Goal: Task Accomplishment & Management: Use online tool/utility

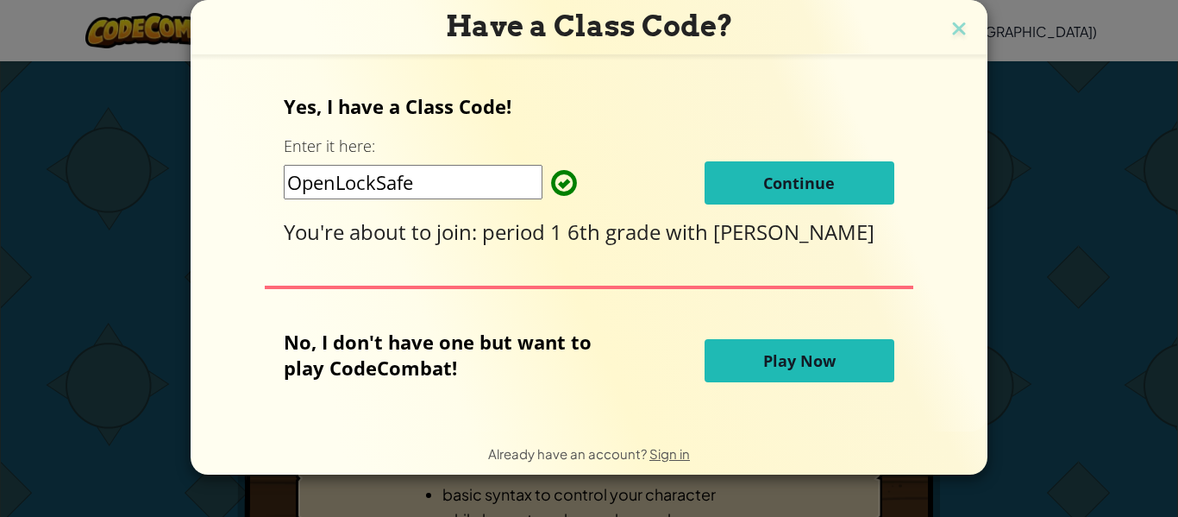
click at [743, 169] on button "Continue" at bounding box center [800, 182] width 190 height 43
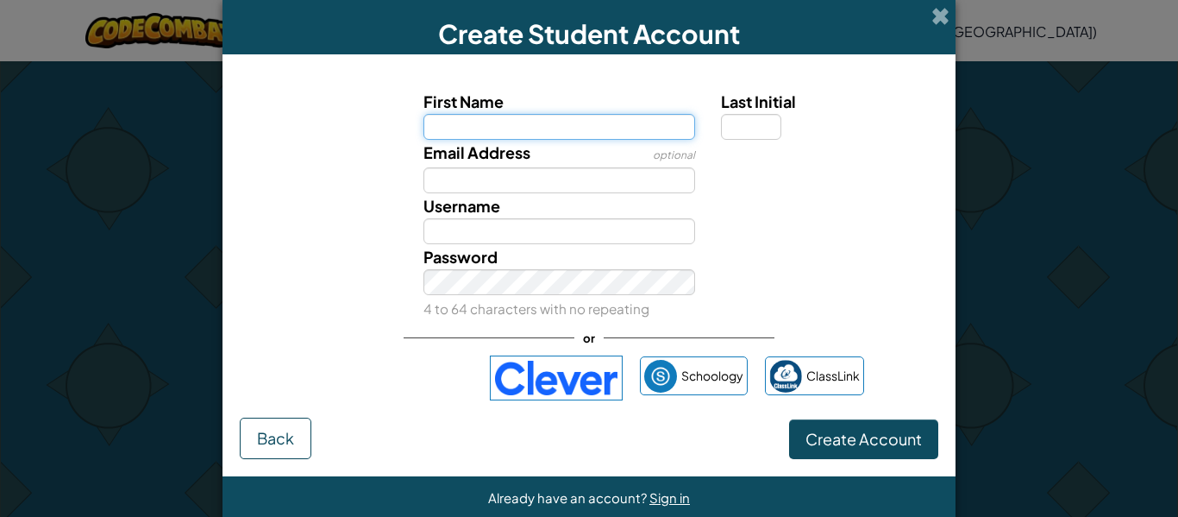
click at [503, 135] on input "First Name" at bounding box center [560, 127] width 273 height 26
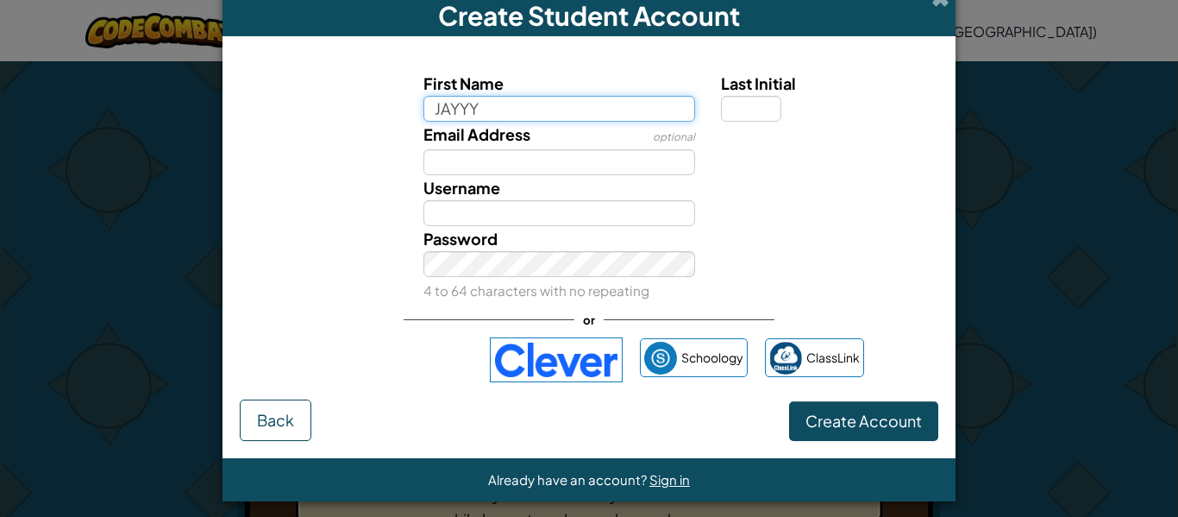
type input "JAYYY"
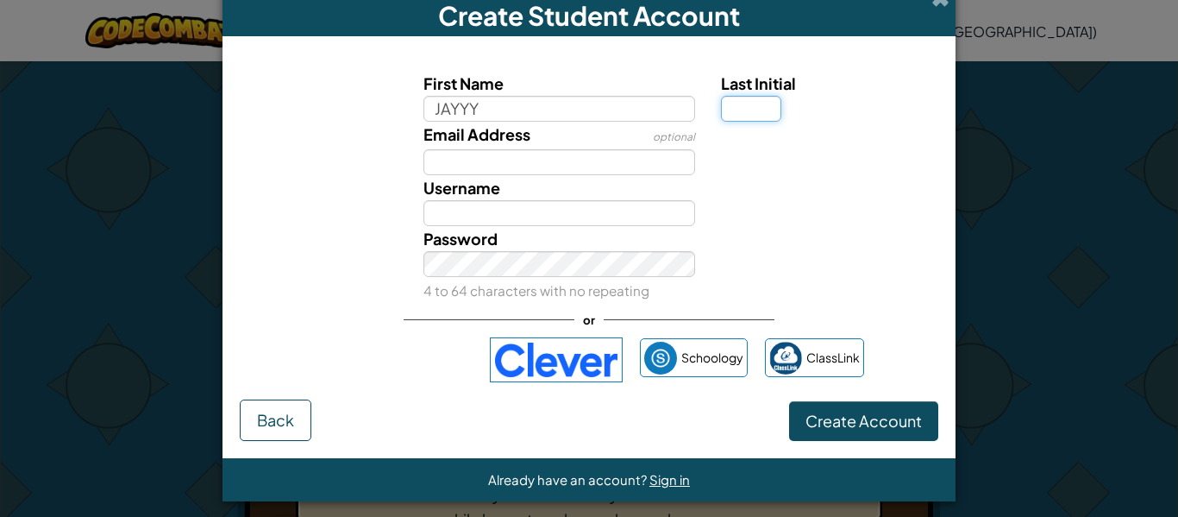
click at [758, 117] on input "Last Initial" at bounding box center [751, 109] width 60 height 26
type input "JAYYY"
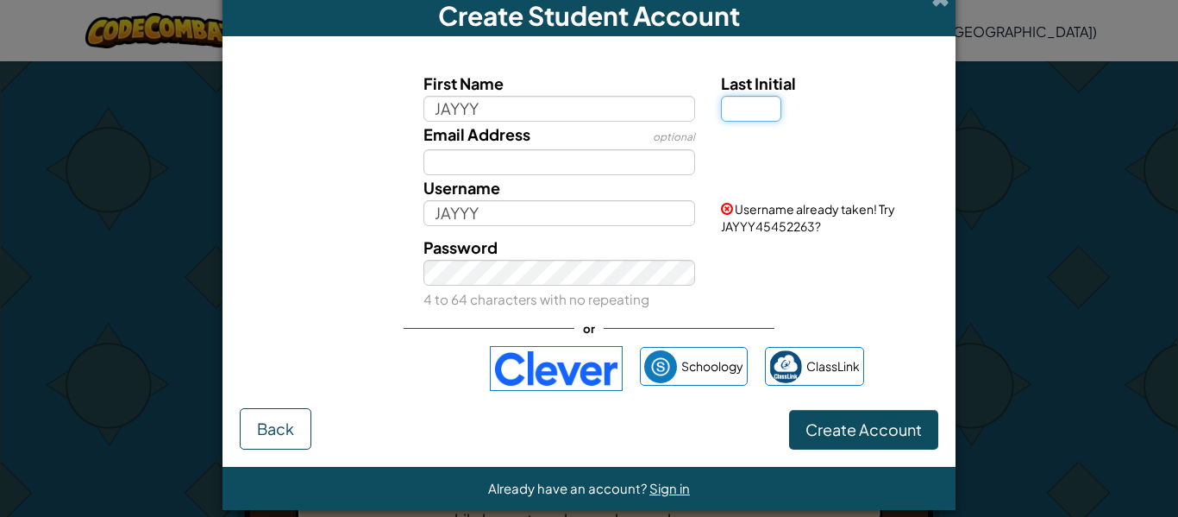
scroll to position [37, 0]
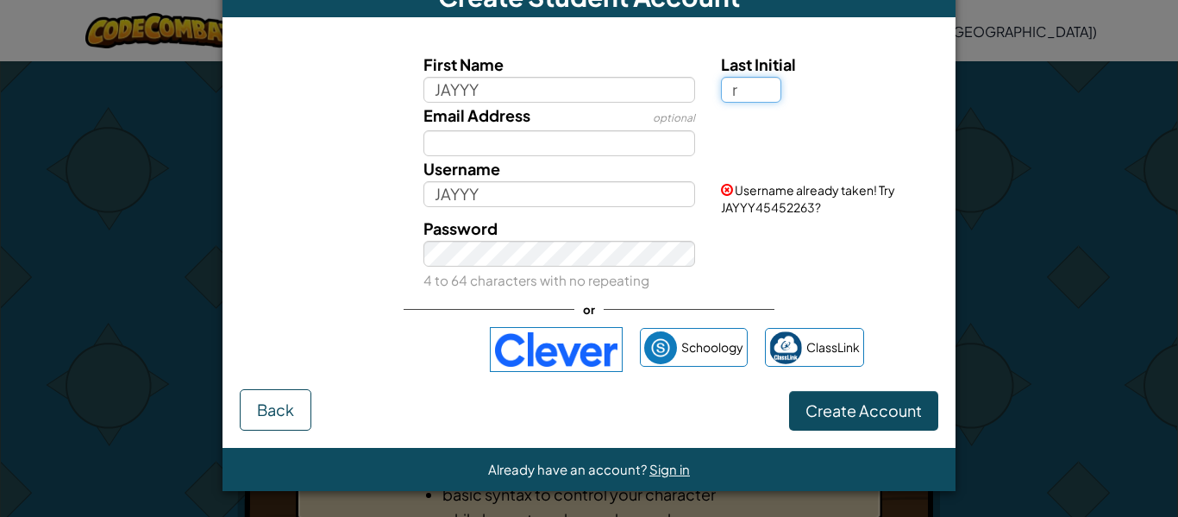
type input "r"
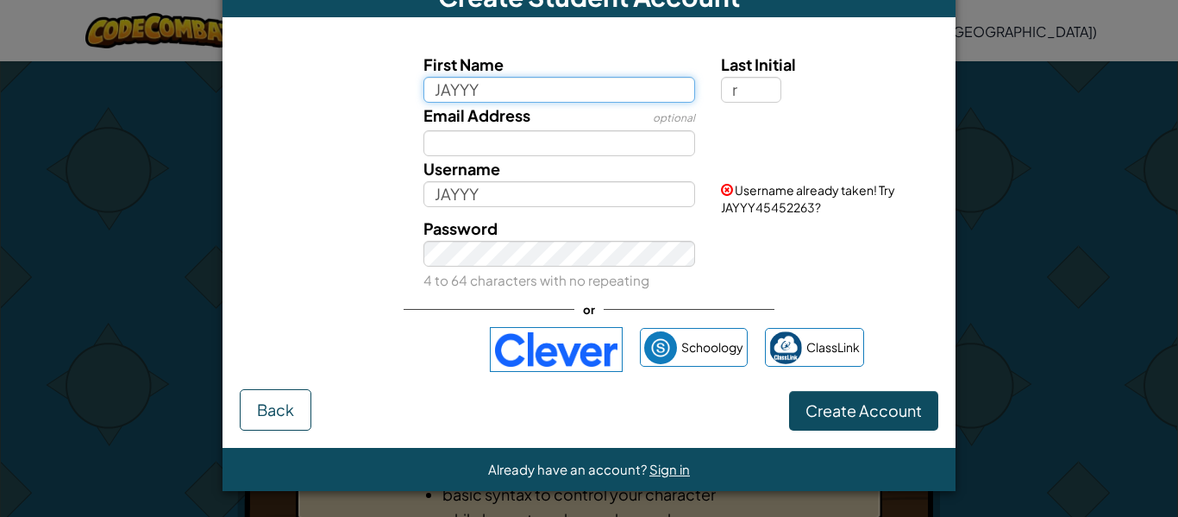
type input "JAYYYR"
click at [502, 100] on input "JAYYY" at bounding box center [560, 90] width 273 height 26
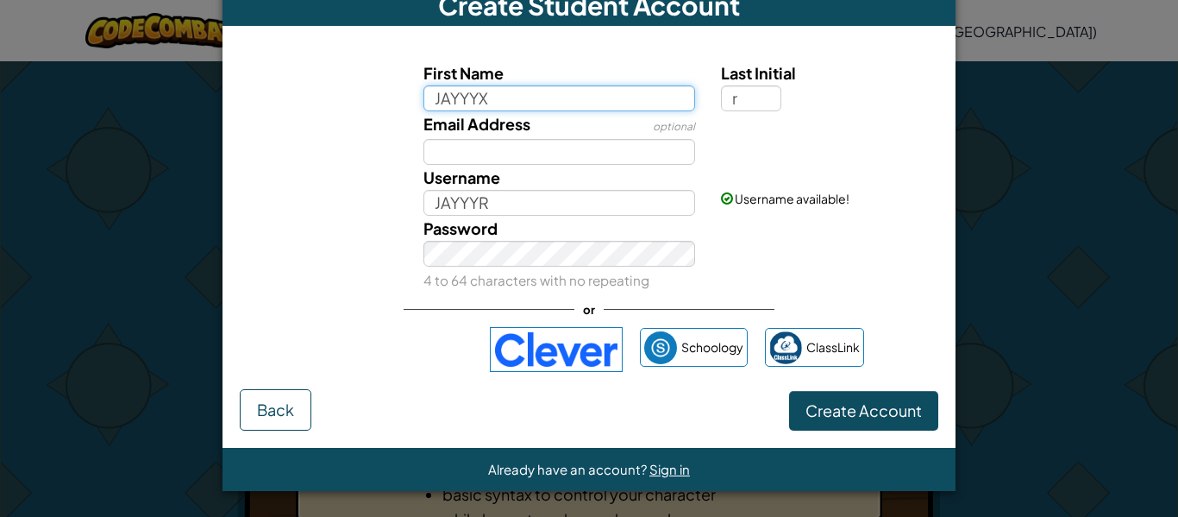
type input "JAYYYX"
type input "JAYYYXR"
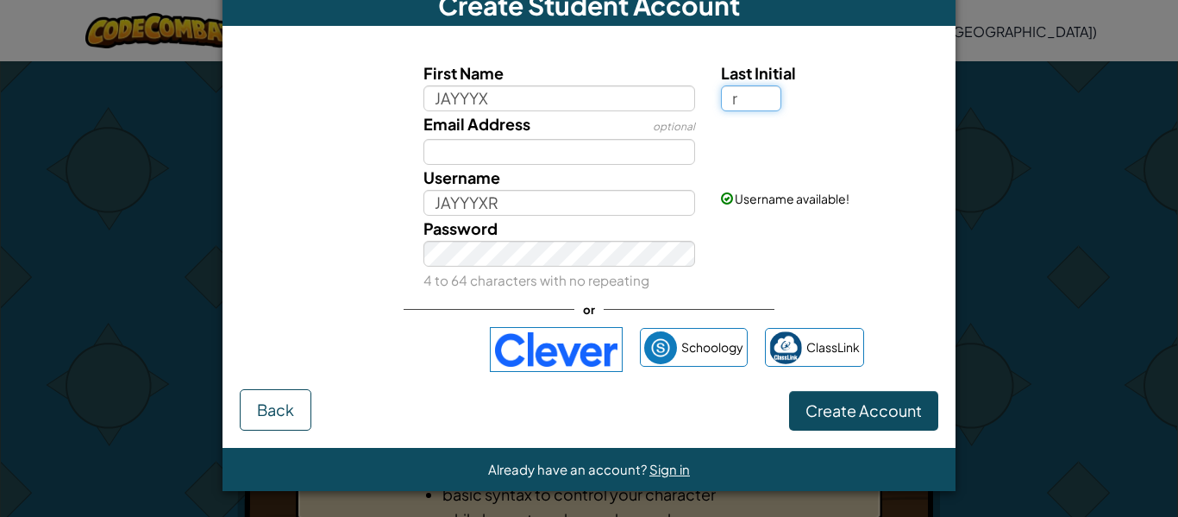
click at [741, 94] on input "r" at bounding box center [751, 98] width 60 height 26
type input "R"
click at [606, 165] on div "Username JAYYYXR" at bounding box center [560, 190] width 298 height 51
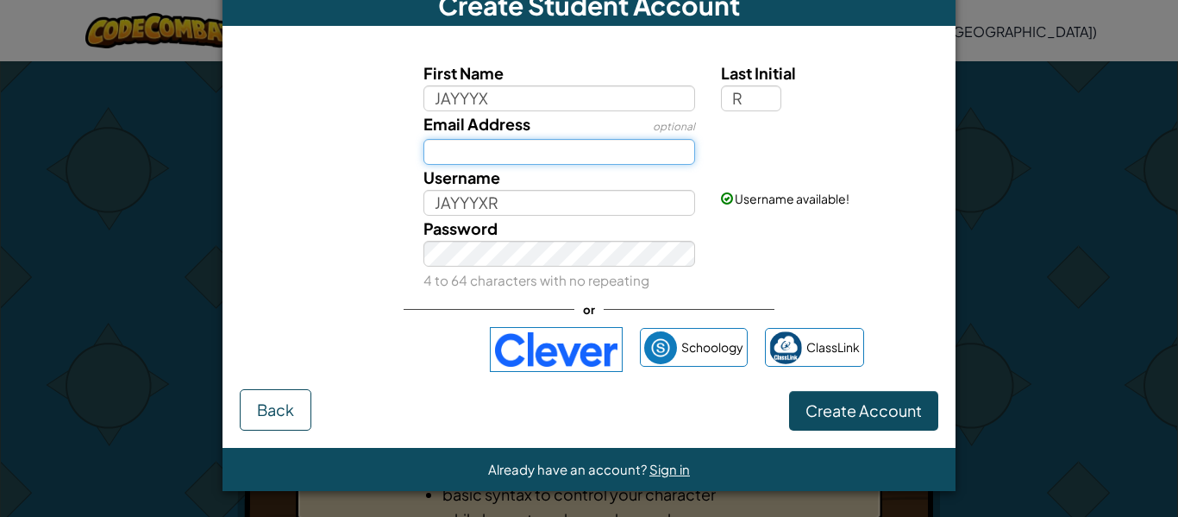
click at [586, 145] on input "Email Address" at bounding box center [560, 152] width 273 height 26
click at [908, 292] on div "First Name JAYYYX Last Initial R Email Address optional s2295815 Username JAYYY…" at bounding box center [589, 216] width 699 height 346
click at [458, 240] on label "Password" at bounding box center [461, 228] width 74 height 25
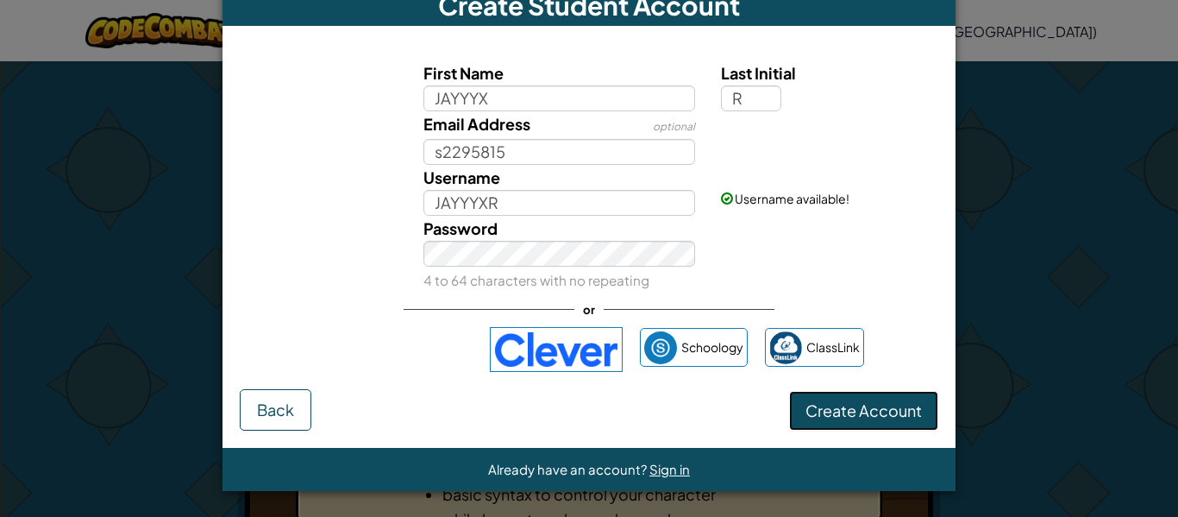
click at [827, 417] on span "Create Account" at bounding box center [864, 410] width 116 height 20
click at [889, 413] on span "Create Account" at bounding box center [864, 410] width 116 height 20
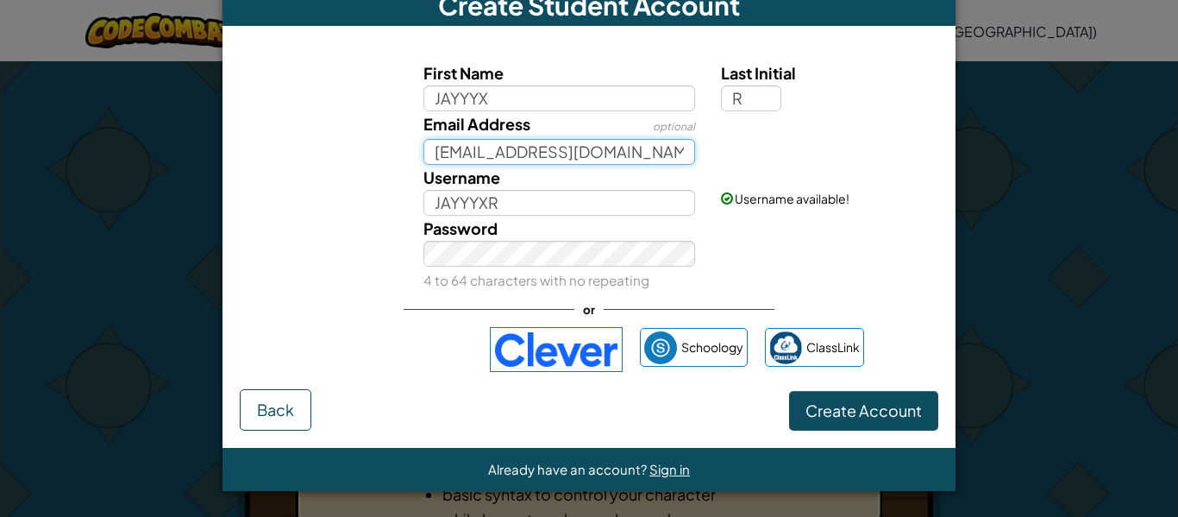
type input "s2295815@online.houstonisd.org"
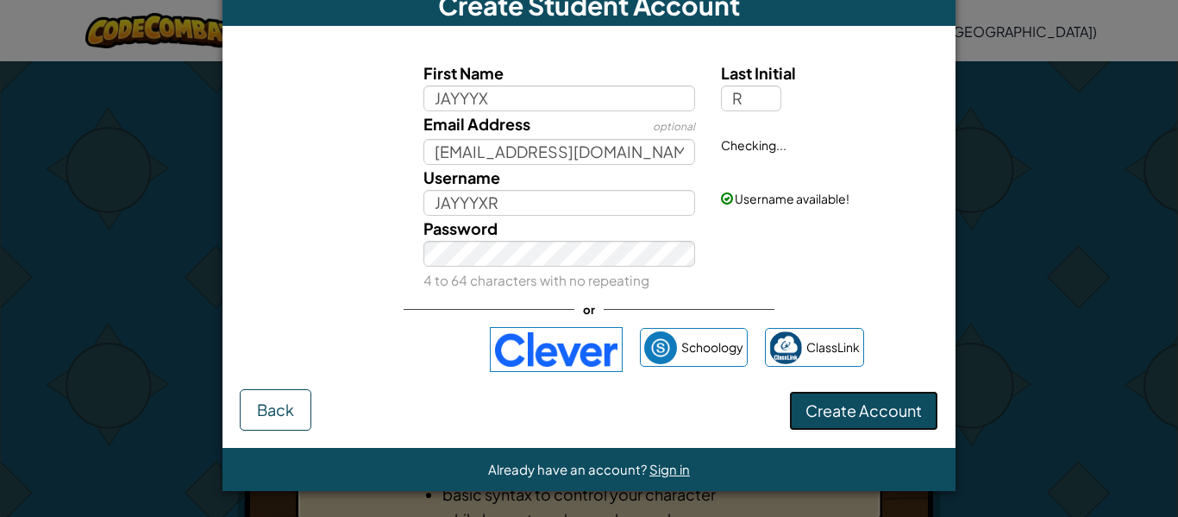
click at [839, 408] on span "Create Account" at bounding box center [864, 410] width 116 height 20
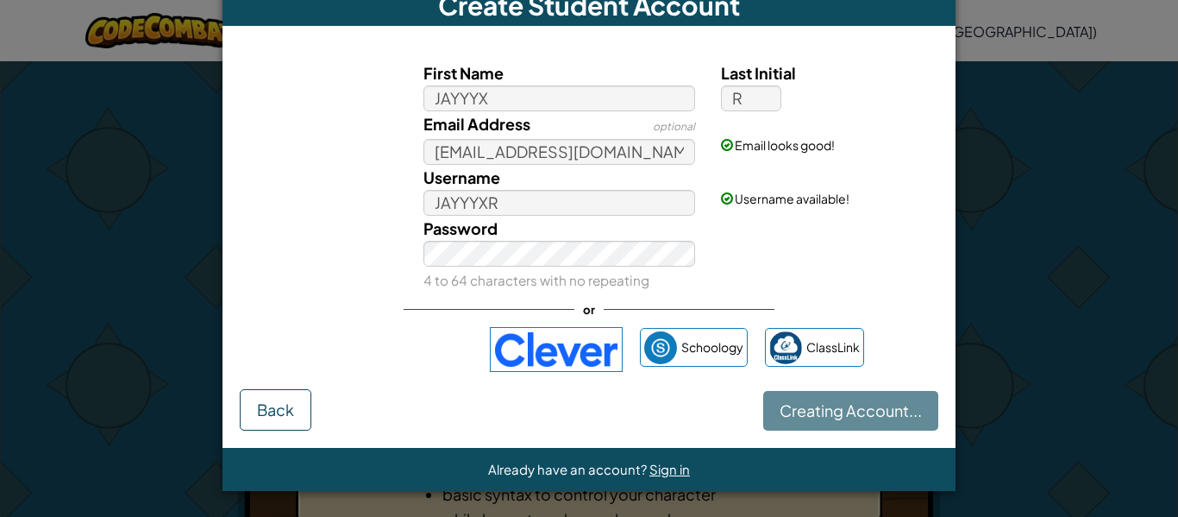
click at [839, 406] on div "Creating Account... Back" at bounding box center [589, 409] width 699 height 41
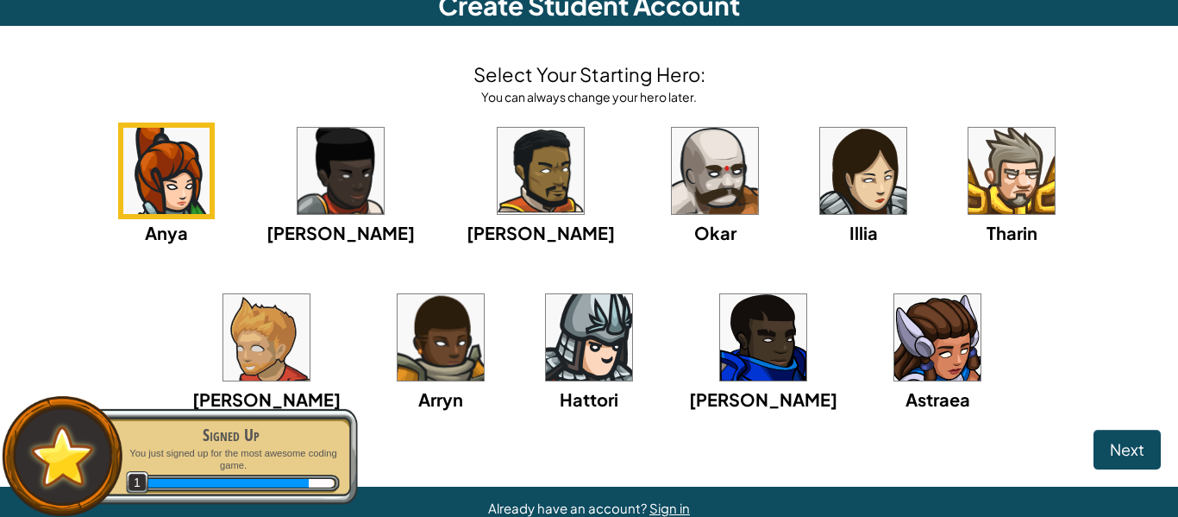
click at [889, 380] on div "Astraea" at bounding box center [937, 350] width 97 height 123
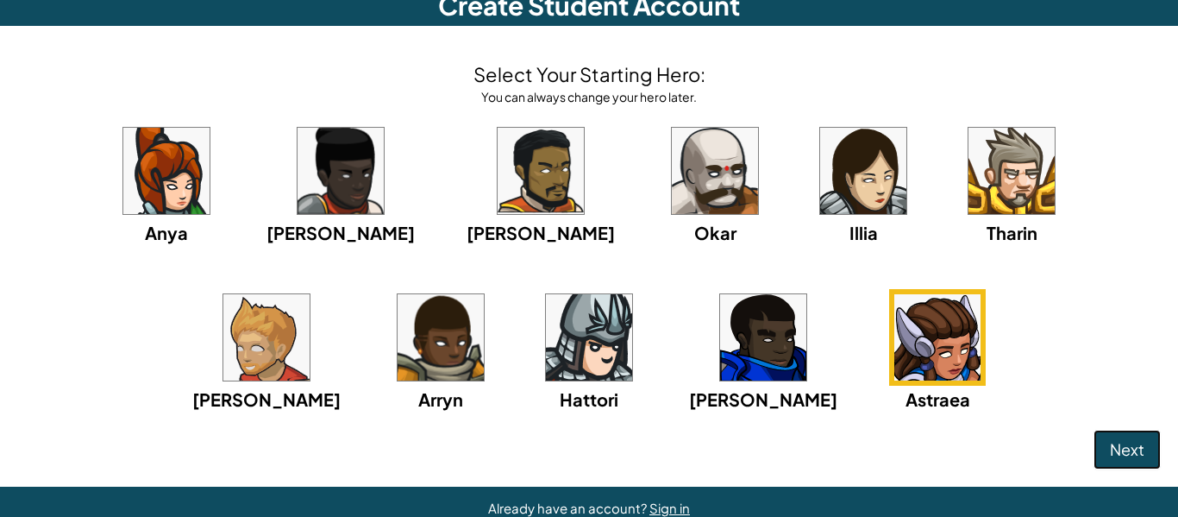
click at [1147, 445] on button "Next" at bounding box center [1127, 450] width 67 height 40
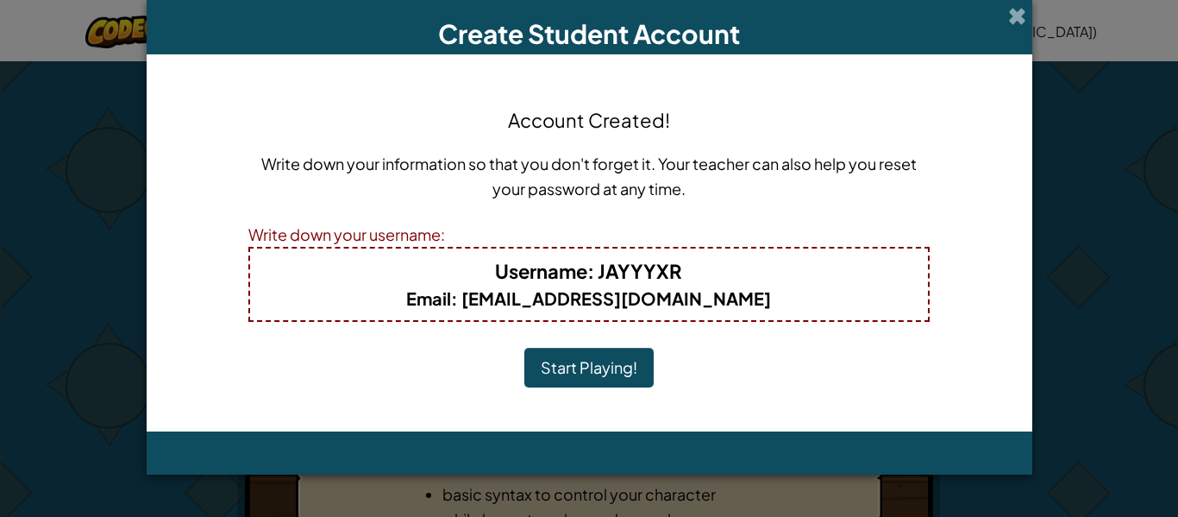
scroll to position [0, 0]
click at [573, 372] on button "Start Playing!" at bounding box center [589, 368] width 129 height 40
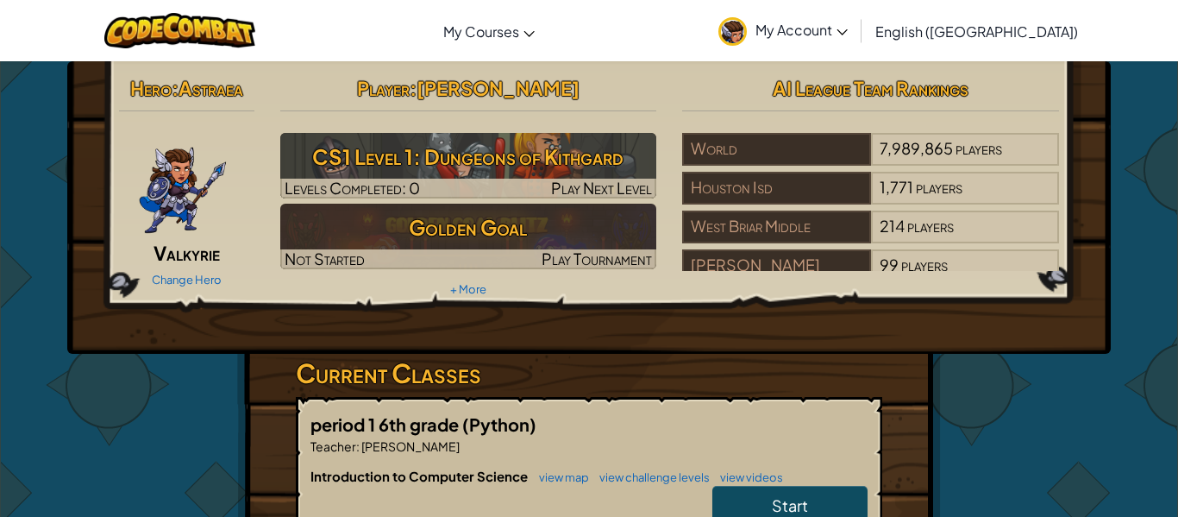
click at [783, 507] on span "Start" at bounding box center [790, 505] width 36 height 20
click at [752, 502] on link "Start" at bounding box center [790, 506] width 155 height 40
click at [810, 504] on link "Start" at bounding box center [790, 506] width 155 height 40
click at [791, 492] on link "Start" at bounding box center [790, 506] width 155 height 40
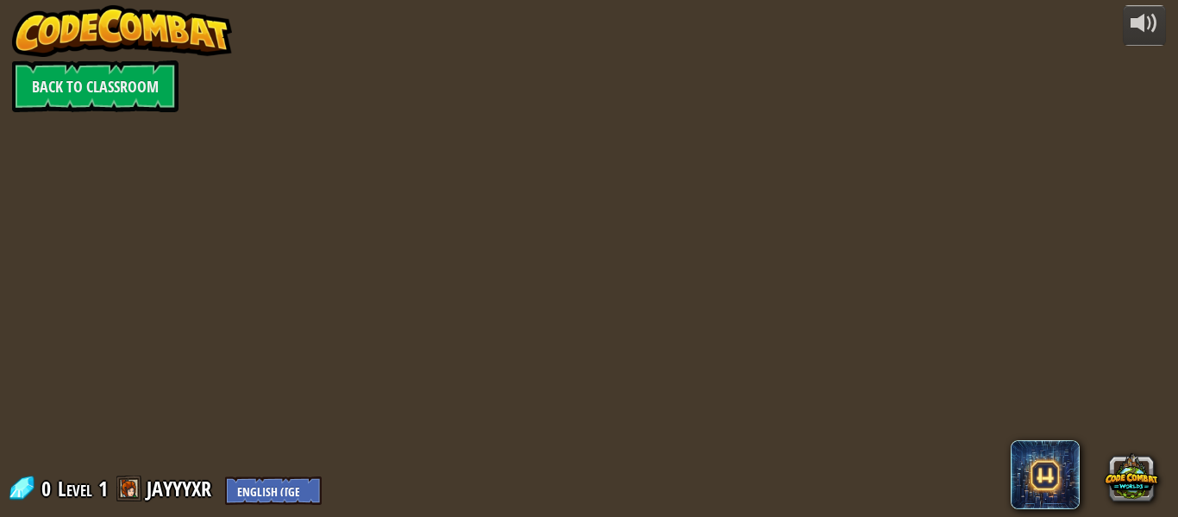
click at [805, 505] on div "powered by Back to Classroom 0 Level 1 JAYYYXR English ([GEOGRAPHIC_DATA]) Engl…" at bounding box center [589, 258] width 1178 height 517
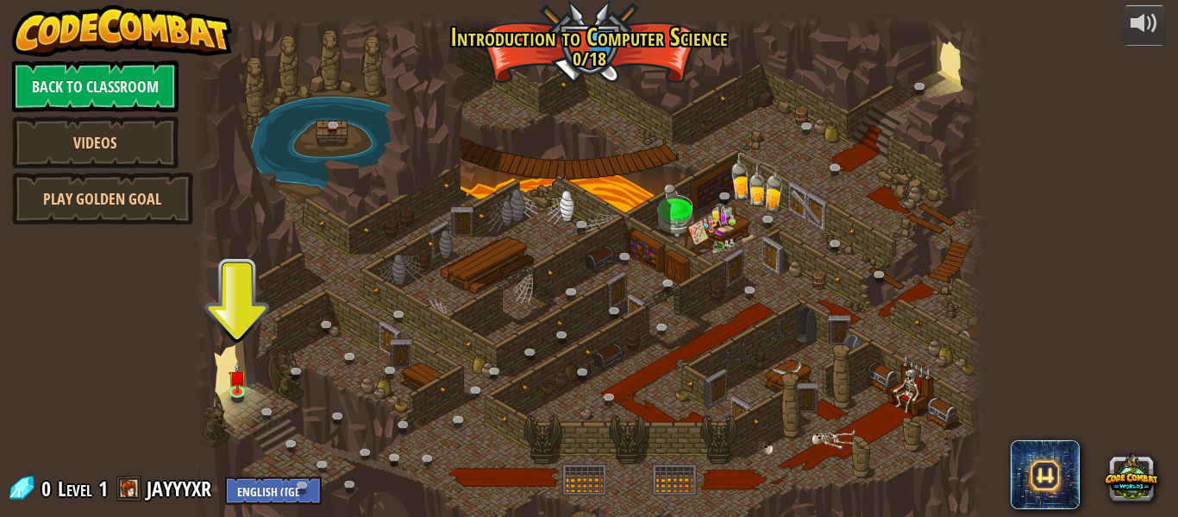
click at [192, 389] on div "powered by Back to Classroom Videos Play Golden Goal 25. Kithgard Gates (Locked…" at bounding box center [589, 258] width 1178 height 517
click at [197, 391] on div at bounding box center [205, 275] width 23 height 517
click at [230, 385] on img at bounding box center [238, 369] width 18 height 41
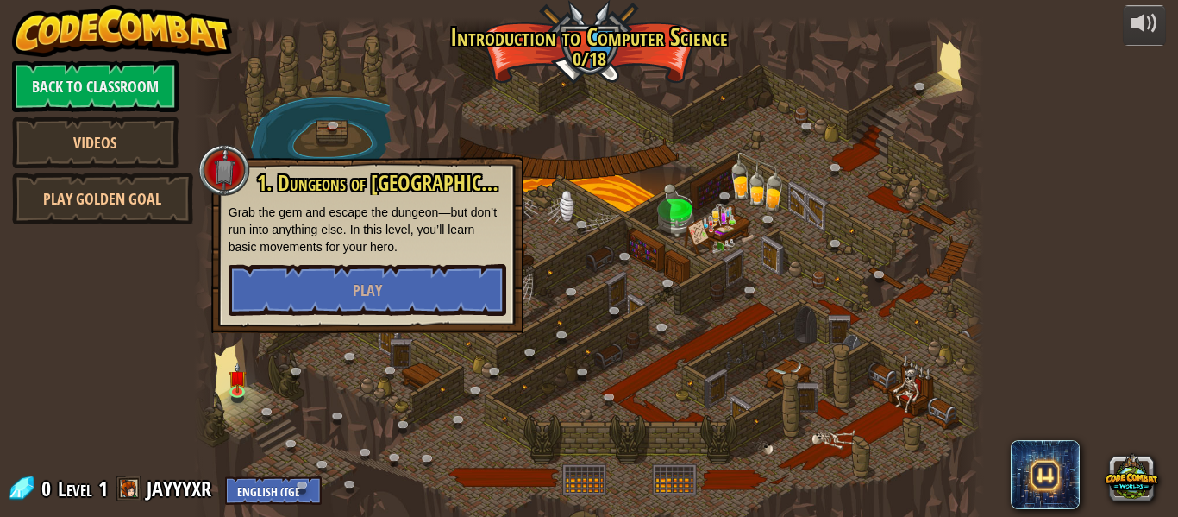
click at [331, 245] on p "Grab the gem and escape the dungeon—but don’t run into anything else. In this l…" at bounding box center [368, 230] width 278 height 52
click at [336, 264] on button "Play" at bounding box center [368, 290] width 278 height 52
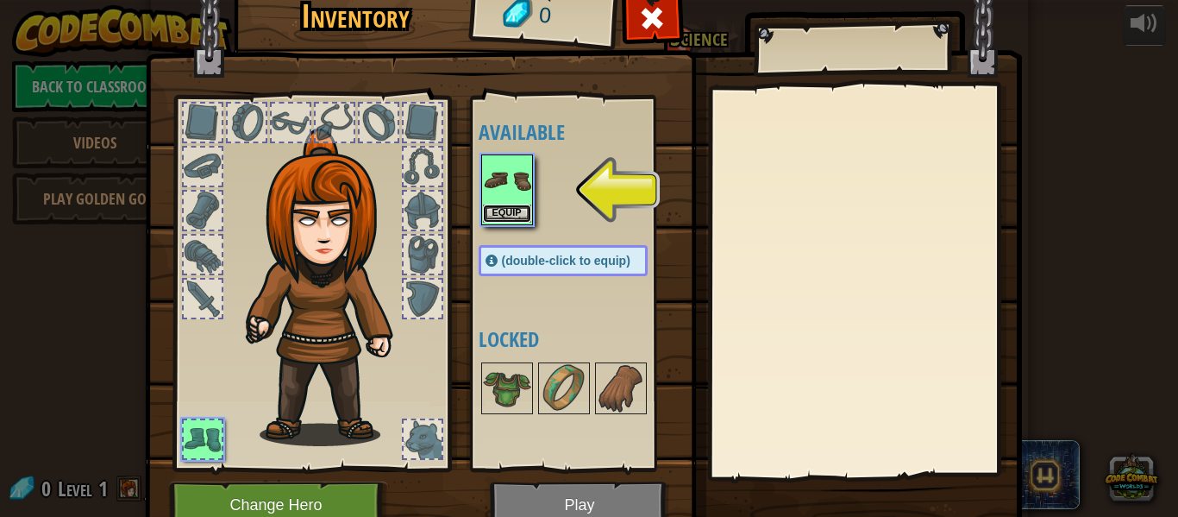
click at [513, 211] on button "Equip" at bounding box center [507, 213] width 48 height 18
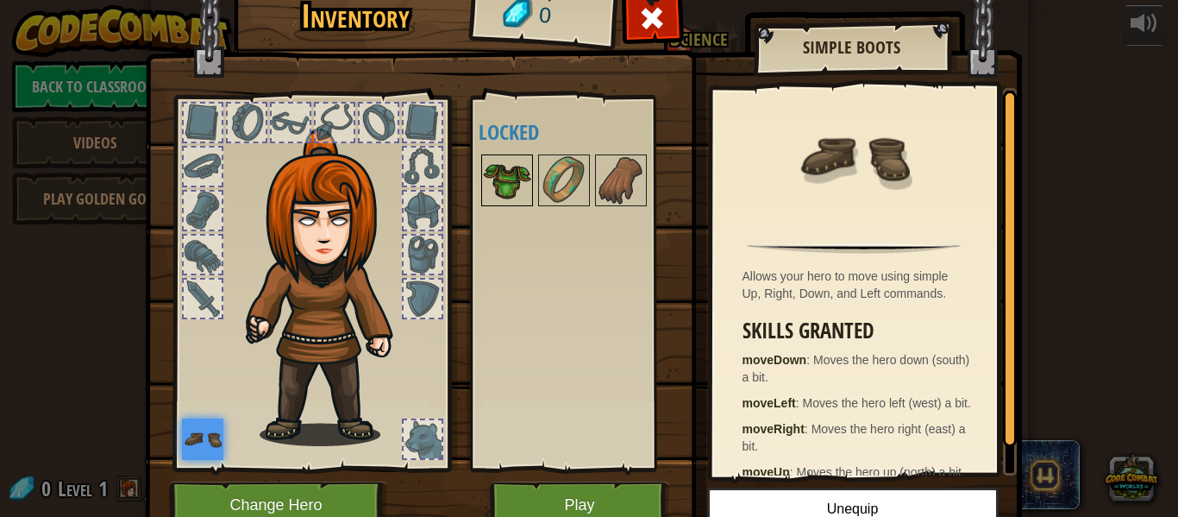
click at [515, 191] on img at bounding box center [507, 180] width 48 height 48
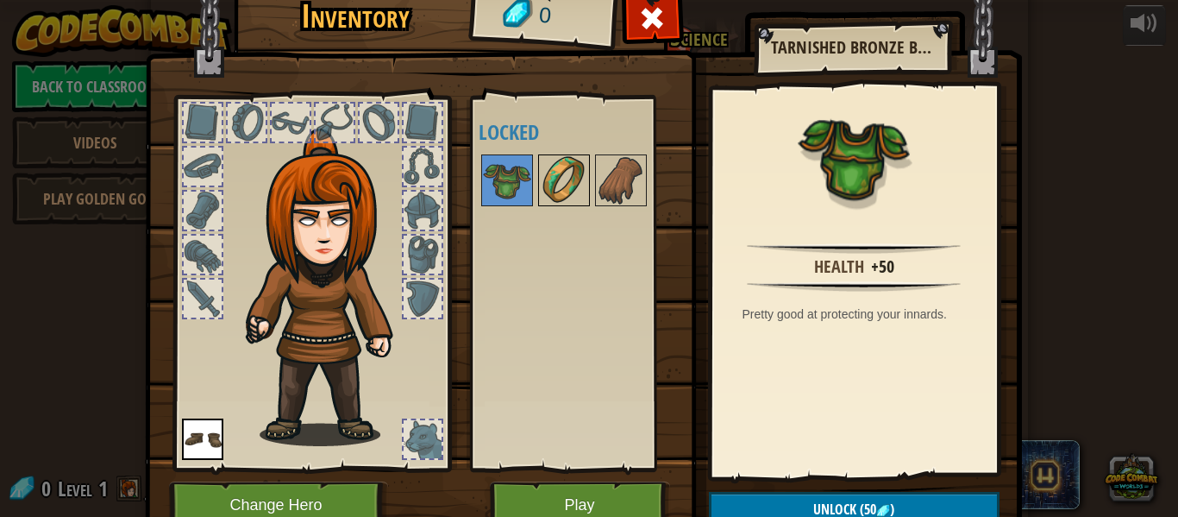
click at [549, 194] on img at bounding box center [564, 180] width 48 height 48
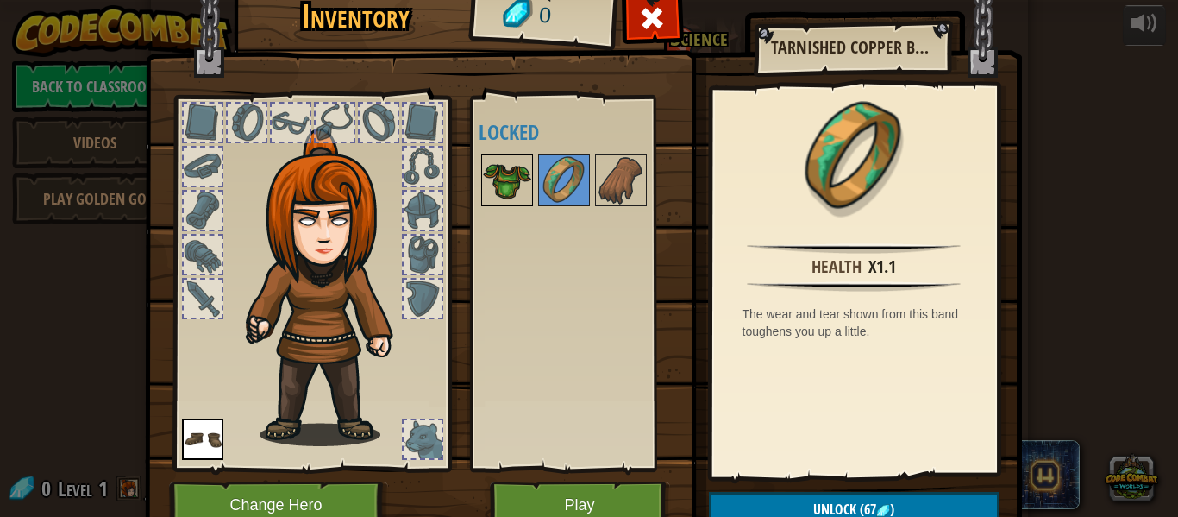
click at [515, 181] on img at bounding box center [507, 180] width 48 height 48
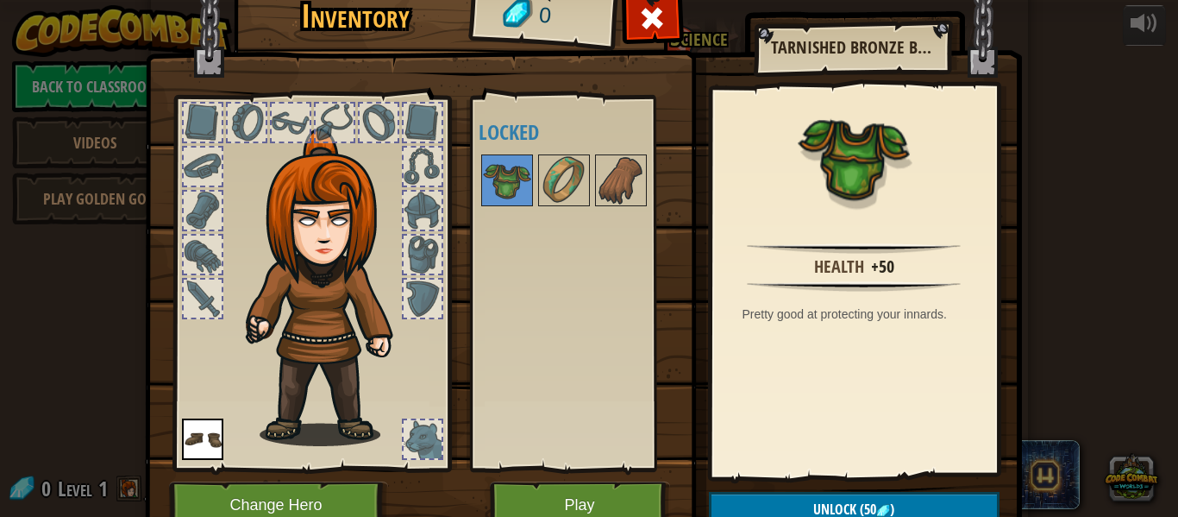
click at [197, 283] on div at bounding box center [203, 299] width 38 height 38
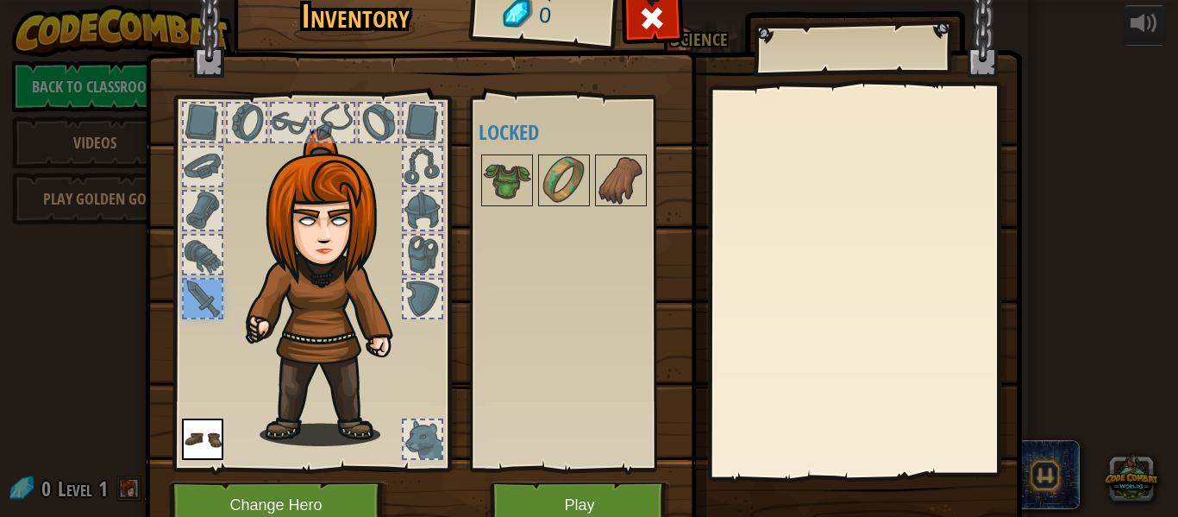
click at [486, 211] on div "Available Equip (double-click to equip) Locked" at bounding box center [581, 284] width 204 height 360
click at [511, 184] on img at bounding box center [507, 180] width 48 height 48
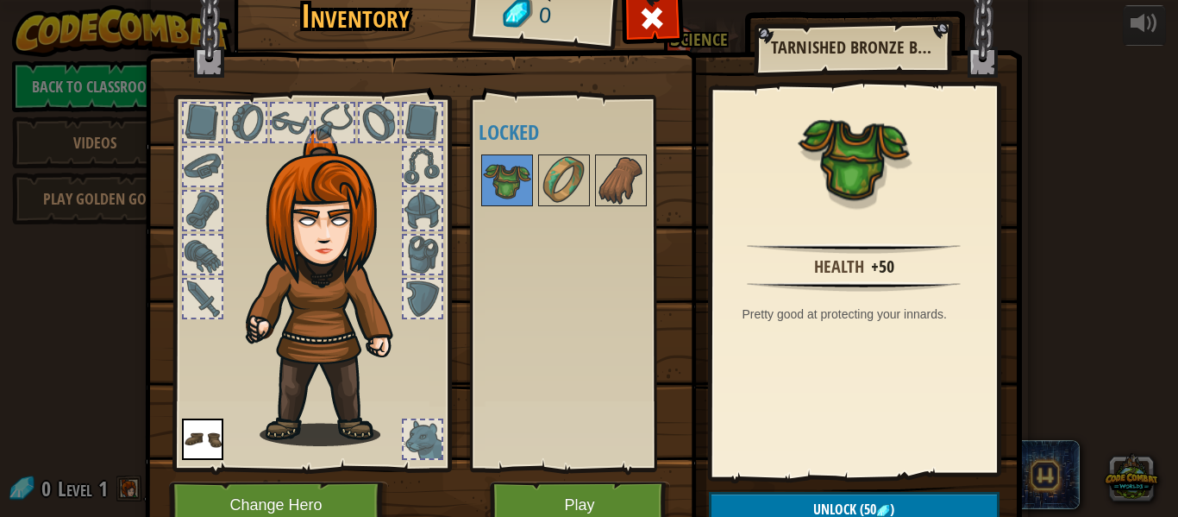
click at [189, 248] on div at bounding box center [203, 255] width 38 height 38
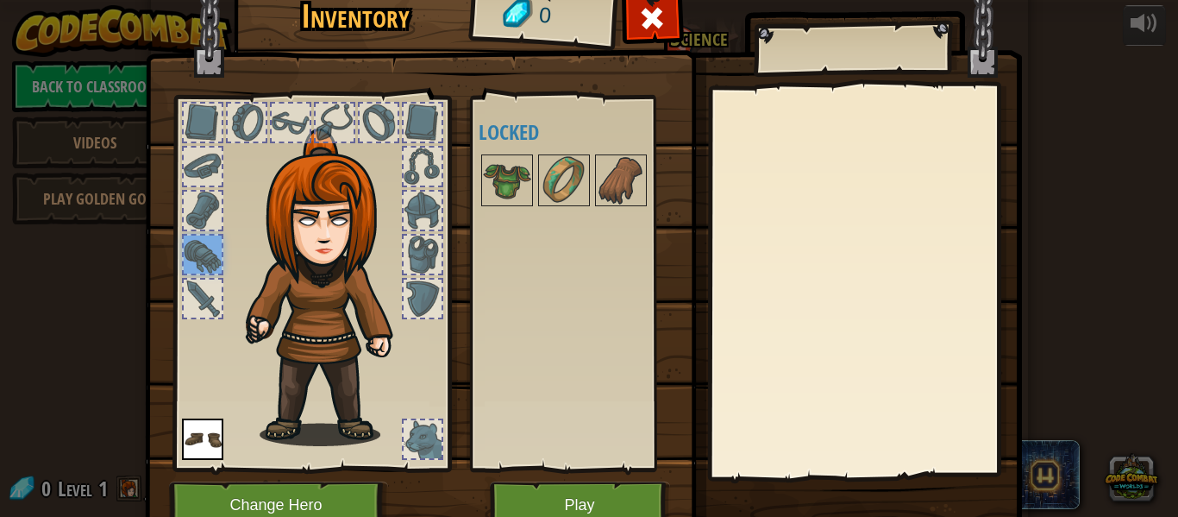
click at [184, 223] on div at bounding box center [203, 211] width 38 height 38
click at [246, 215] on img at bounding box center [330, 287] width 185 height 317
click at [209, 173] on div at bounding box center [203, 167] width 38 height 38
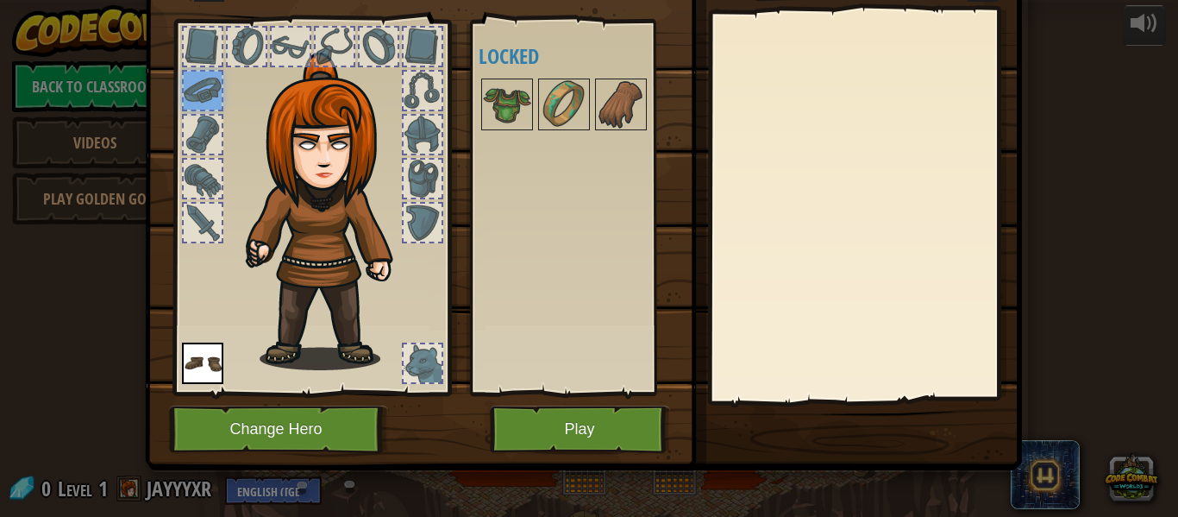
scroll to position [79, 0]
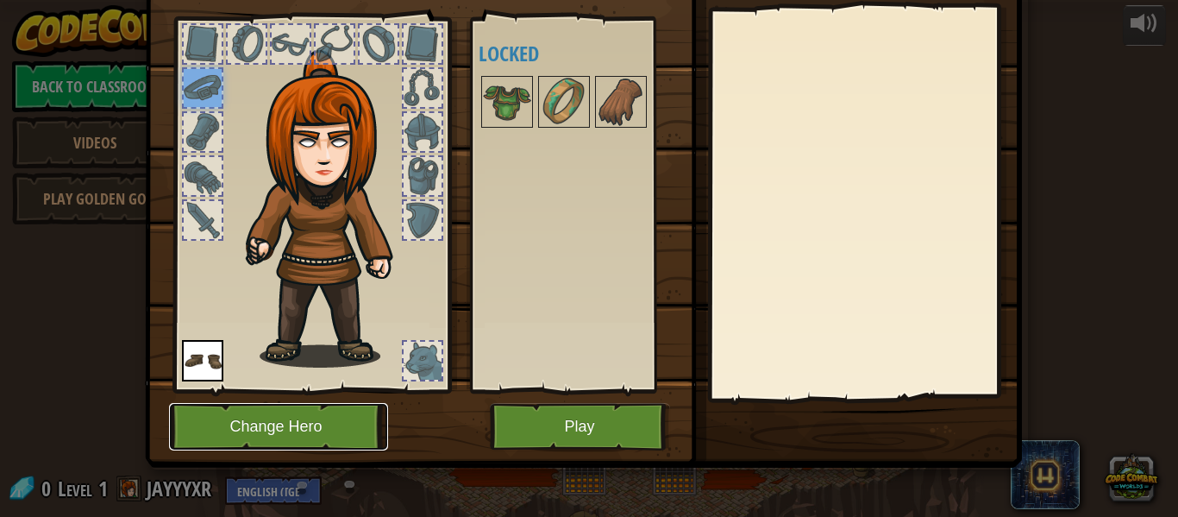
click at [311, 422] on button "Change Hero" at bounding box center [278, 426] width 219 height 47
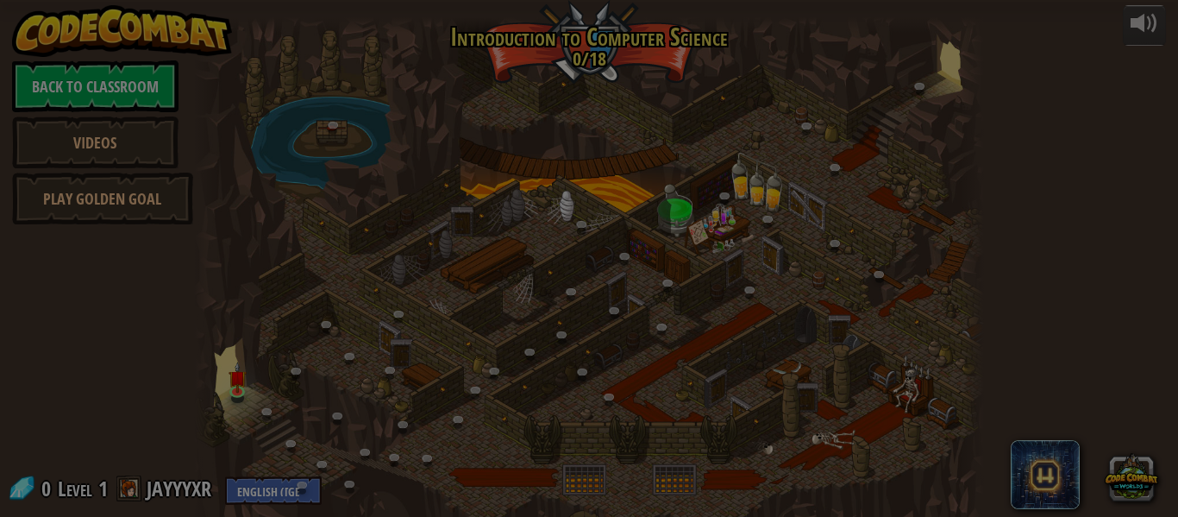
click at [0, 0] on div "Choose Your Hero 0 Captain [PERSON_NAME] is a no-nonsense leader who isn't afra…" at bounding box center [0, 0] width 0 height 0
click at [312, 424] on div at bounding box center [589, 275] width 790 height 517
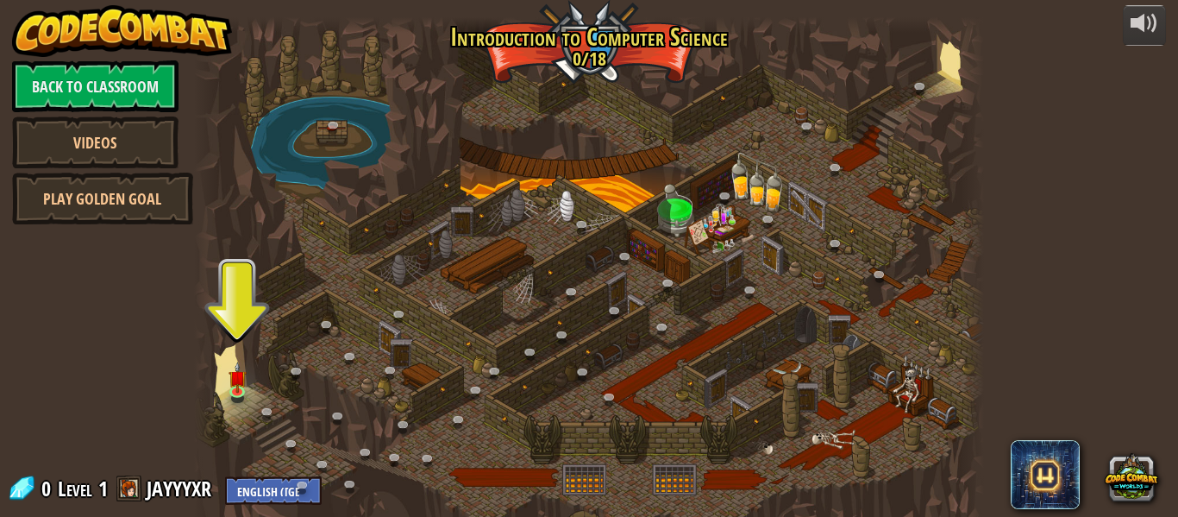
click at [302, 284] on div at bounding box center [589, 275] width 790 height 517
click at [243, 377] on img at bounding box center [238, 369] width 18 height 41
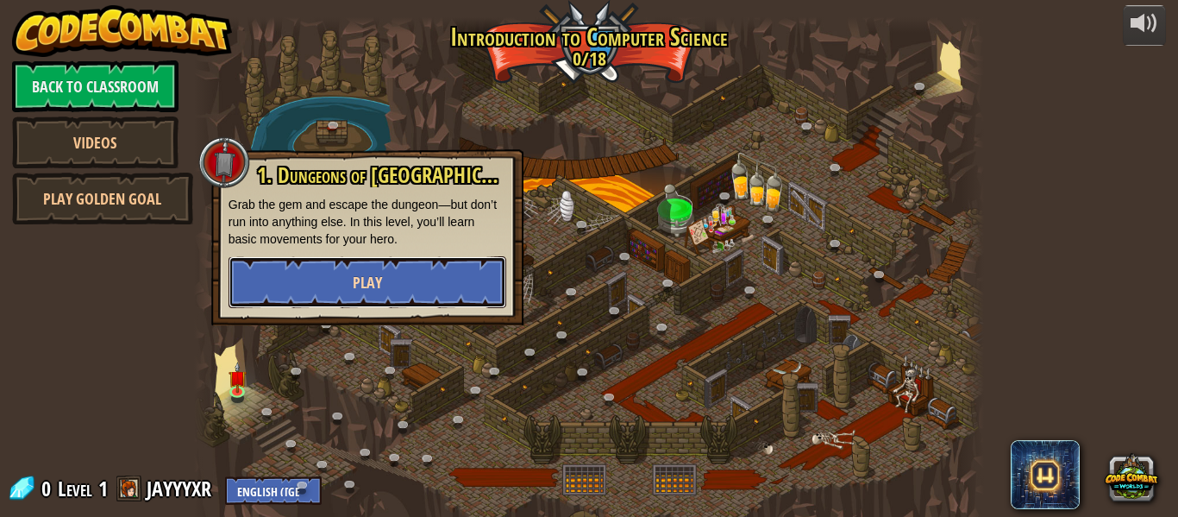
click at [456, 270] on button "Play" at bounding box center [368, 282] width 278 height 52
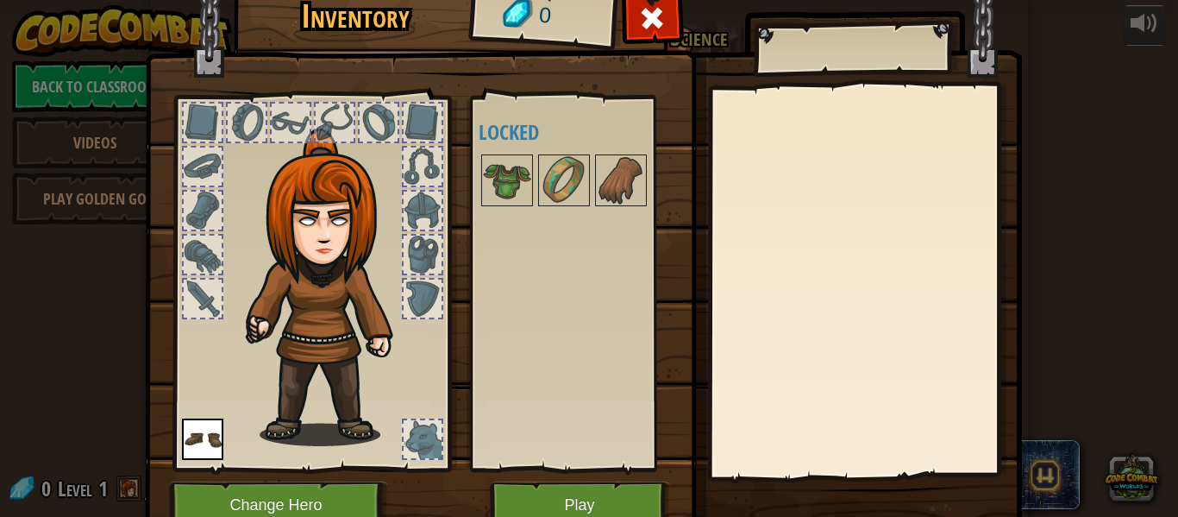
click at [413, 305] on div at bounding box center [423, 299] width 38 height 38
click at [421, 270] on div at bounding box center [423, 255] width 38 height 38
click at [404, 211] on div at bounding box center [423, 211] width 38 height 38
click at [421, 174] on div at bounding box center [423, 167] width 38 height 38
click at [426, 124] on div at bounding box center [423, 123] width 38 height 38
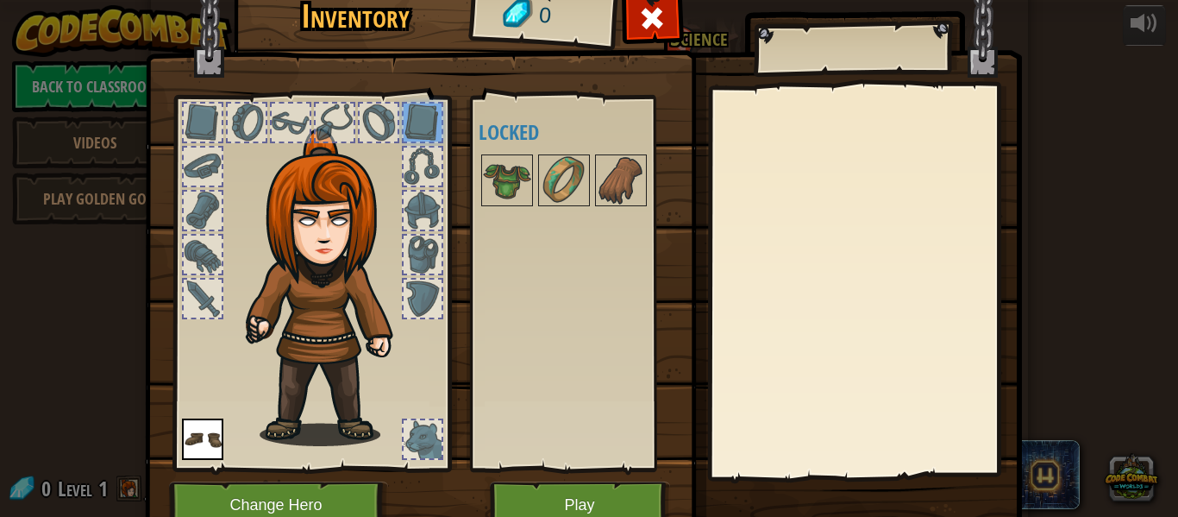
click at [371, 112] on div at bounding box center [379, 123] width 38 height 38
click at [342, 114] on div at bounding box center [335, 123] width 38 height 38
click at [47, 414] on div "Inventory 0 Available Equip (double-click to equip) Locked Equip Unequip Subscr…" at bounding box center [589, 258] width 1178 height 517
click at [288, 114] on div at bounding box center [291, 123] width 38 height 38
click at [256, 123] on div at bounding box center [247, 123] width 38 height 38
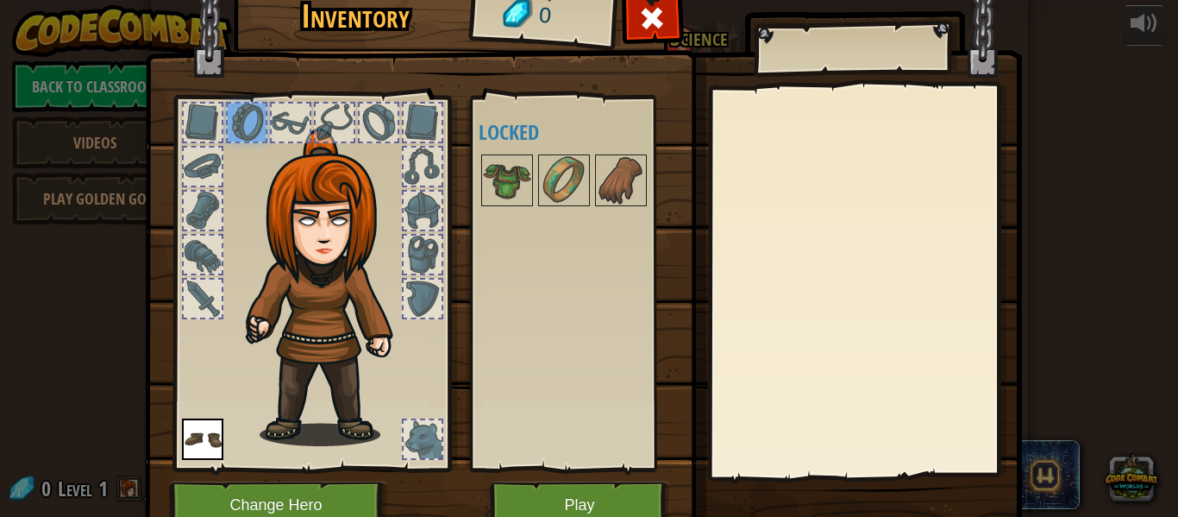
click at [198, 305] on div at bounding box center [203, 299] width 38 height 38
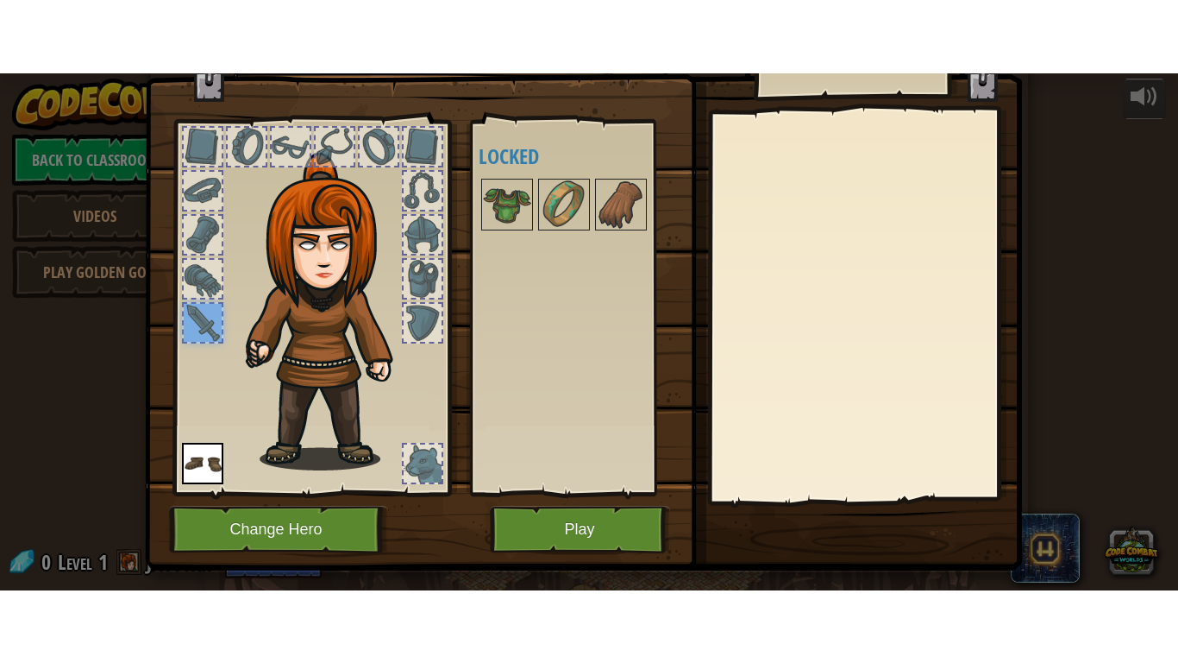
scroll to position [72, 0]
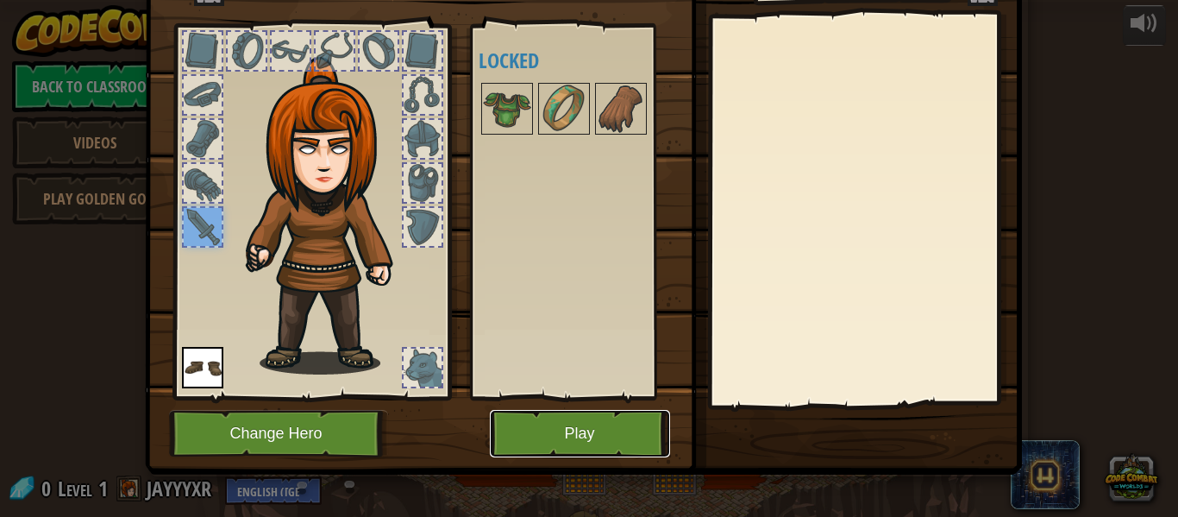
click at [567, 430] on button "Play" at bounding box center [580, 433] width 180 height 47
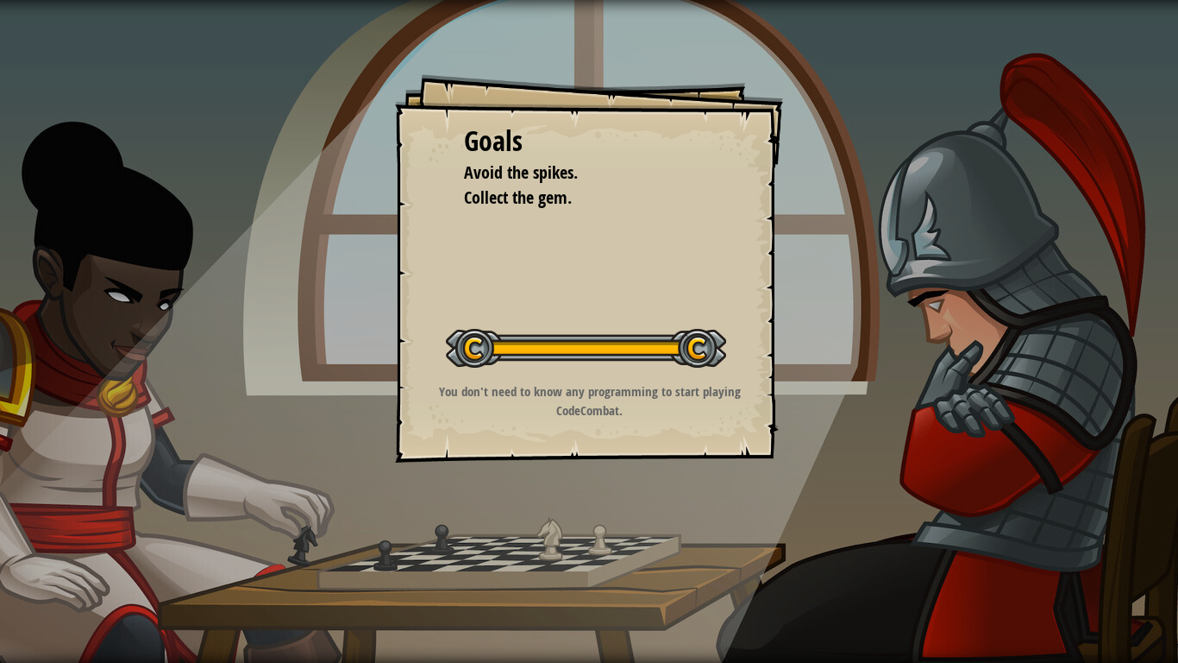
click at [212, 510] on div "Goals Avoid the spikes. Collect the gem. Start Level Error loading from server.…" at bounding box center [589, 331] width 1178 height 663
click at [186, 493] on div at bounding box center [177, 493] width 234 height 10
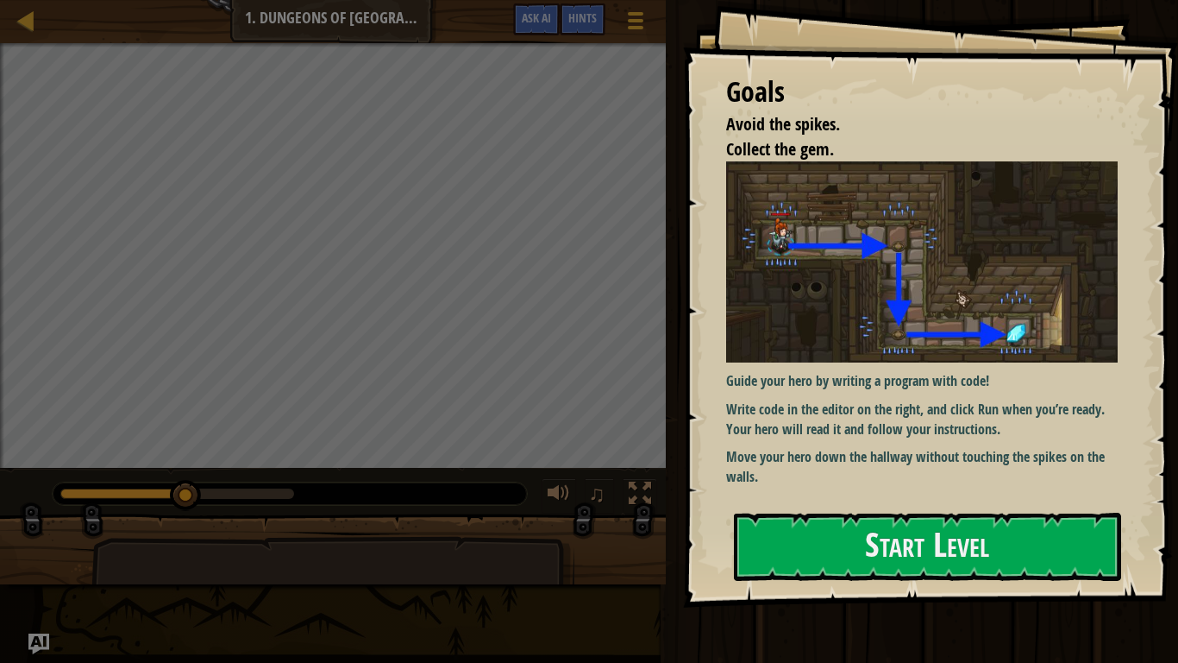
click at [958, 358] on img at bounding box center [922, 261] width 392 height 201
click at [918, 505] on div "G oals Avoid the spikes. Collect the gem. Guide your hero by writing a program …" at bounding box center [930, 303] width 495 height 607
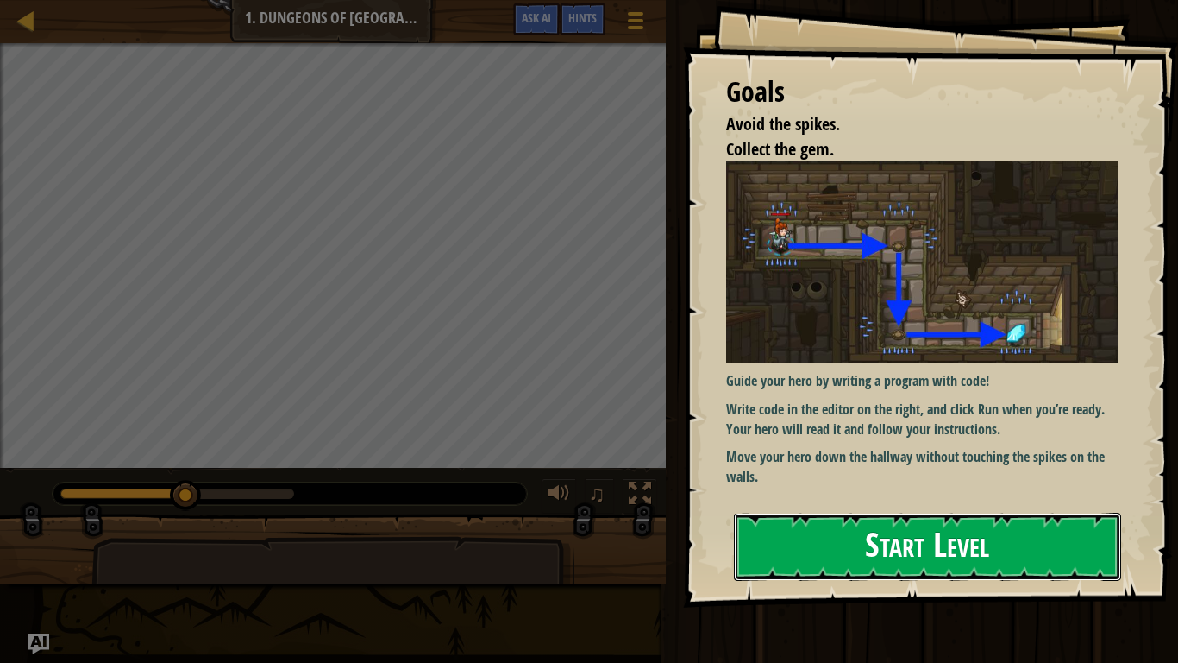
click at [898, 516] on button "Start Level" at bounding box center [927, 546] width 387 height 68
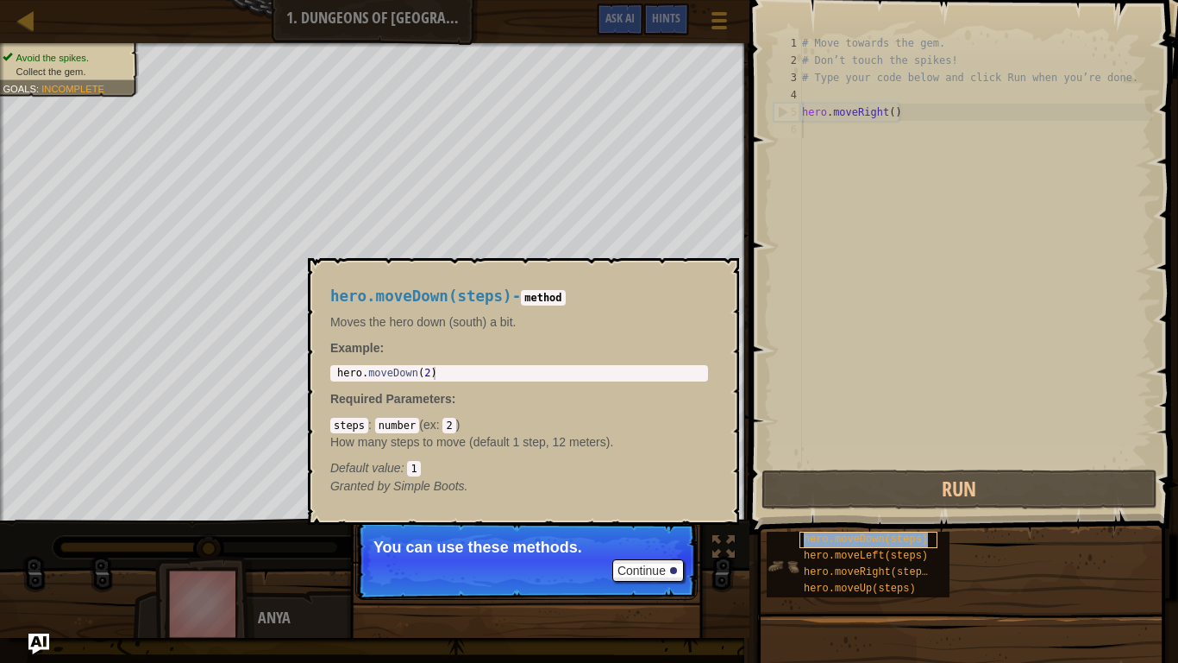
click at [814, 516] on span "hero.moveDown(steps)" at bounding box center [866, 539] width 124 height 12
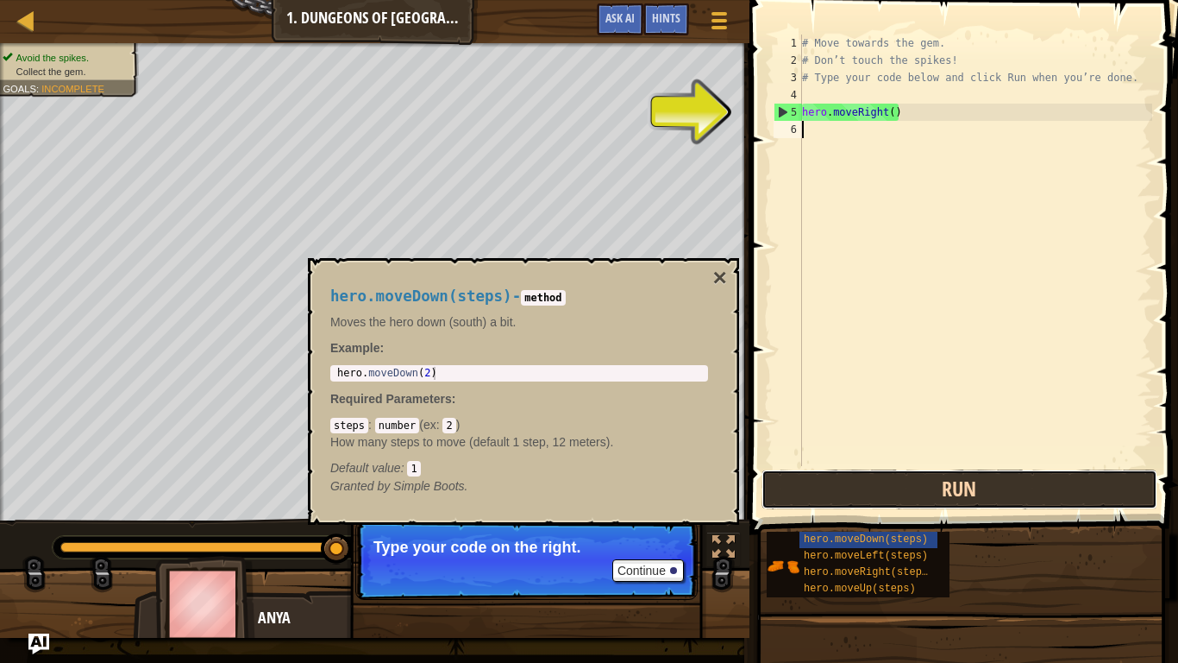
click at [848, 499] on button "Run" at bounding box center [960, 489] width 396 height 40
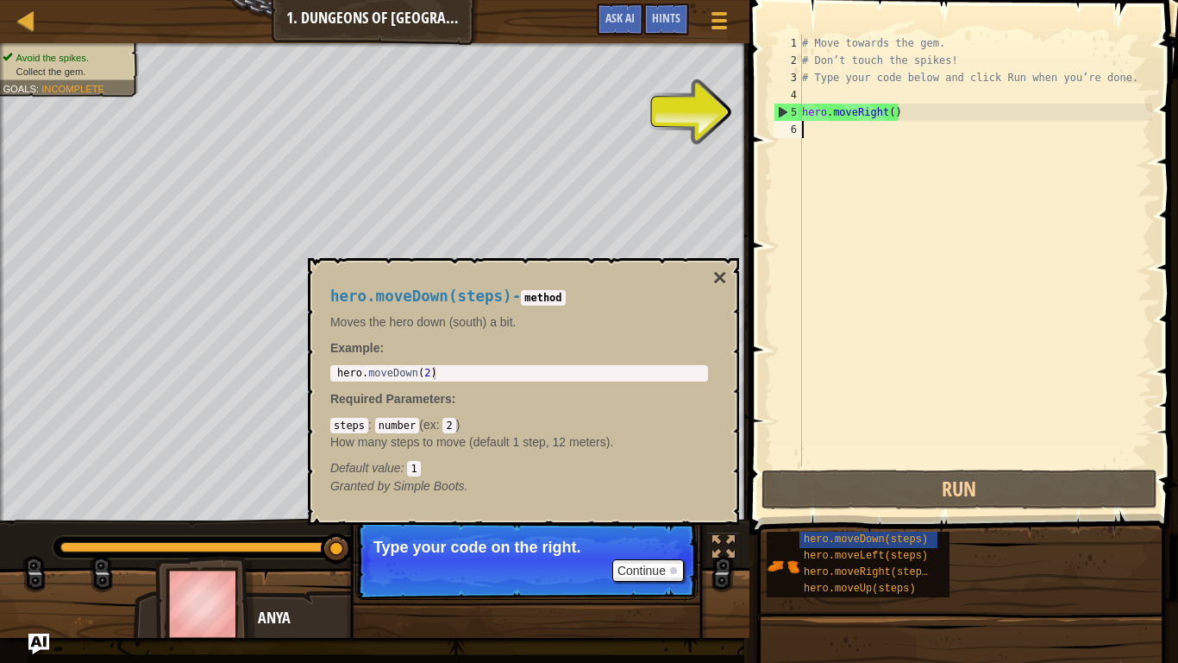
click at [839, 109] on div "# Move towards the gem. # Don’t touch the spikes! # Type your code below and cl…" at bounding box center [976, 268] width 354 height 466
type textarea "hero.moveRight()"
click at [578, 385] on div "hero.moveDown(steps) - method Moves the hero down (south) a bit. Example : 1 he…" at bounding box center [519, 391] width 402 height 239
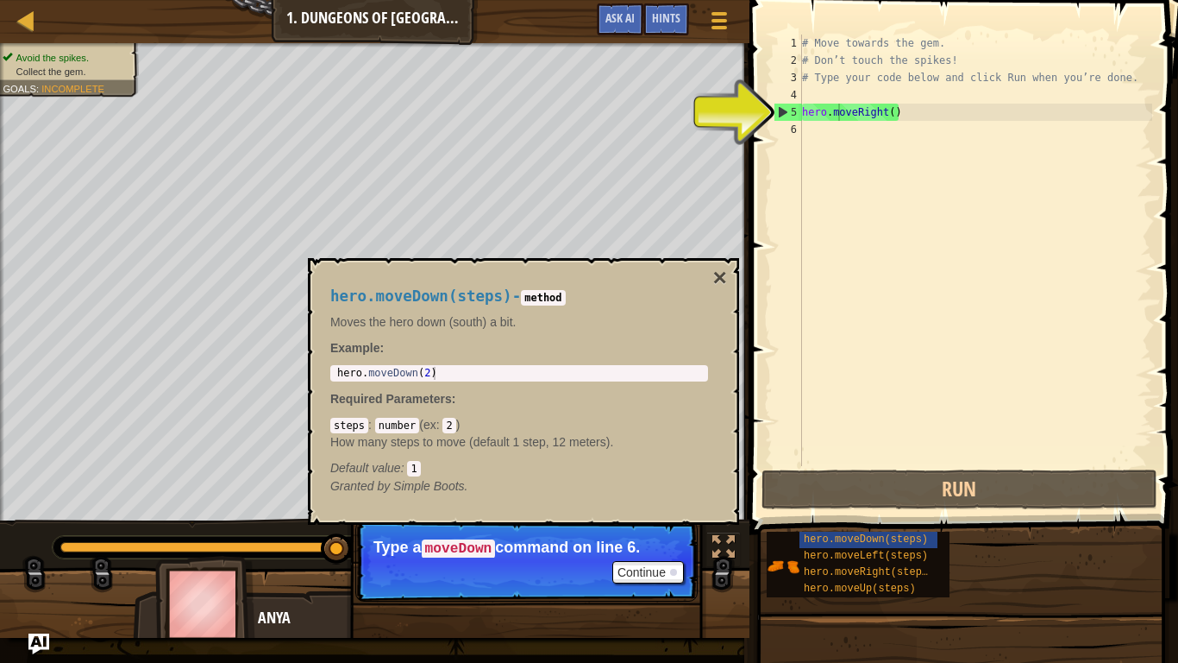
type textarea "hero.moveDown(2)"
click at [592, 369] on div "hero . moveDown ( 2 )" at bounding box center [519, 386] width 371 height 39
click at [721, 273] on button "×" at bounding box center [720, 278] width 14 height 24
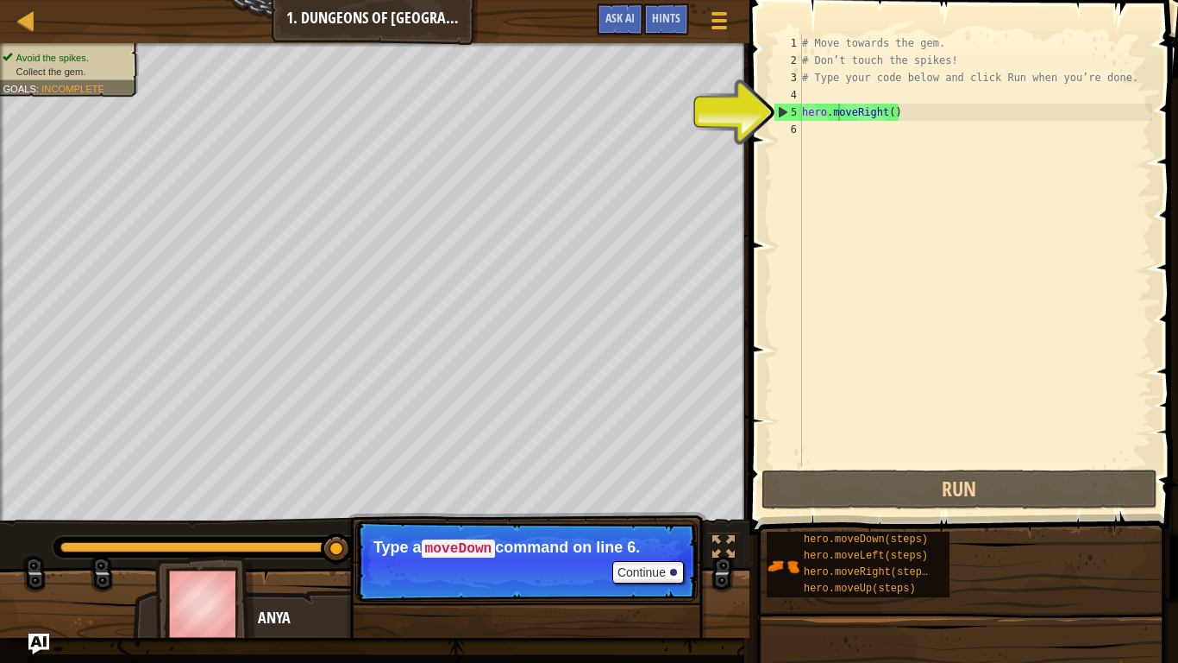
click at [916, 108] on div "# Move towards the gem. # Don’t touch the spikes! # Type your code below and cl…" at bounding box center [976, 268] width 354 height 466
click at [877, 114] on div "# Move towards the gem. # Don’t touch the spikes! # Type your code below and cl…" at bounding box center [976, 268] width 354 height 466
click at [788, 107] on div "5" at bounding box center [789, 112] width 28 height 17
click at [785, 109] on div "5" at bounding box center [789, 112] width 28 height 17
type textarea "hero.moveRight()"
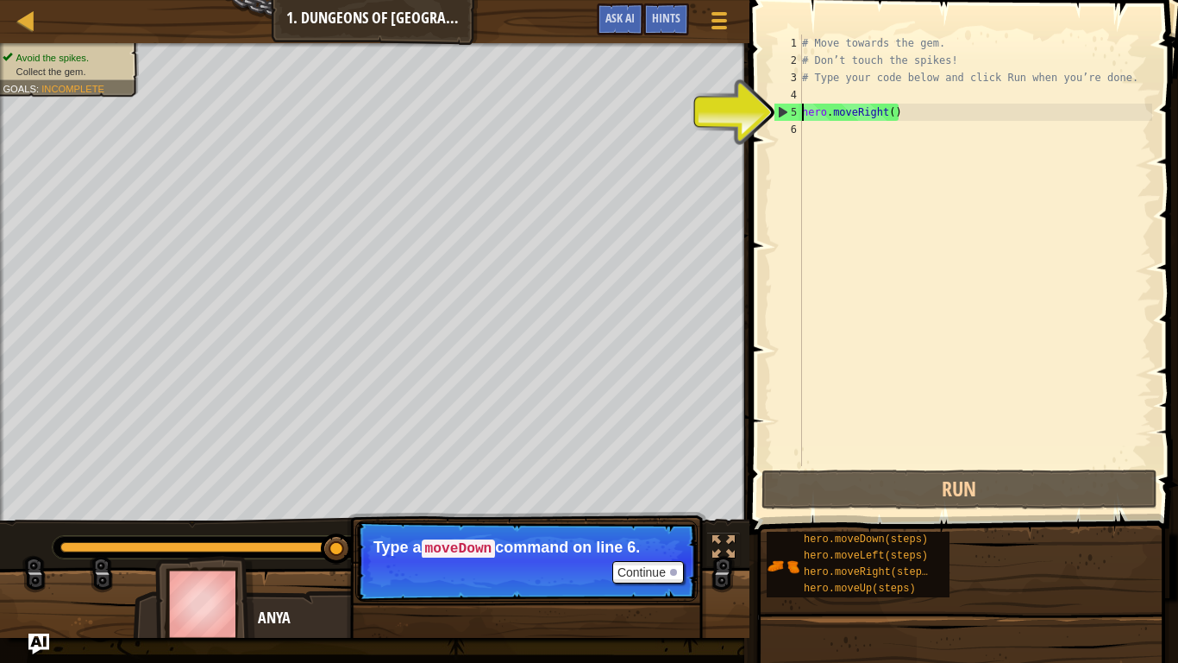
click at [785, 110] on div "5" at bounding box center [789, 112] width 28 height 17
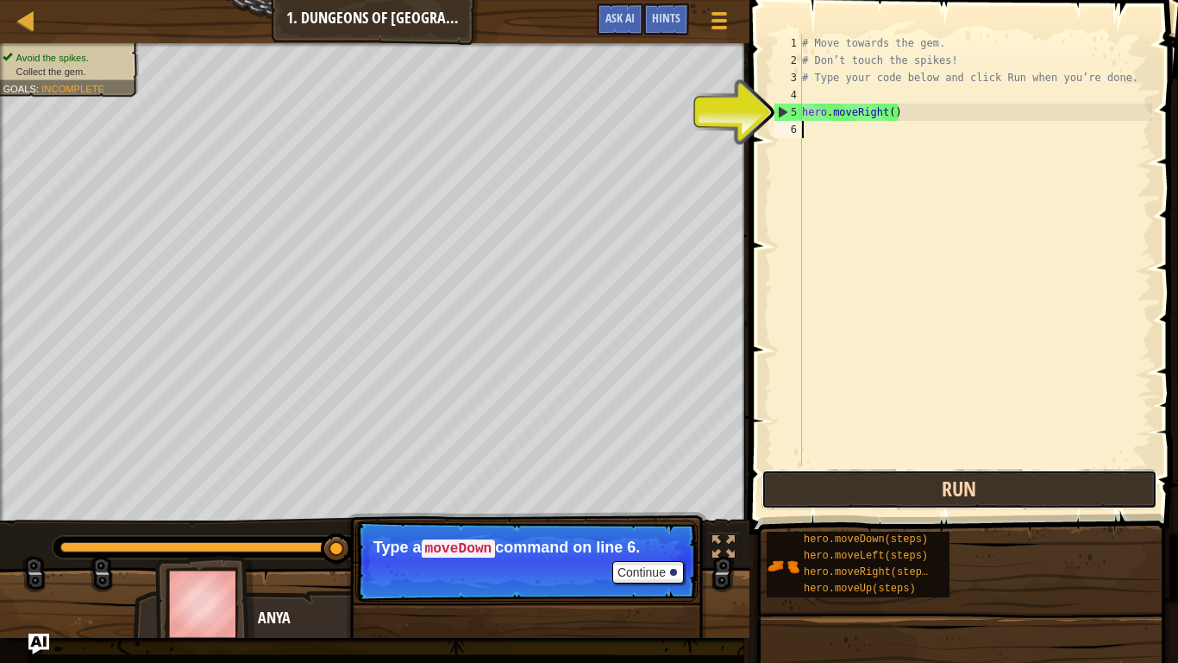
click at [797, 471] on button "Run" at bounding box center [960, 489] width 396 height 40
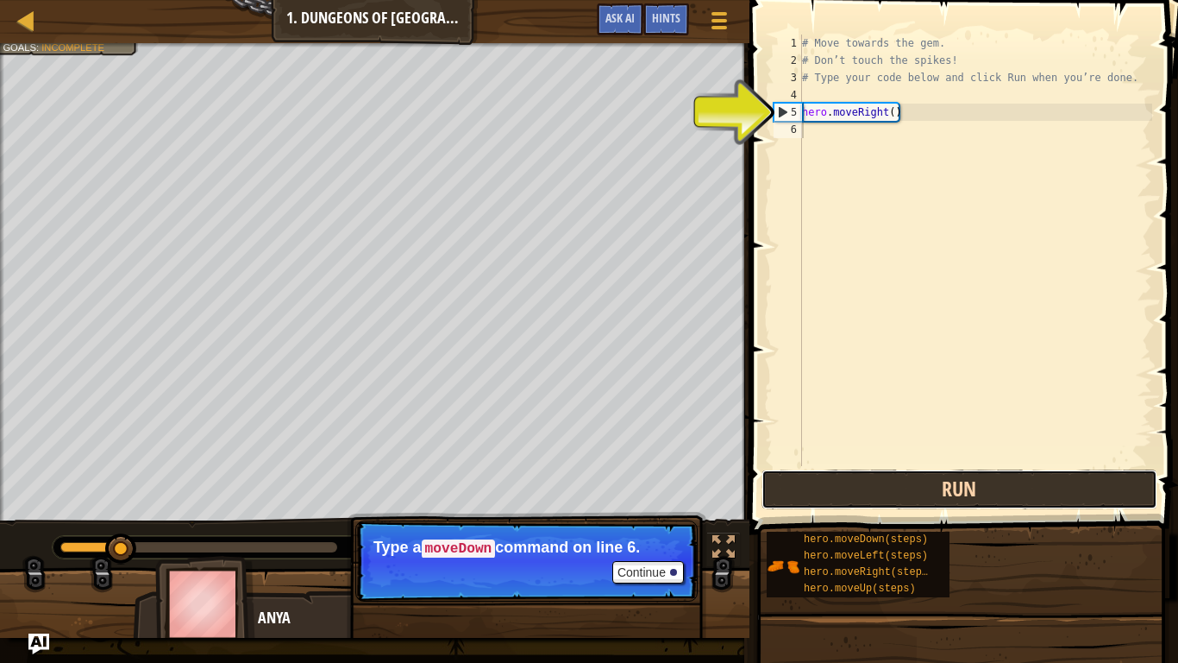
click at [797, 471] on button "Run" at bounding box center [960, 489] width 396 height 40
click at [796, 471] on button "Run" at bounding box center [960, 489] width 396 height 40
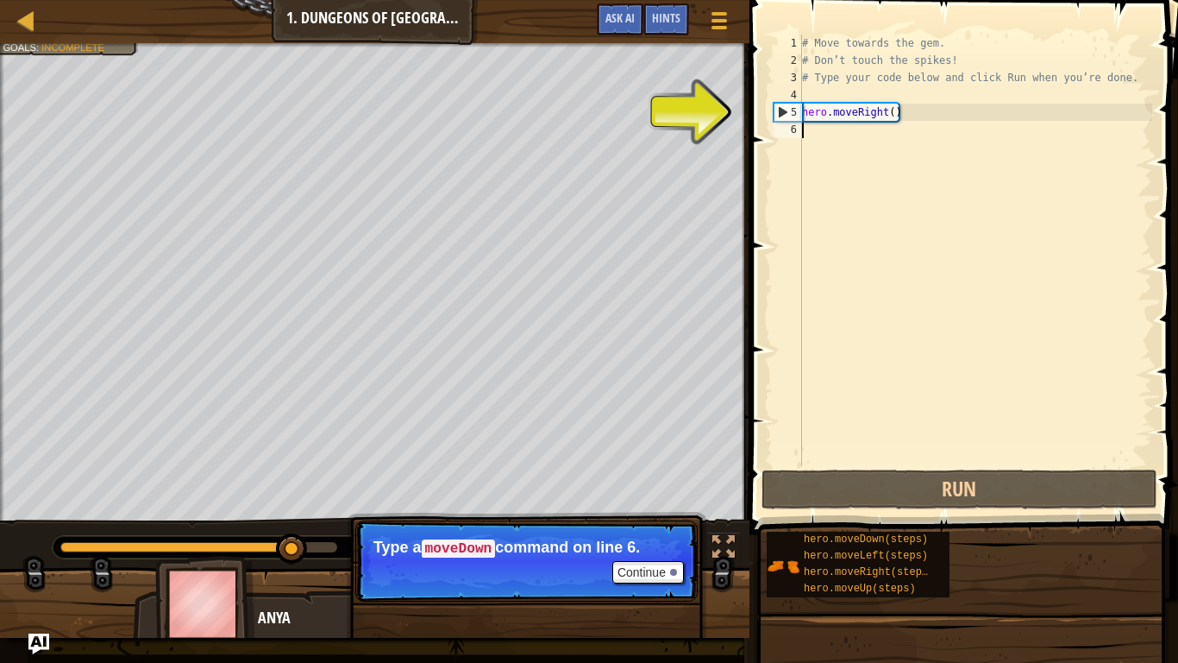
click at [809, 129] on div "# Move towards the gem. # Don’t touch the spikes! # Type your code below and cl…" at bounding box center [976, 268] width 354 height 466
click at [795, 110] on div "5" at bounding box center [789, 112] width 28 height 17
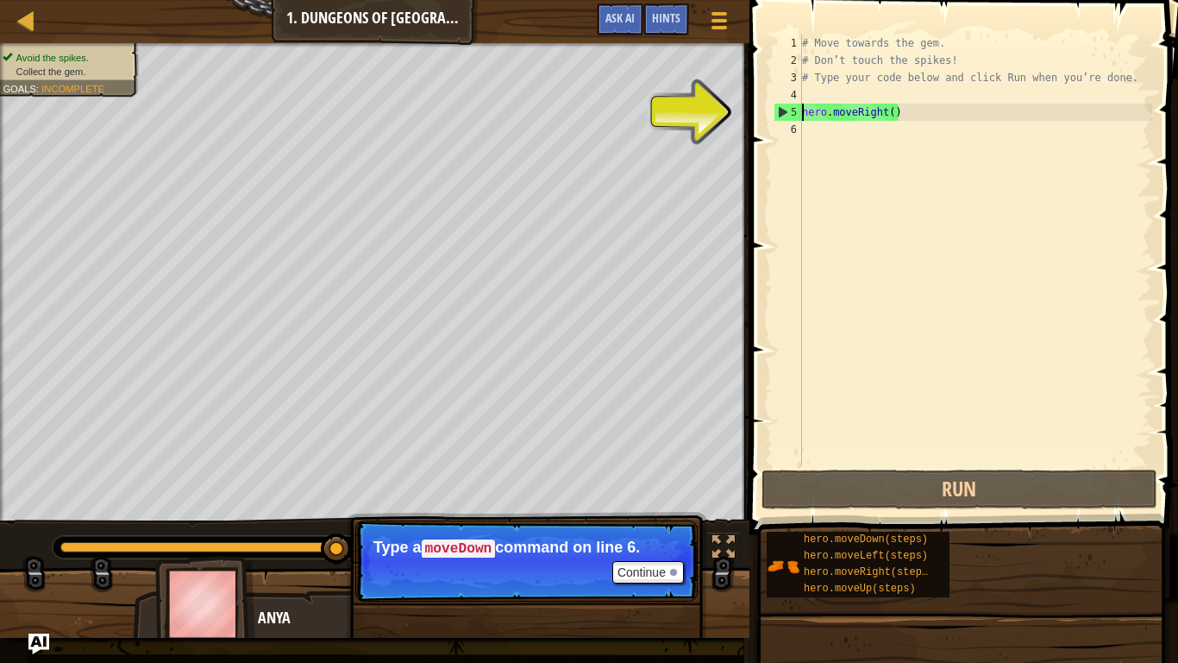
click at [795, 110] on div "5" at bounding box center [789, 112] width 28 height 17
click at [795, 107] on div "5" at bounding box center [789, 112] width 28 height 17
type textarea "hero.moveRight()"
click at [795, 107] on div "5" at bounding box center [789, 112] width 28 height 17
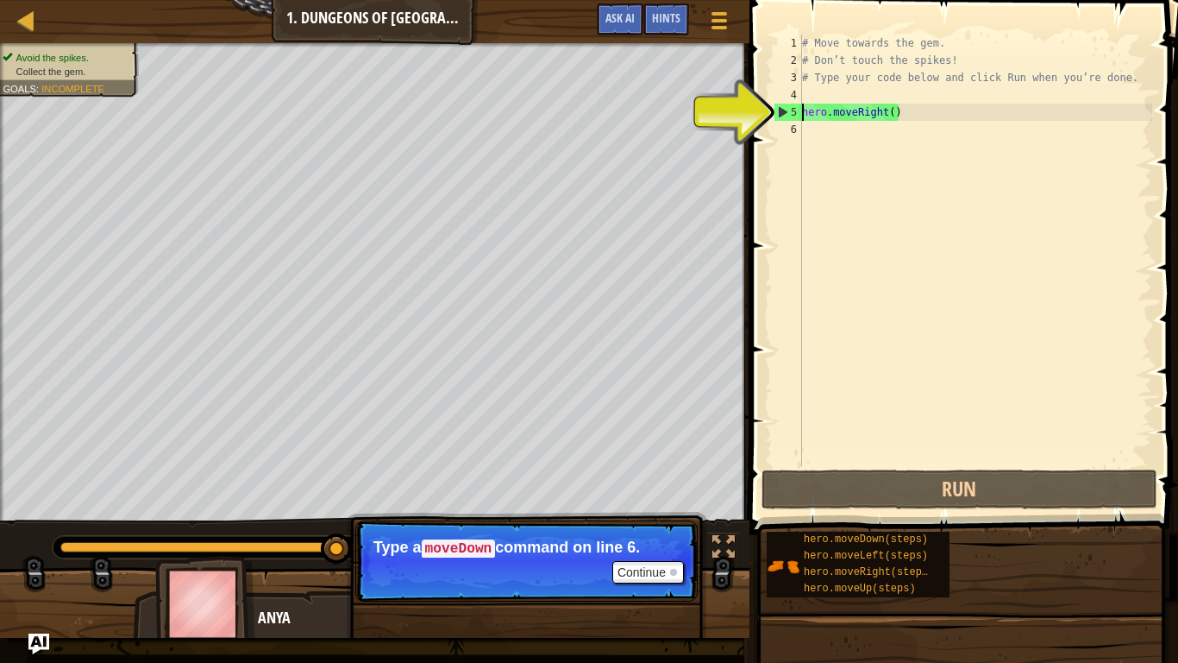
click at [795, 107] on div "5" at bounding box center [789, 112] width 28 height 17
type textarea "hero.moveRight()"
click at [795, 107] on div "5" at bounding box center [789, 112] width 28 height 17
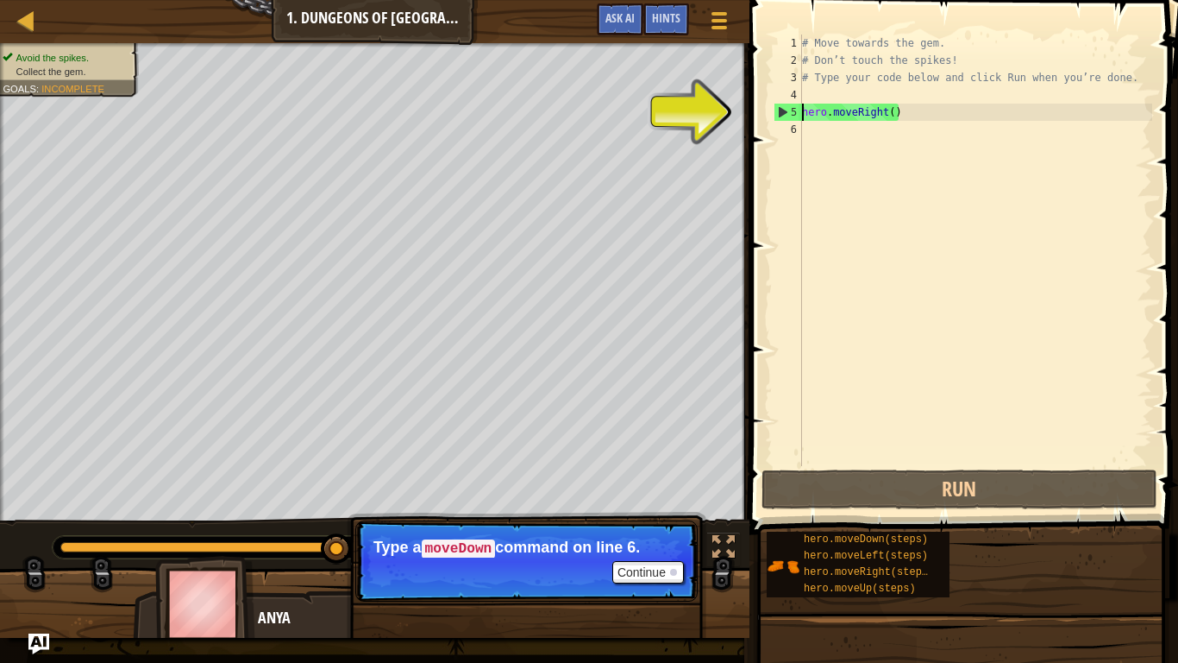
click at [892, 113] on div "# Move towards the gem. # Don’t touch the spikes! # Type your code below and cl…" at bounding box center [976, 268] width 354 height 466
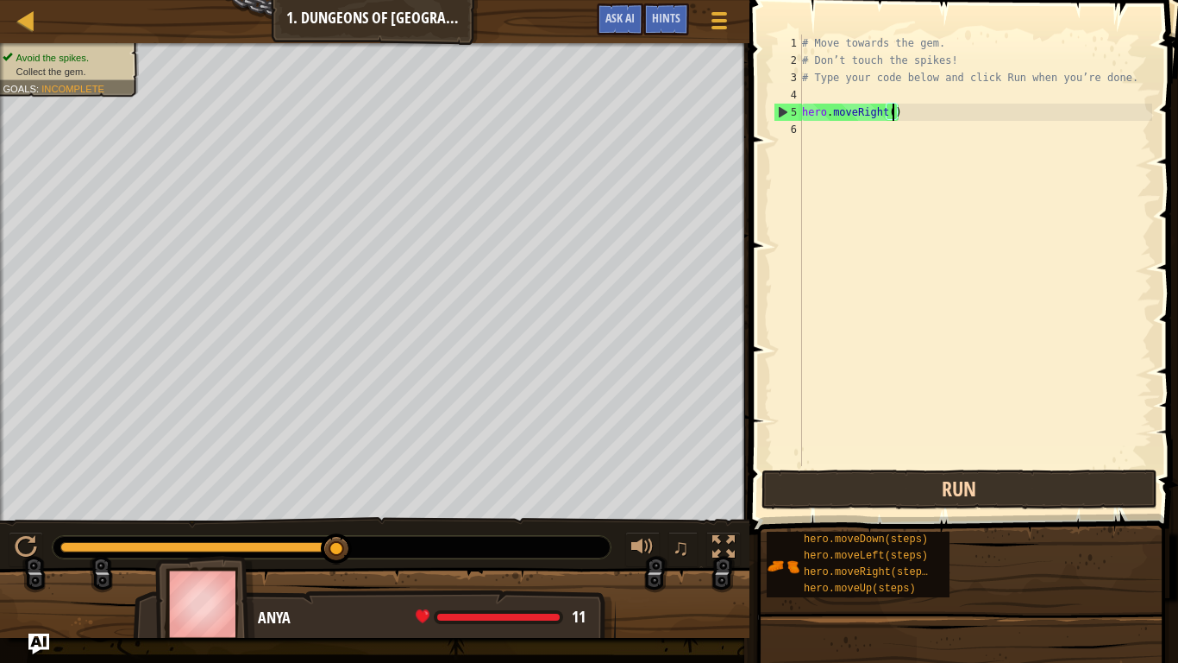
scroll to position [8, 14]
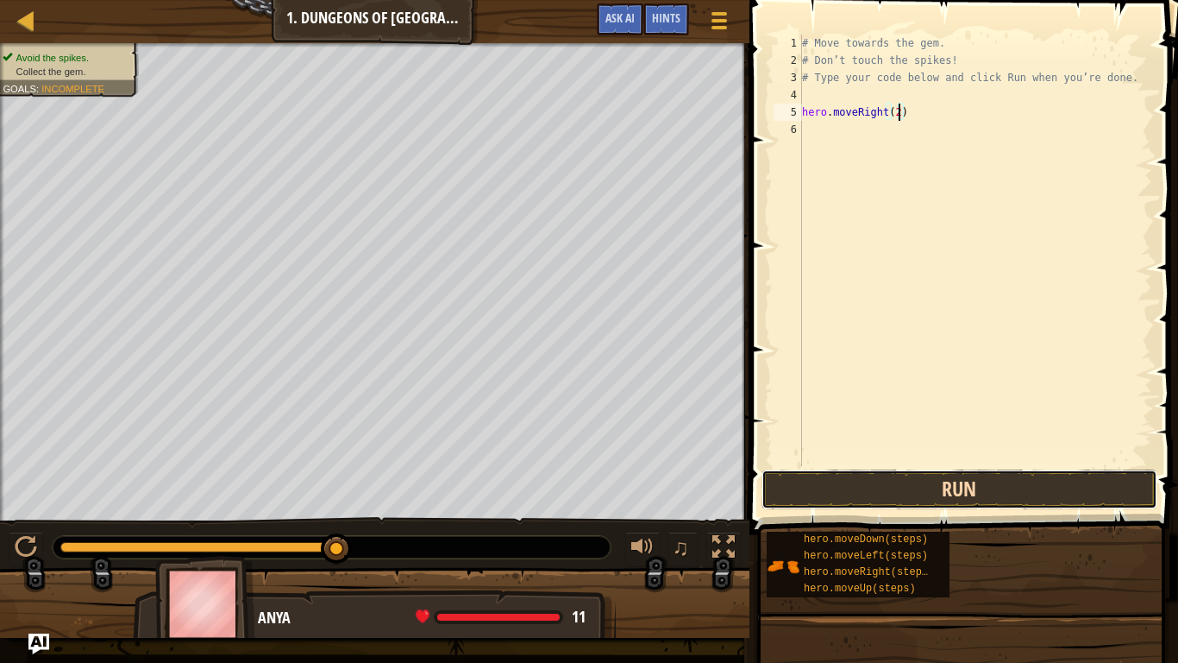
click at [1001, 492] on button "Run" at bounding box center [960, 489] width 396 height 40
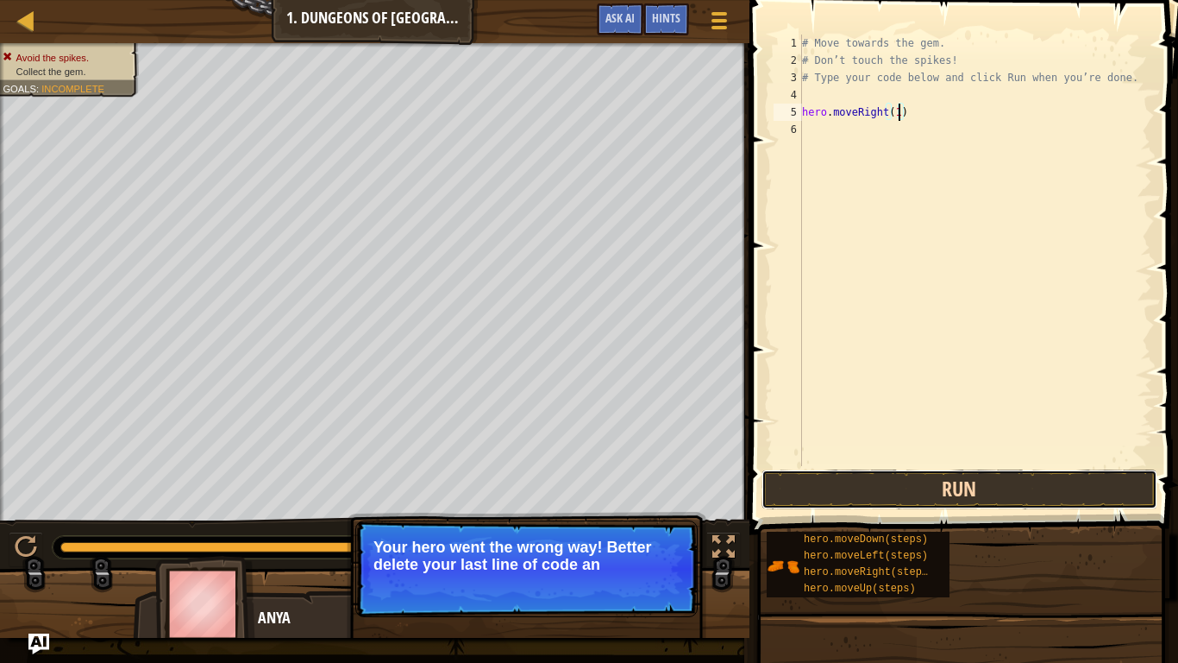
click at [937, 487] on button "Run" at bounding box center [960, 489] width 396 height 40
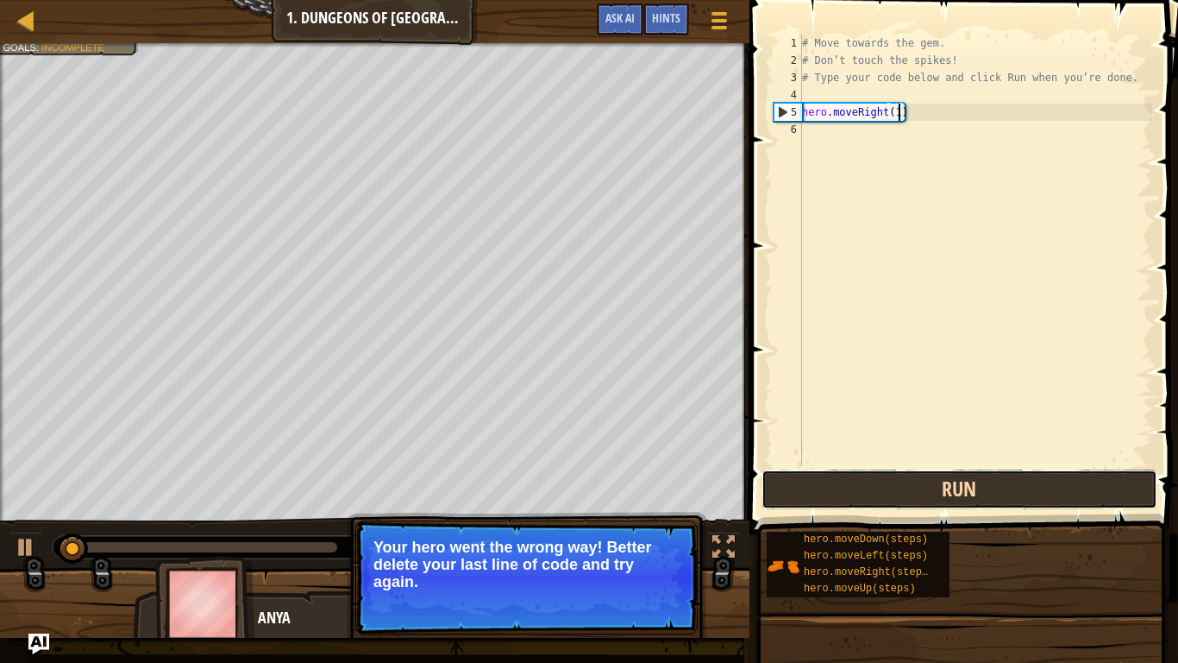
click at [937, 487] on button "Run" at bounding box center [960, 489] width 396 height 40
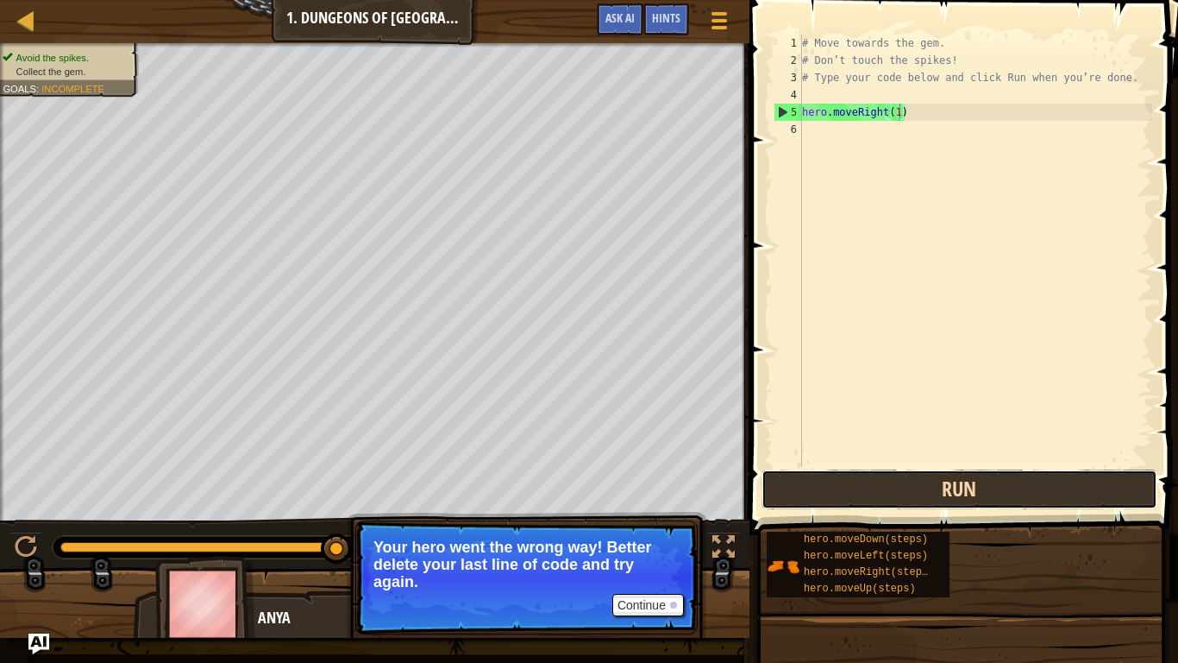
click at [1037, 501] on button "Run" at bounding box center [960, 489] width 396 height 40
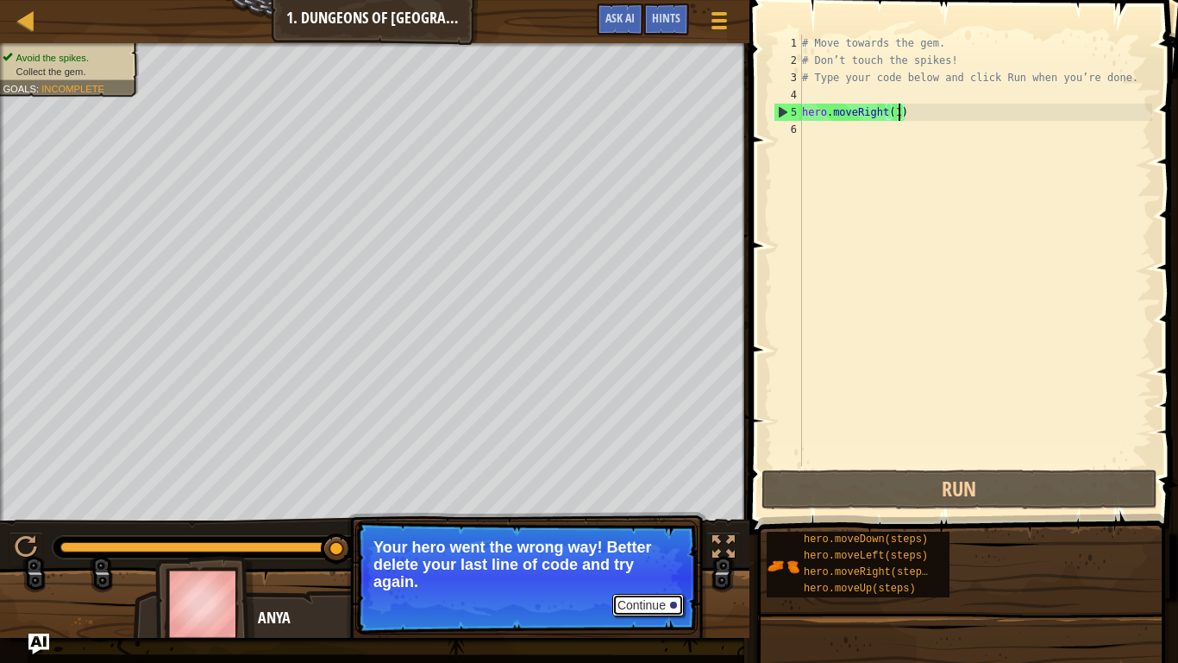
click at [629, 516] on button "Continue" at bounding box center [649, 605] width 72 height 22
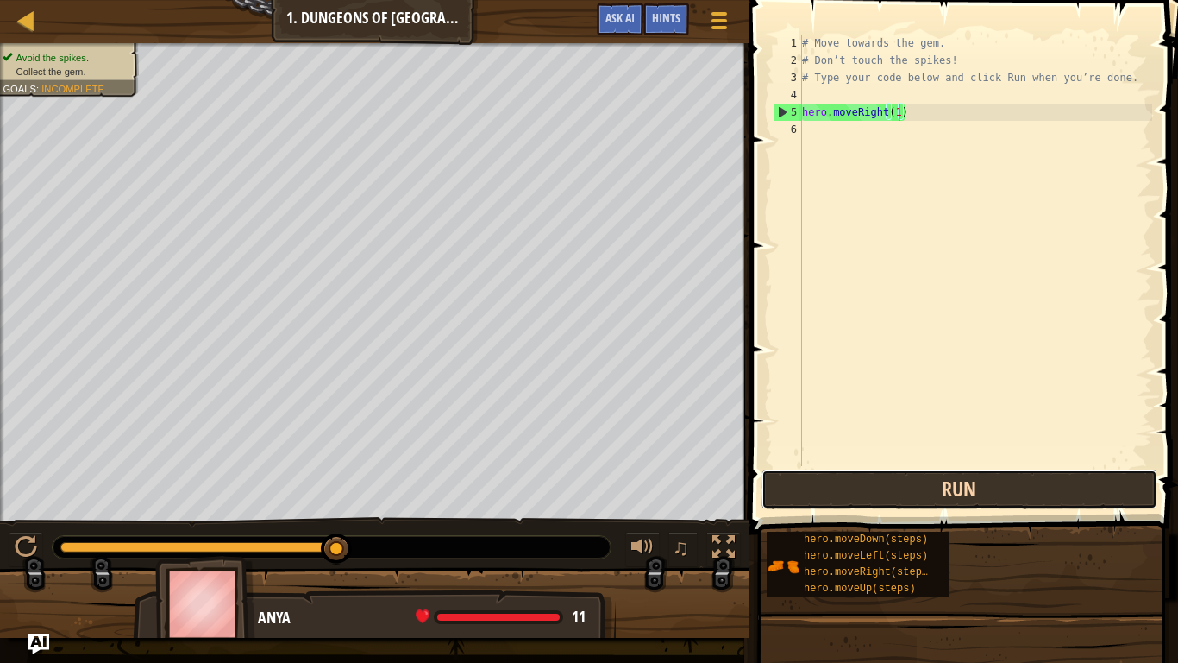
click at [763, 507] on button "Run" at bounding box center [960, 489] width 396 height 40
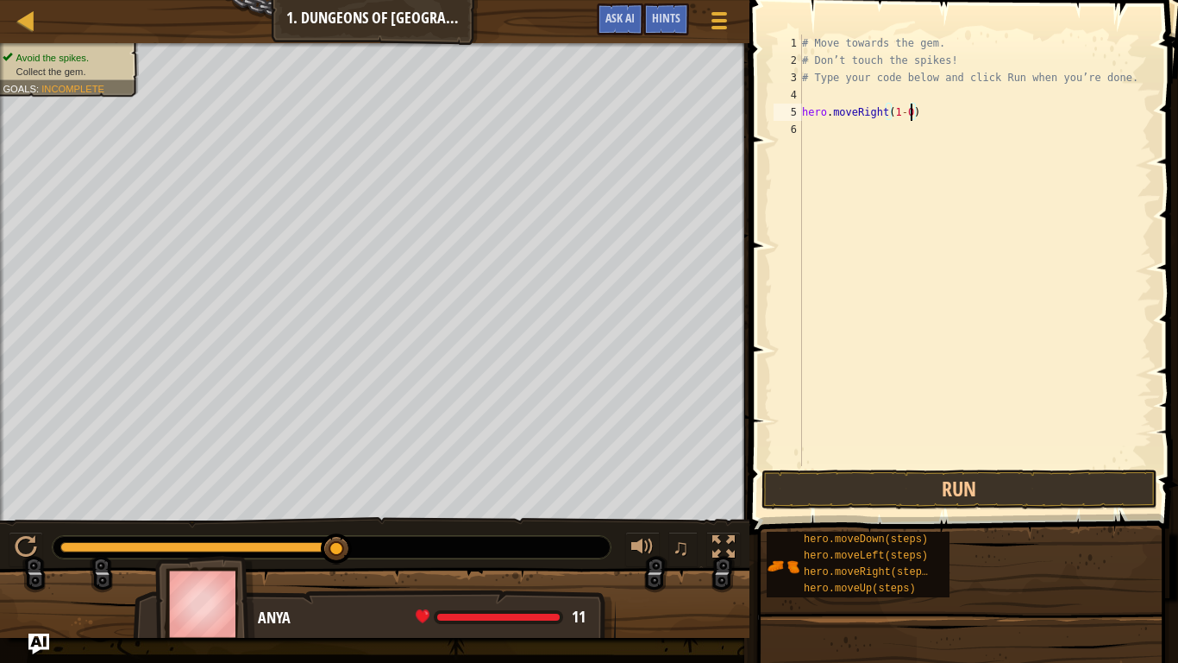
scroll to position [8, 16]
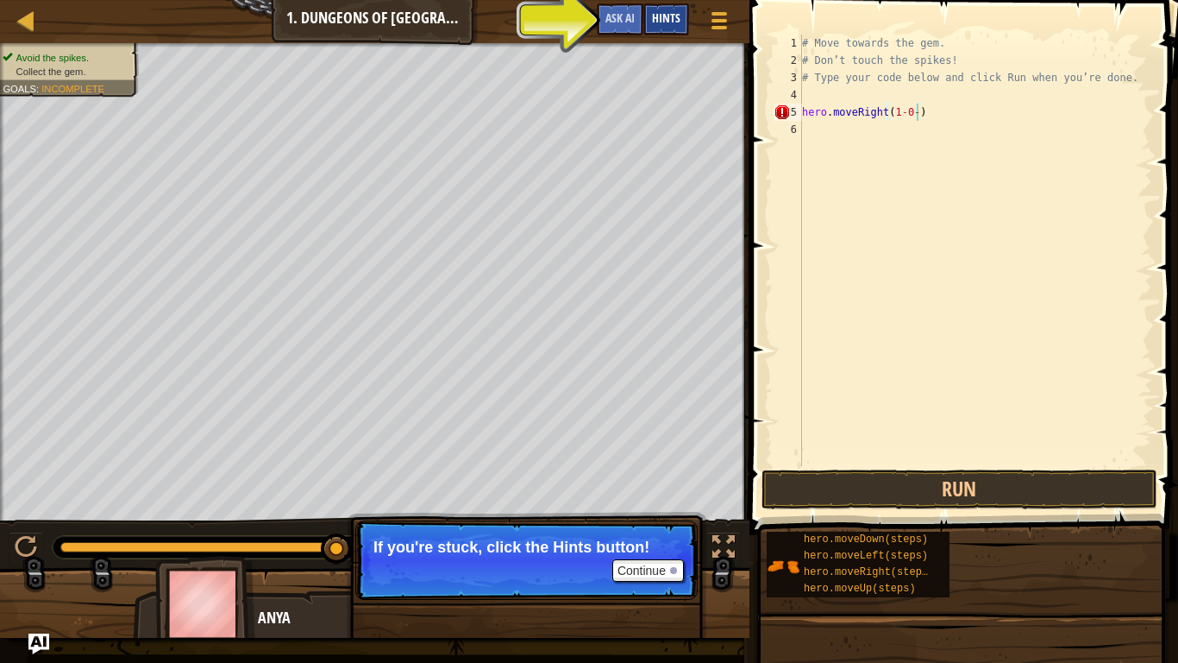
click at [655, 26] on div "Hints" at bounding box center [667, 19] width 46 height 32
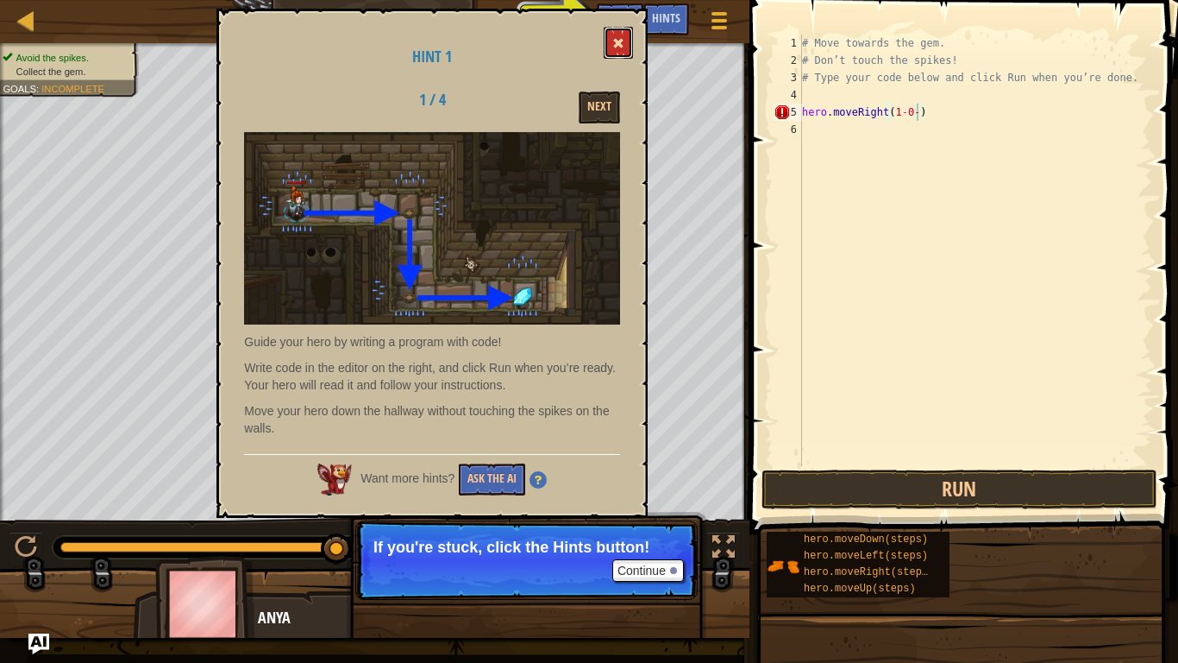
click at [629, 39] on button at bounding box center [618, 43] width 29 height 32
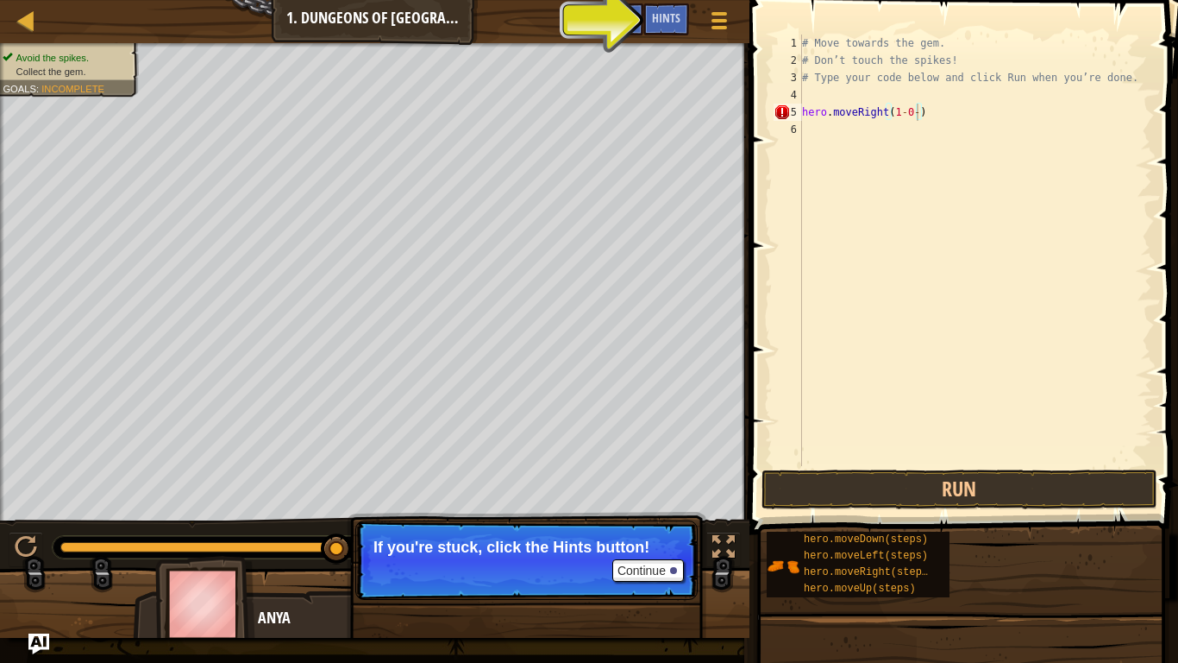
click at [629, 39] on div "Game Menu Done Hints Ask AI" at bounding box center [664, 23] width 153 height 41
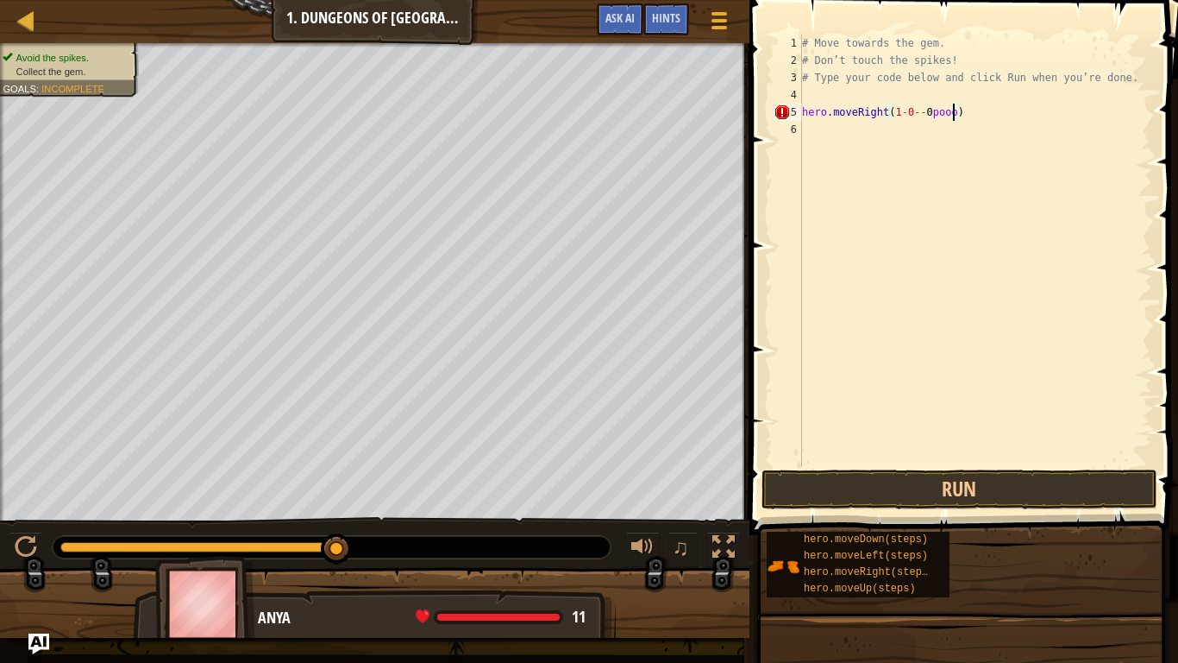
scroll to position [8, 22]
click at [829, 474] on button "Run" at bounding box center [960, 489] width 396 height 40
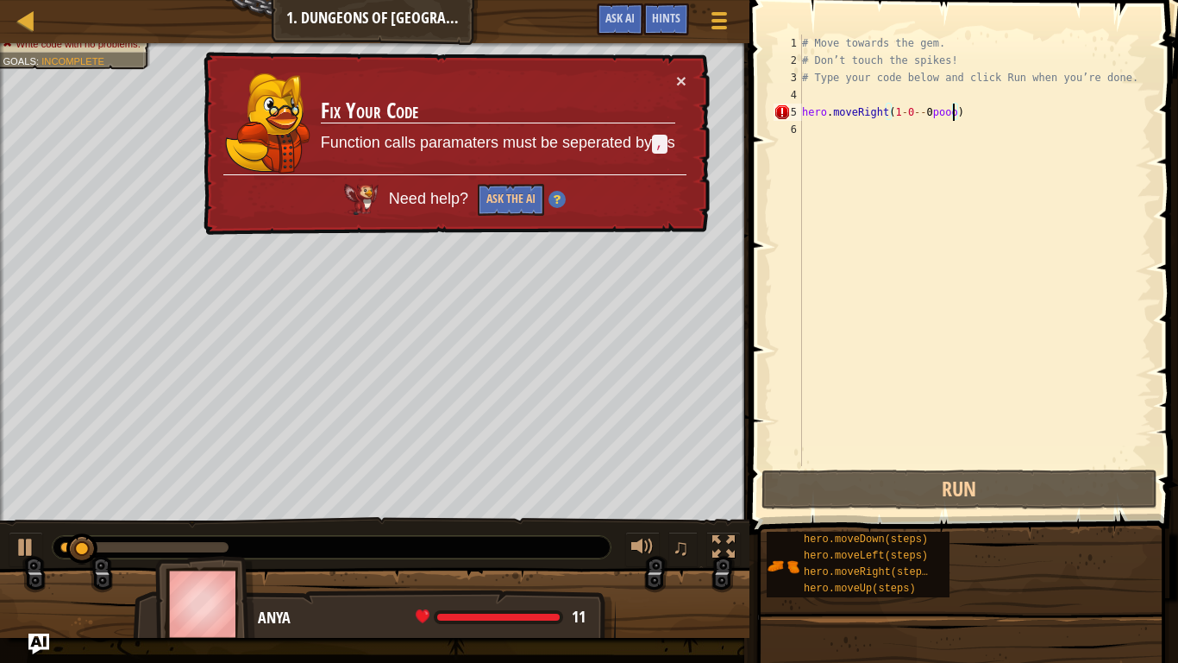
click at [857, 511] on span at bounding box center [966, 242] width 443 height 585
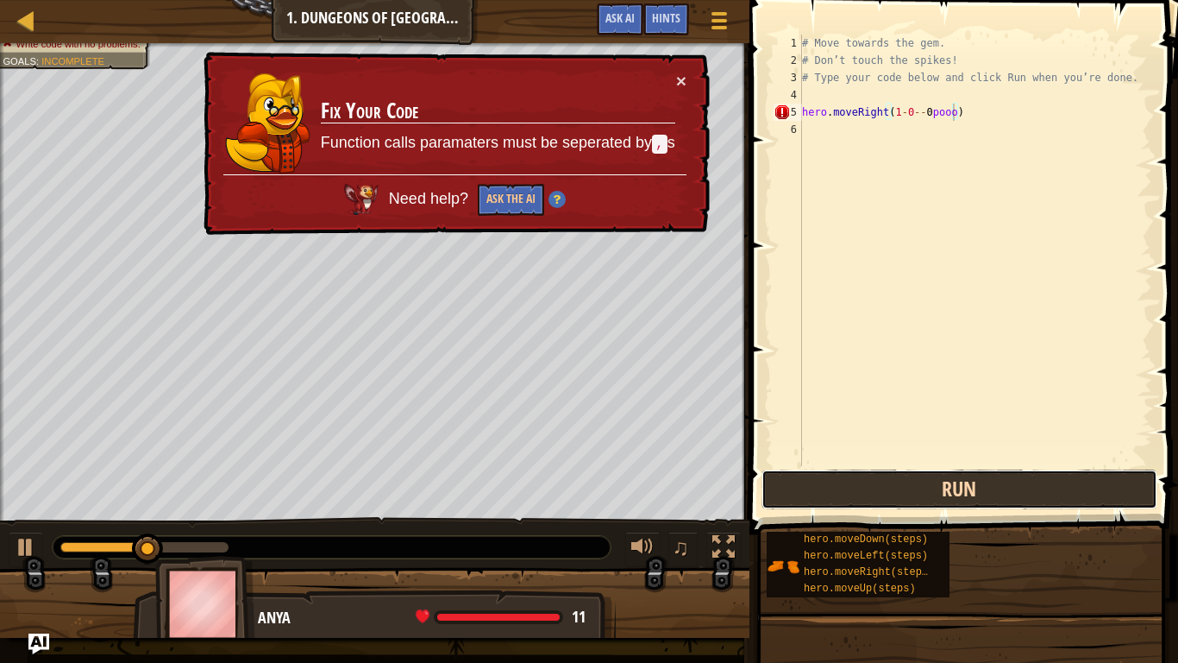
click at [891, 488] on button "Run" at bounding box center [960, 489] width 396 height 40
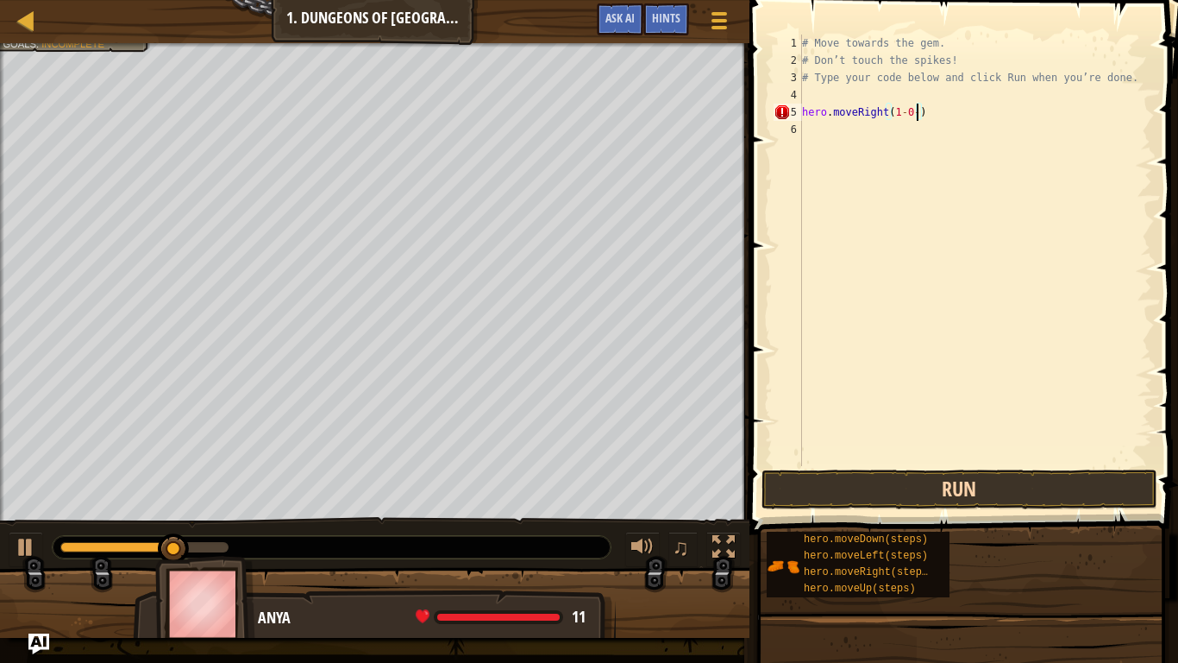
scroll to position [8, 16]
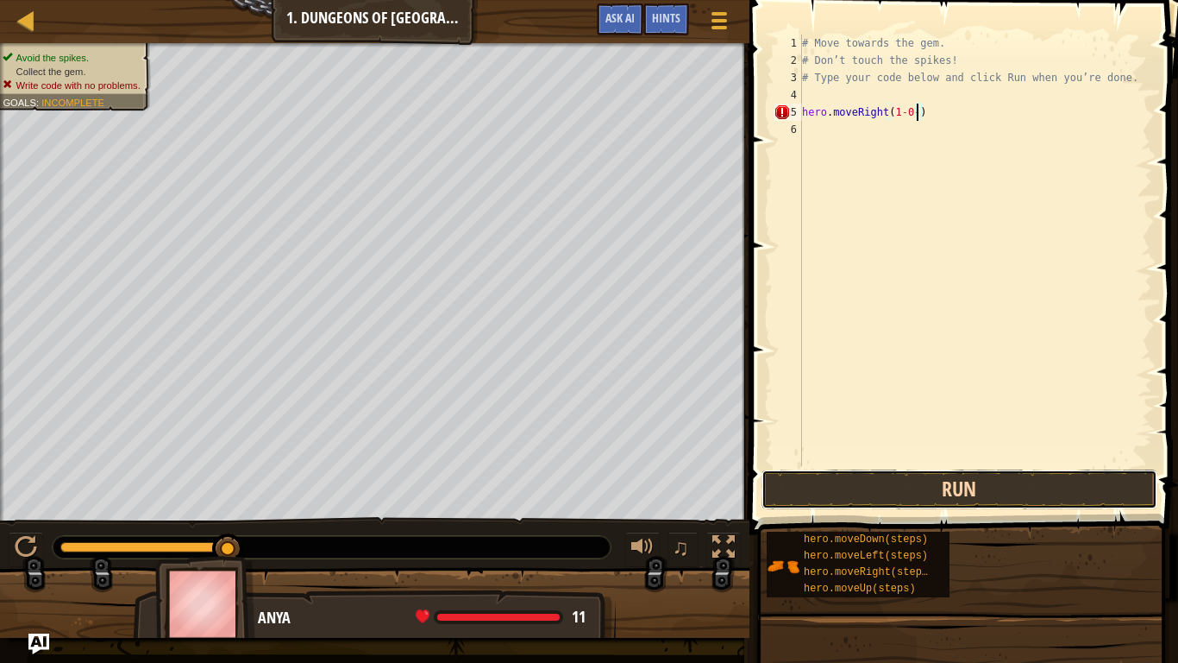
click at [987, 504] on button "Run" at bounding box center [960, 489] width 396 height 40
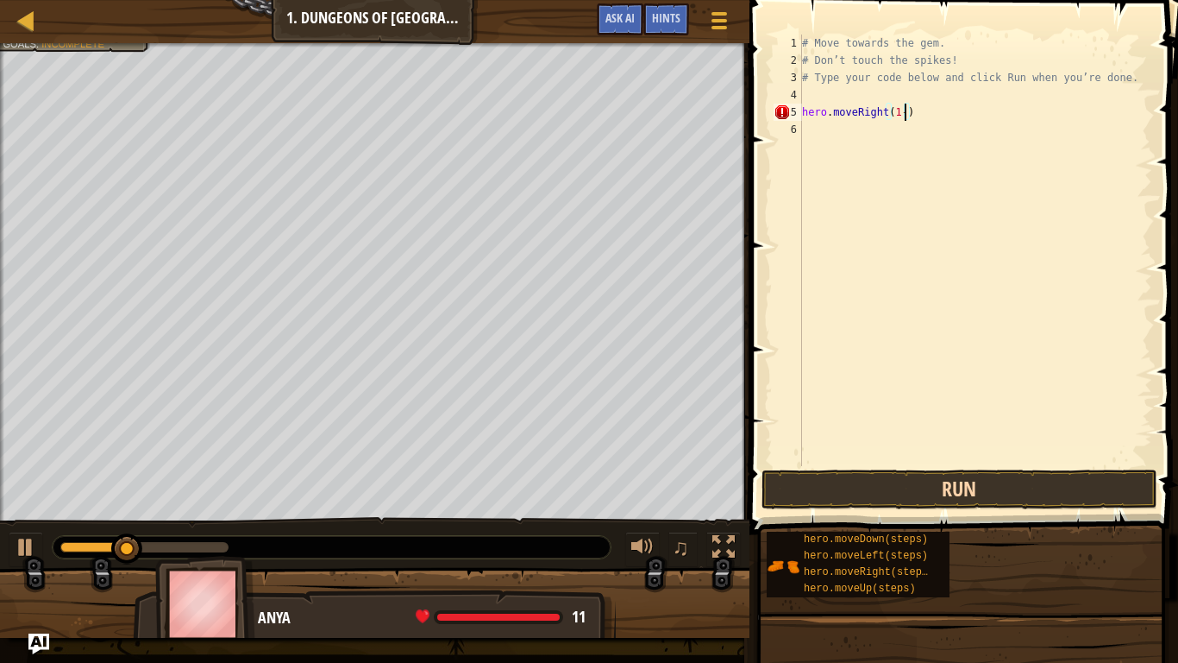
type textarea "hero.moveRight(1)"
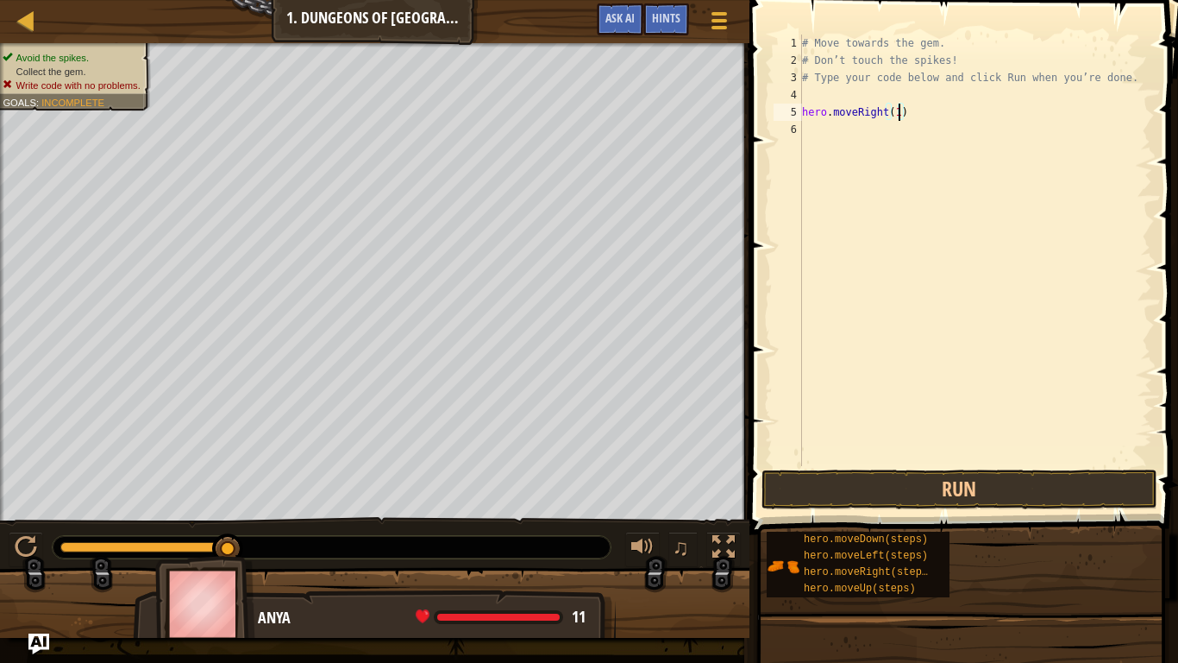
click at [938, 450] on div "# Move towards the gem. # Don’t touch the spikes! # Type your code below and cl…" at bounding box center [976, 268] width 354 height 466
click at [937, 474] on button "Run" at bounding box center [960, 489] width 396 height 40
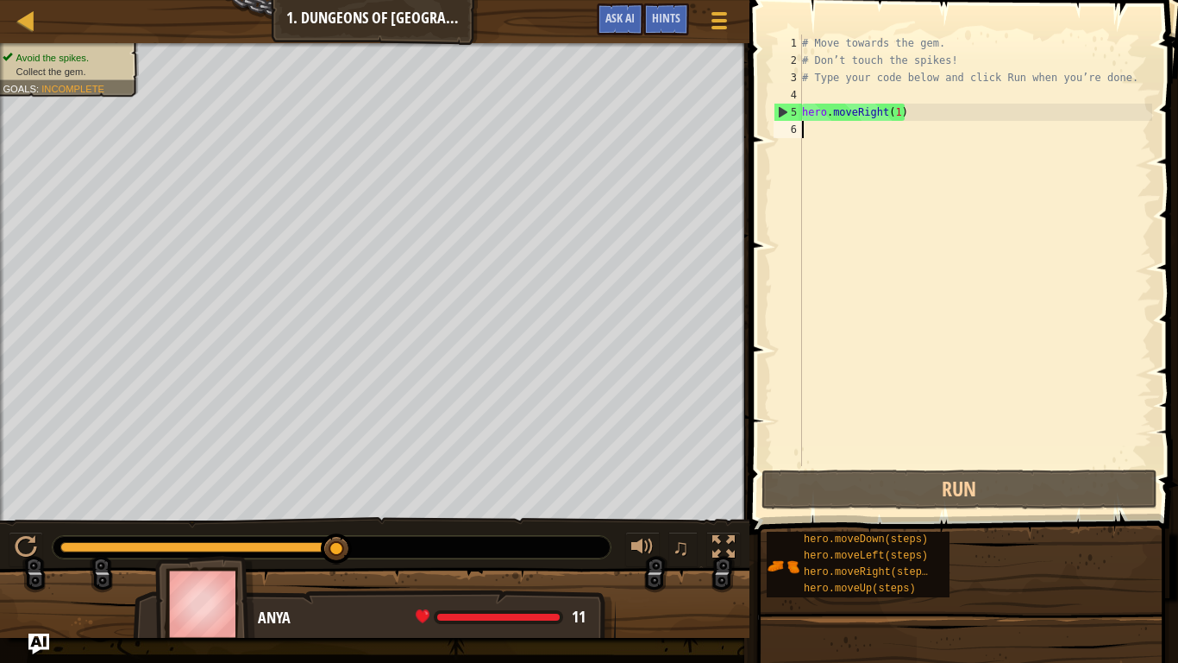
click at [1058, 170] on div "# Move towards the gem. # Don’t touch the spikes! # Type your code below and cl…" at bounding box center [976, 268] width 354 height 466
click at [815, 131] on div "# Move towards the gem. # Don’t touch the spikes! # Type your code below and cl…" at bounding box center [976, 268] width 354 height 466
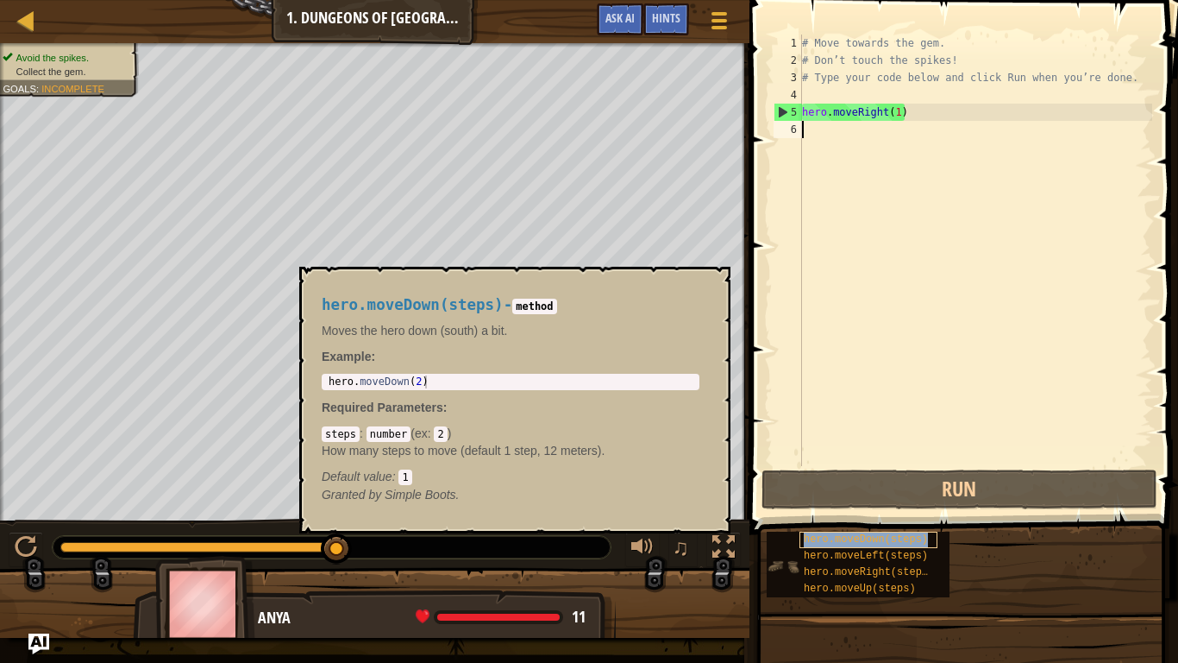
click at [877, 516] on span "hero.moveDown(steps)" at bounding box center [866, 539] width 124 height 12
click at [918, 516] on span "hero.moveDown(steps)" at bounding box center [866, 539] width 124 height 12
type textarea "\"
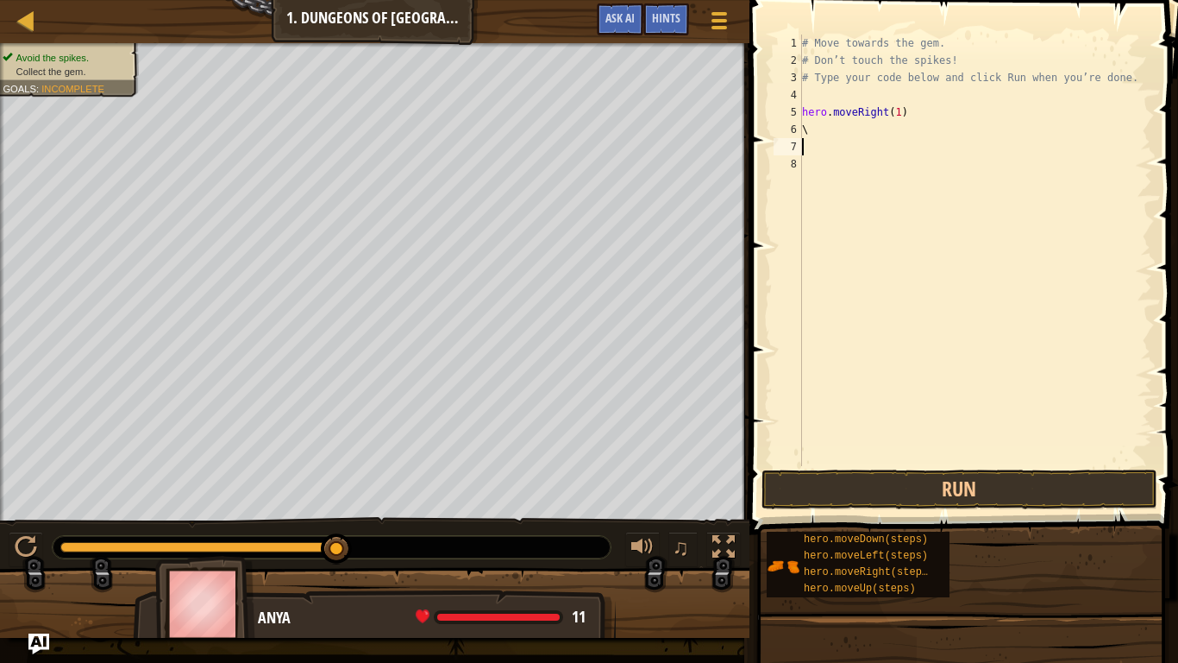
type textarea "\"
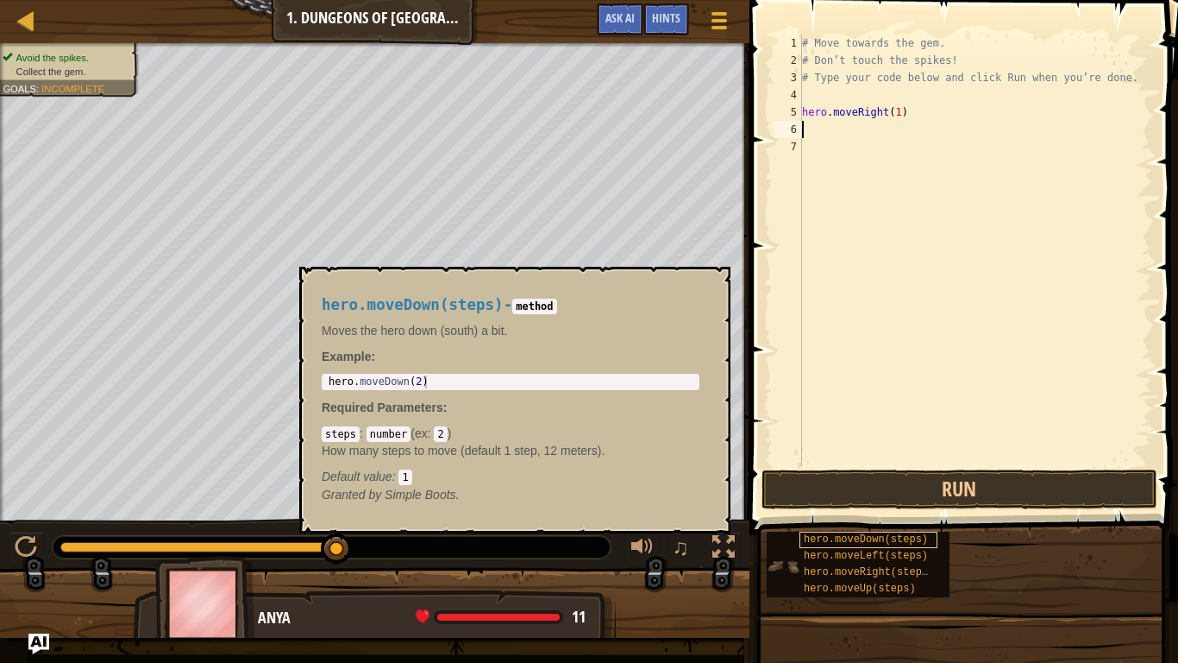
click at [902, 516] on span "hero.moveDown(steps)" at bounding box center [866, 539] width 124 height 12
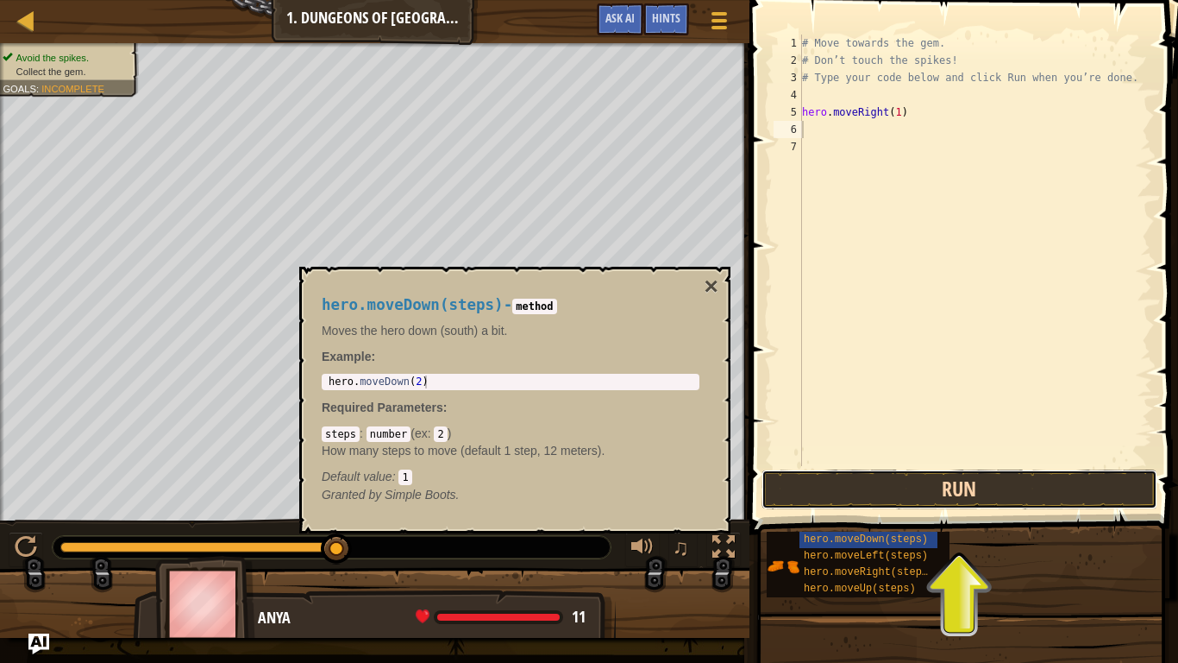
click at [952, 487] on button "Run" at bounding box center [960, 489] width 396 height 40
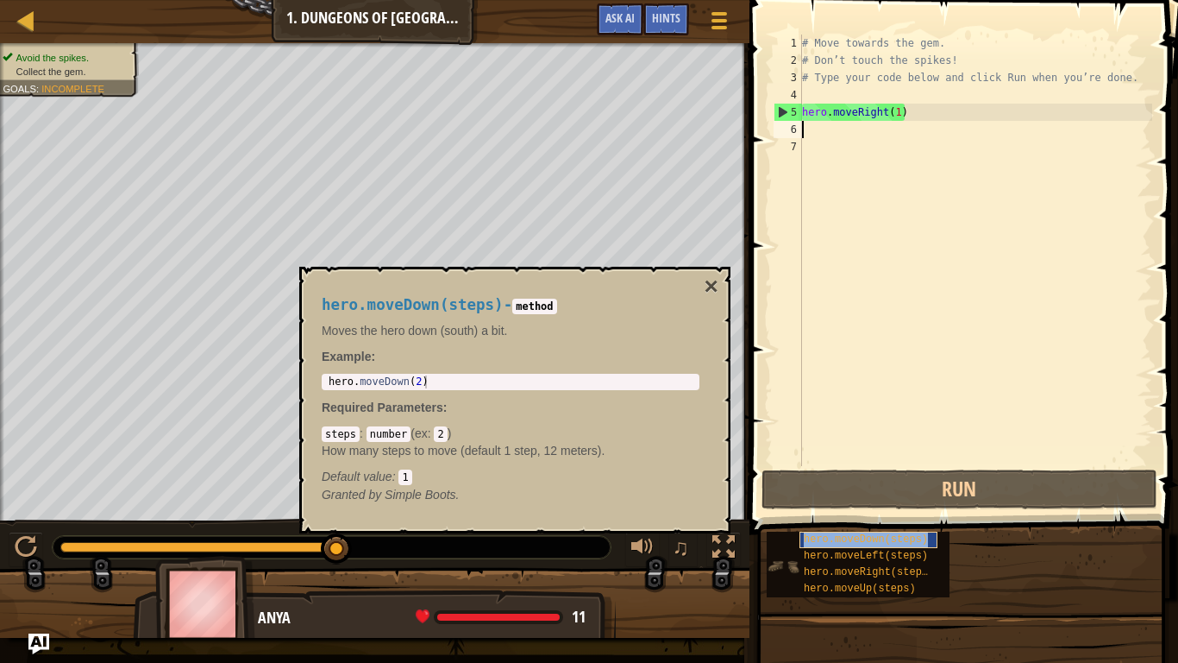
click at [872, 516] on span "hero.moveDown(steps)" at bounding box center [866, 539] width 124 height 12
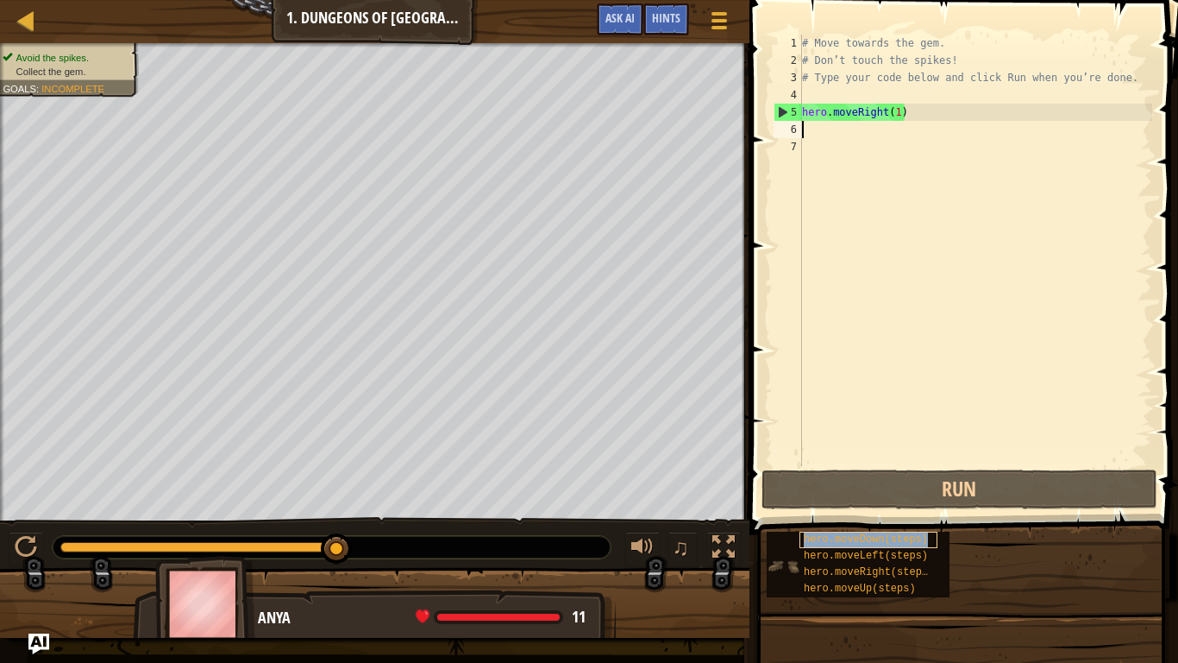
click at [877, 516] on span "hero.moveDown(steps)" at bounding box center [866, 539] width 124 height 12
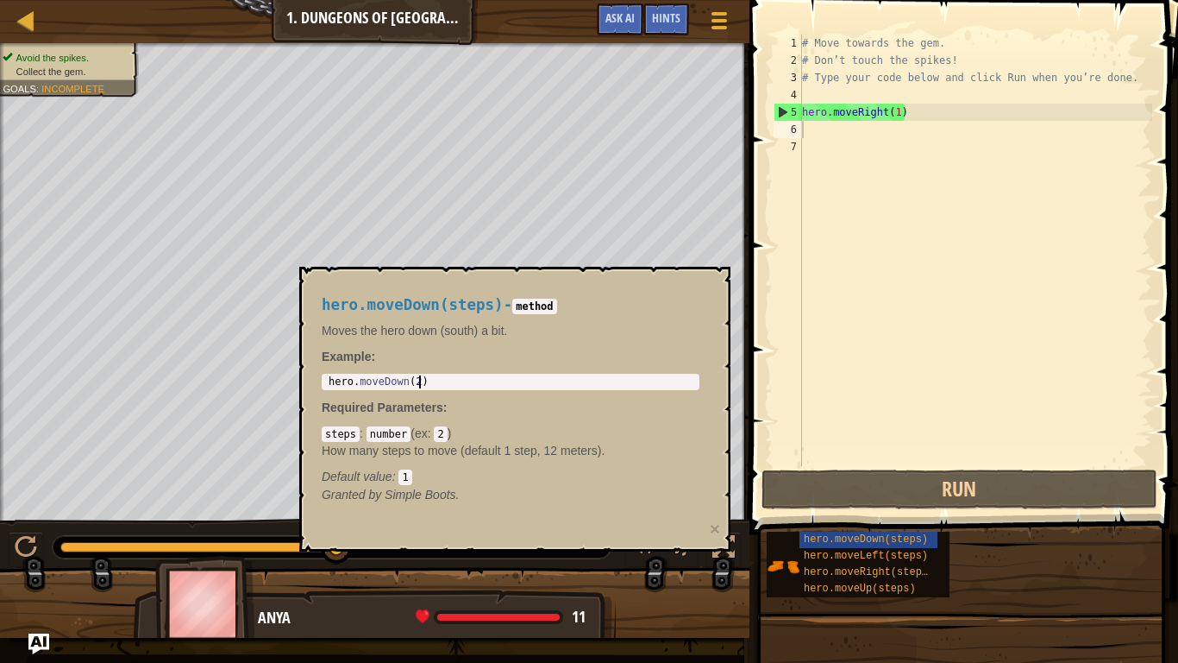
type textarea "hero.moveDown(2)"
click at [418, 382] on div "hero . moveDown ( 2 )" at bounding box center [510, 394] width 371 height 39
click at [443, 428] on code "2" at bounding box center [440, 434] width 13 height 16
click at [458, 437] on div "steps : number ( ex : 2 ) How many steps to move (default 1 step, 12 meters). D…" at bounding box center [511, 454] width 378 height 60
click at [631, 516] on div "Map Introduction to Computer Science 1 . Dungeons of Kithgard Game Menu Done Hi…" at bounding box center [589, 331] width 1178 height 663
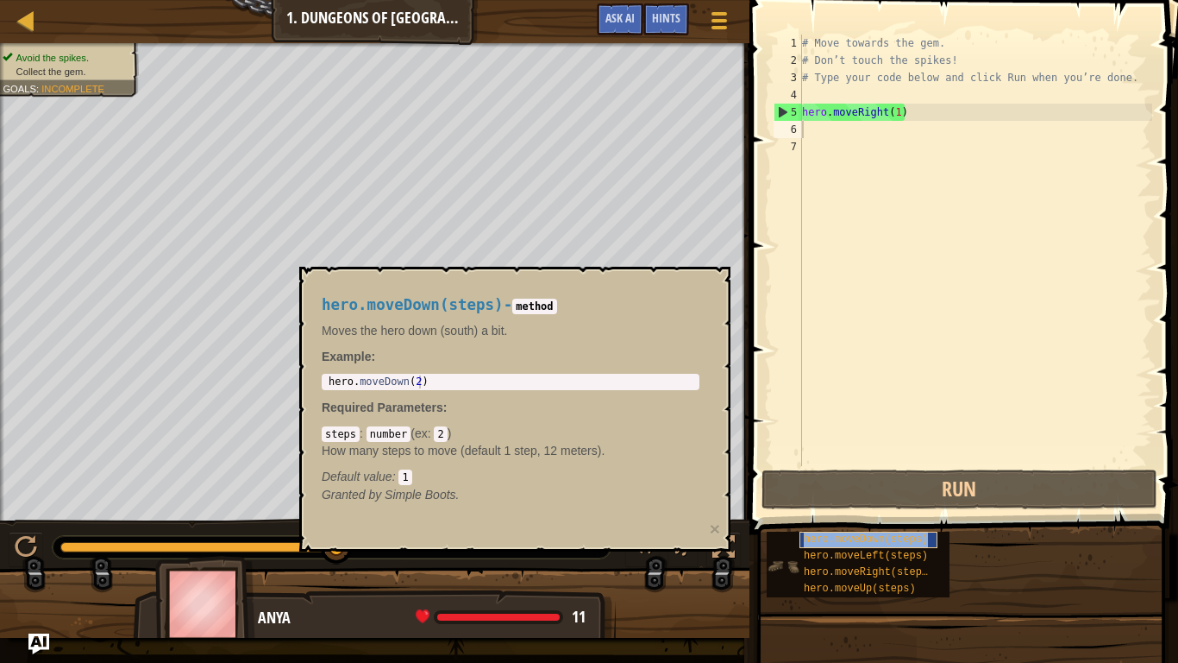
click at [872, 516] on span "hero.moveDown(steps)" at bounding box center [866, 539] width 124 height 12
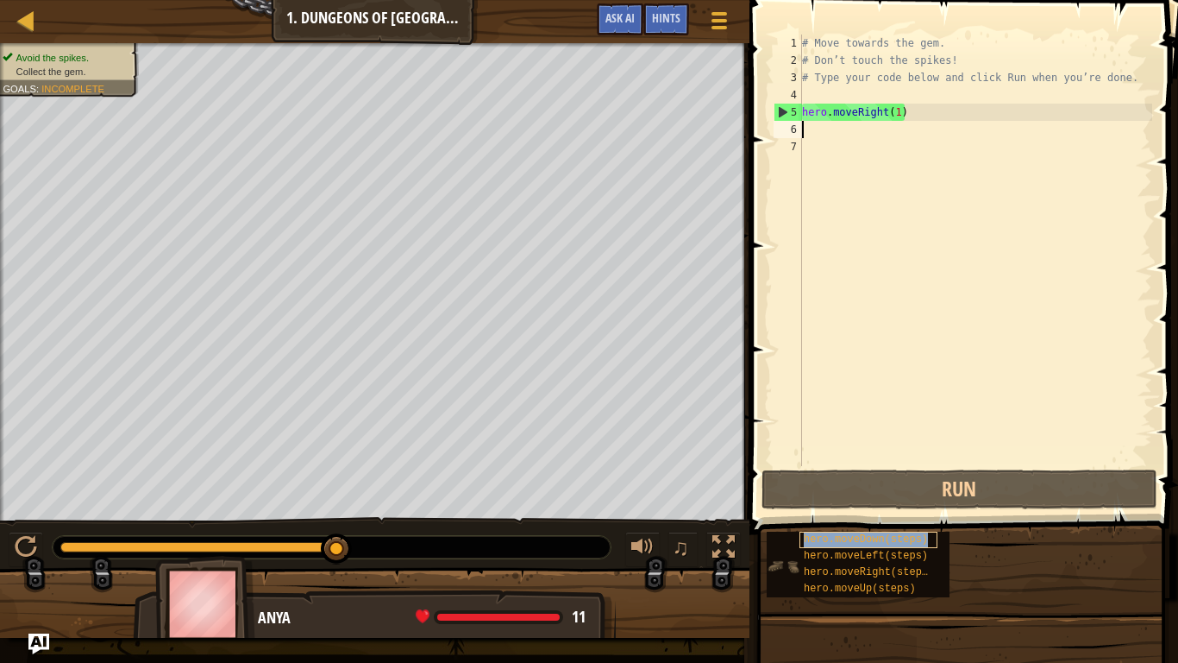
click at [872, 516] on span "hero.moveDown(steps)" at bounding box center [866, 539] width 124 height 12
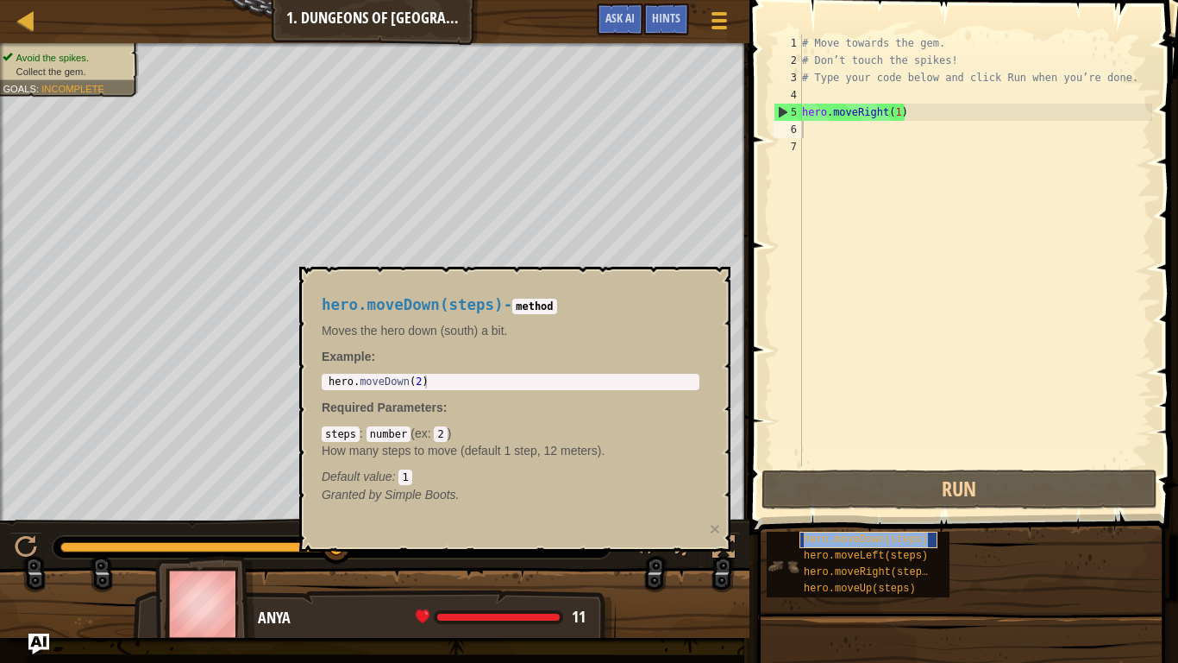
click at [872, 516] on span "hero.moveDown(steps)" at bounding box center [866, 539] width 124 height 12
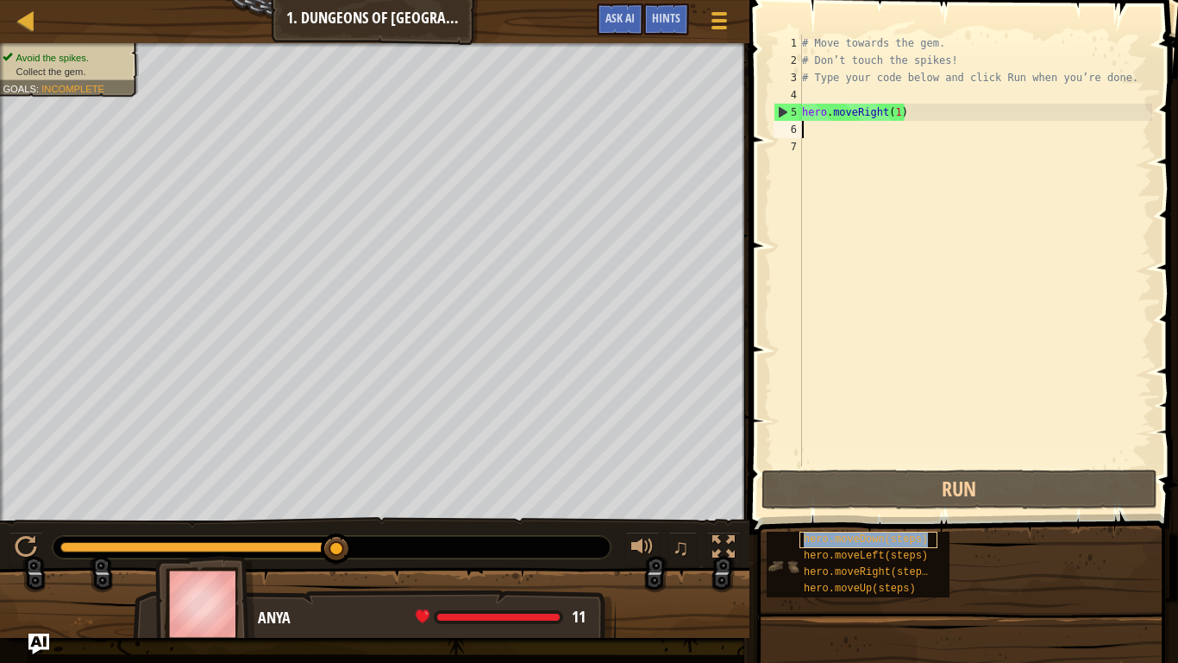
click at [871, 516] on span "hero.moveDown(steps)" at bounding box center [866, 539] width 124 height 12
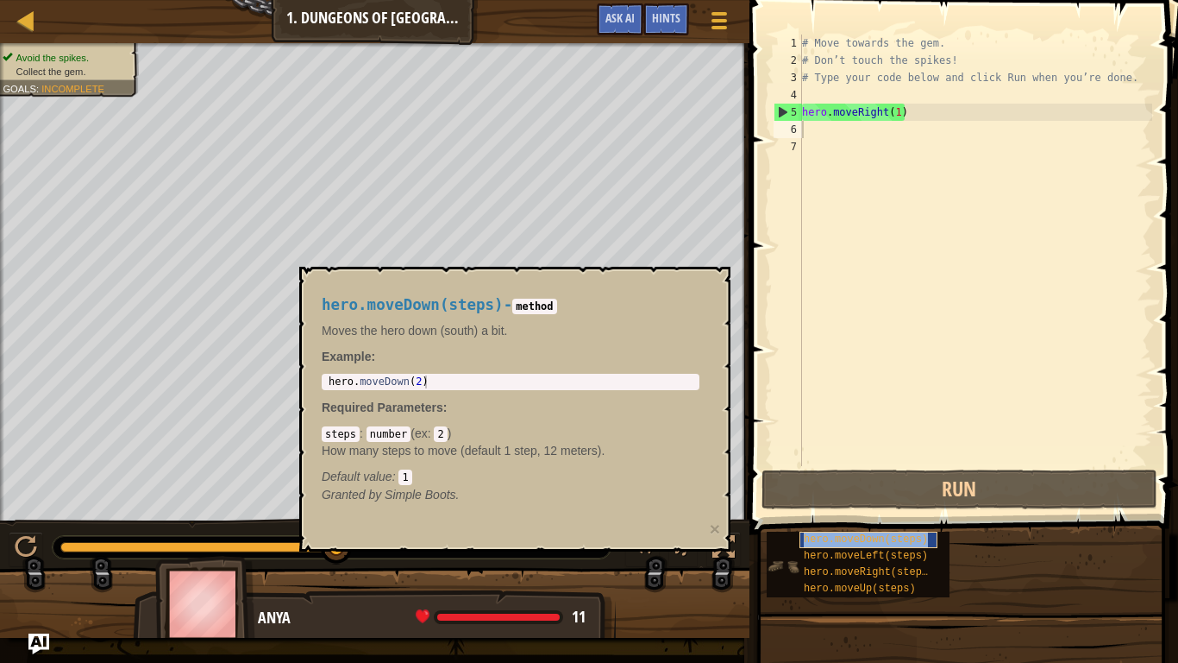
click at [838, 516] on span "hero.moveDown(steps)" at bounding box center [866, 539] width 124 height 12
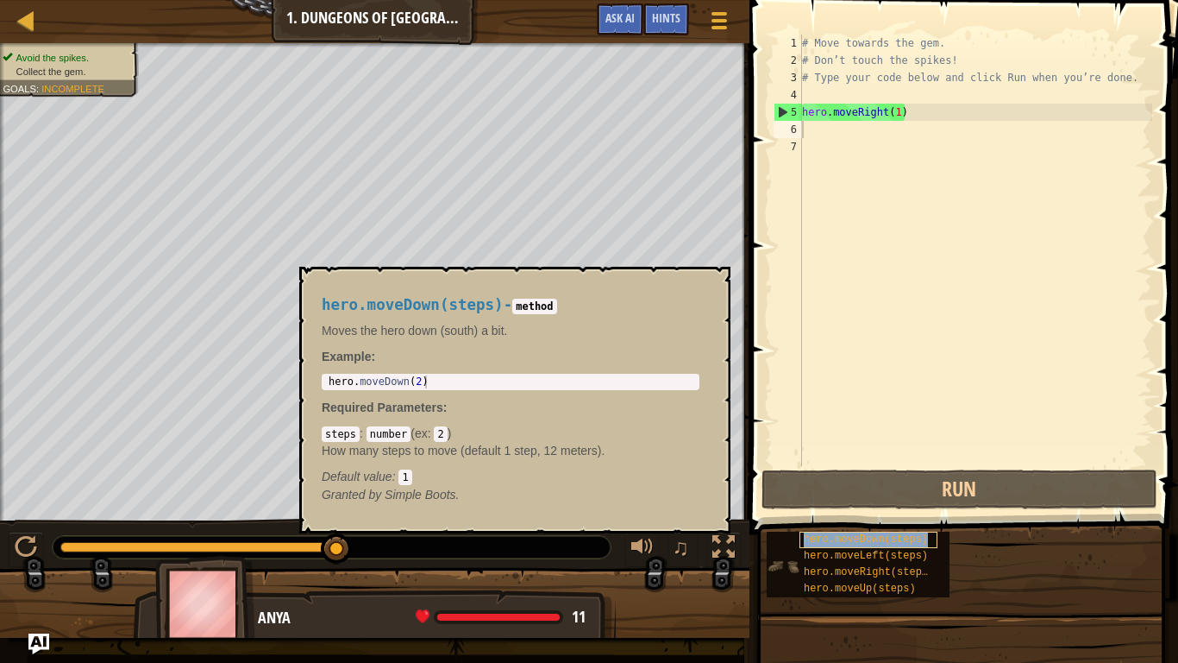
click at [839, 516] on span "hero.moveDown(steps)" at bounding box center [866, 539] width 124 height 12
click at [712, 279] on button "×" at bounding box center [712, 286] width 14 height 24
click at [827, 516] on span "hero.moveDown(steps)" at bounding box center [866, 539] width 124 height 12
type textarea "hero.moveDown(2)"
click at [442, 381] on div "hero . moveDown ( 2 )" at bounding box center [510, 394] width 371 height 39
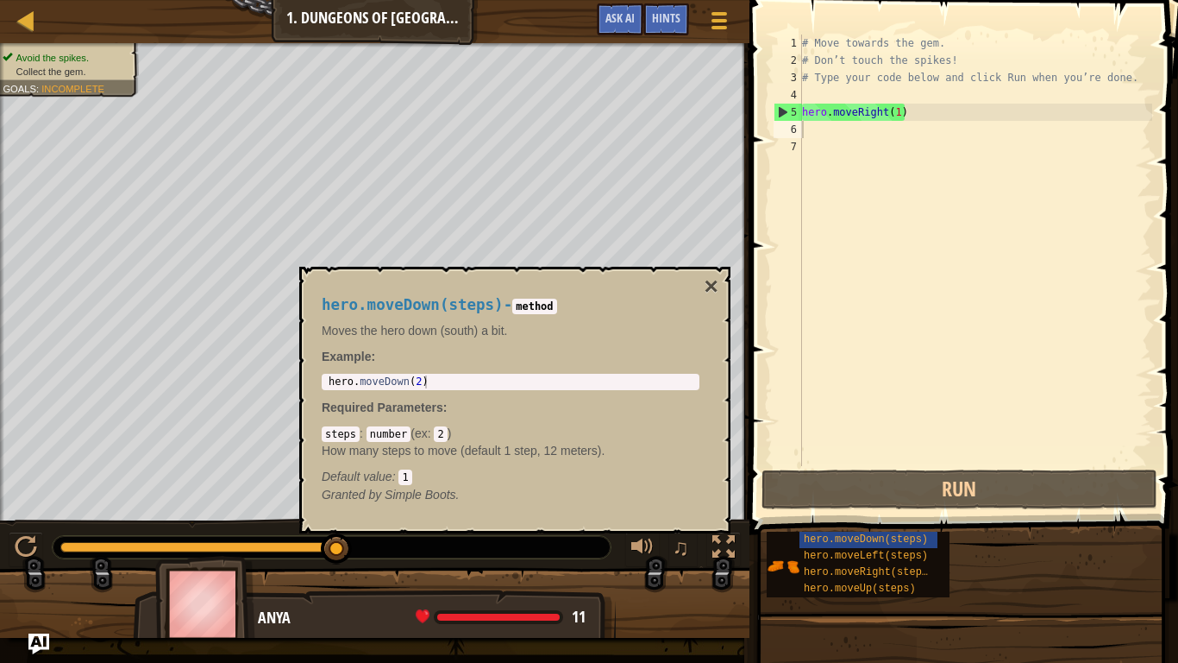
click at [437, 368] on div "hero.moveDown(steps) - method Moves the hero down (south) a bit. Example : hero…" at bounding box center [511, 399] width 402 height 239
click at [436, 372] on div "hero.moveDown(steps) - method Moves the hero down (south) a bit. Example : hero…" at bounding box center [511, 399] width 402 height 239
click at [410, 452] on p "How many steps to move (default 1 step, 12 meters)." at bounding box center [511, 450] width 378 height 17
click at [438, 369] on div "hero.moveDown(steps) - method Moves the hero down (south) a bit. Example : hero…" at bounding box center [511, 399] width 402 height 239
click at [421, 383] on div "hero . moveDown ( 2 )" at bounding box center [510, 394] width 371 height 39
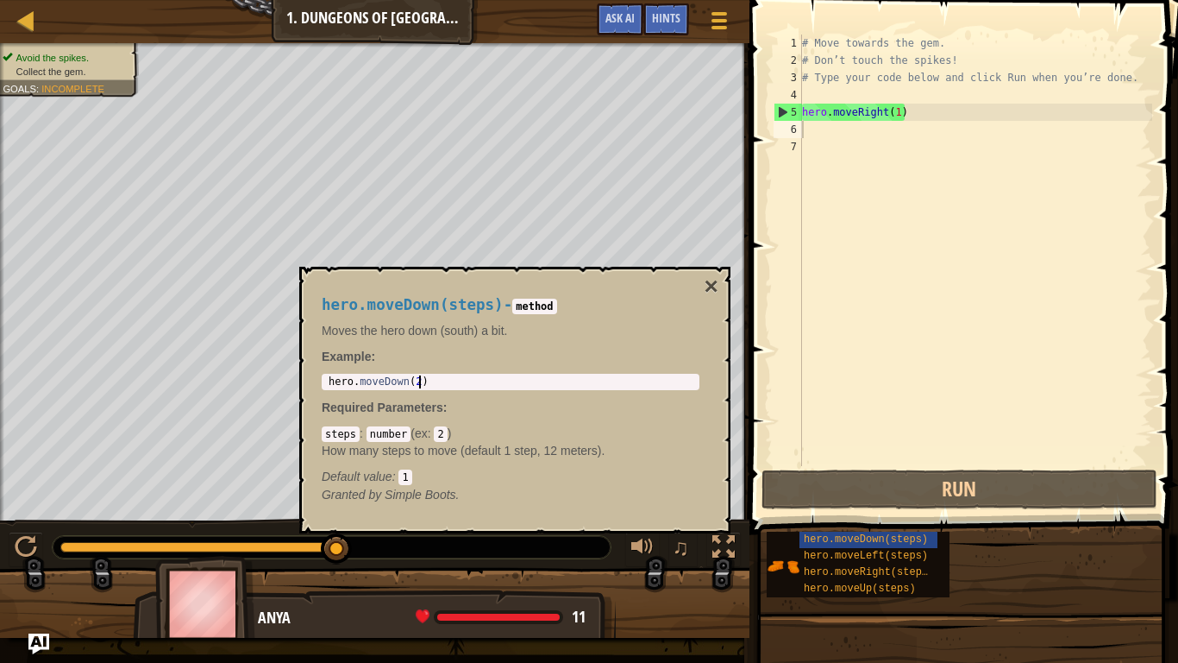
click at [1013, 114] on div "# Move towards the gem. # Don’t touch the spikes! # Type your code below and cl…" at bounding box center [976, 268] width 354 height 466
click at [714, 281] on button "×" at bounding box center [712, 286] width 14 height 24
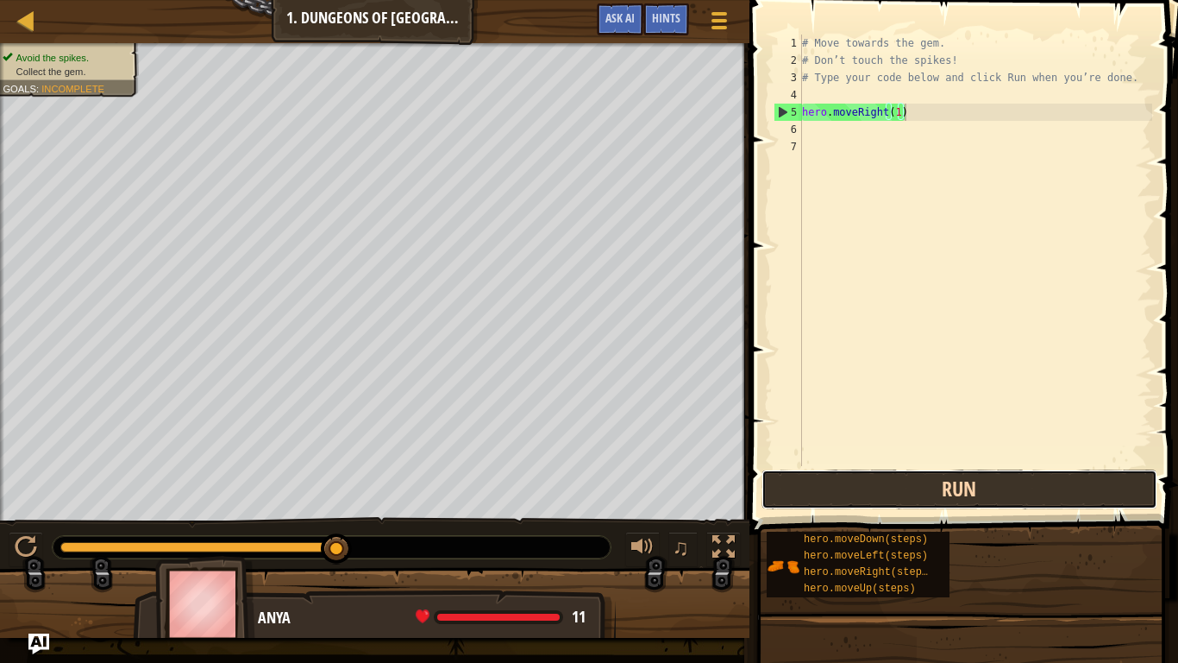
click at [900, 501] on button "Run" at bounding box center [960, 489] width 396 height 40
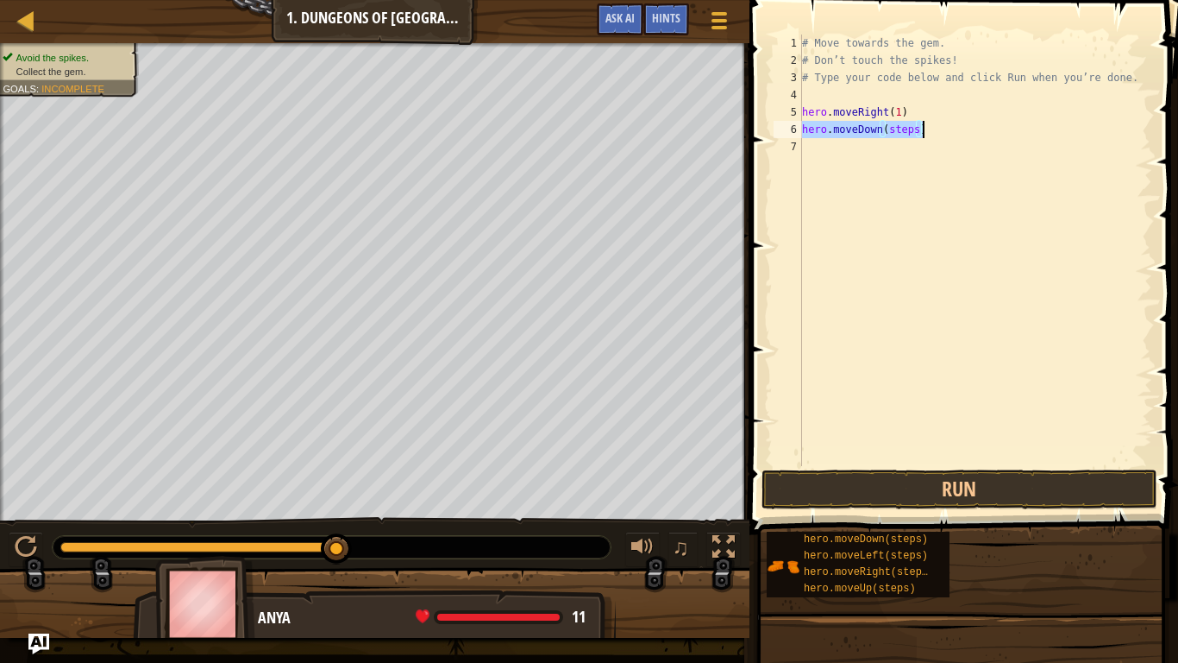
click at [910, 124] on div "# Move towards the gem. # Don’t touch the spikes! # Type your code below and cl…" at bounding box center [976, 250] width 354 height 431
click at [917, 131] on div "# Move towards the gem. # Don’t touch the spikes! # Type your code below and cl…" at bounding box center [976, 268] width 354 height 466
click at [926, 147] on div "# Move towards the gem. # Don’t touch the spikes! # Type your code below and cl…" at bounding box center [976, 268] width 354 height 466
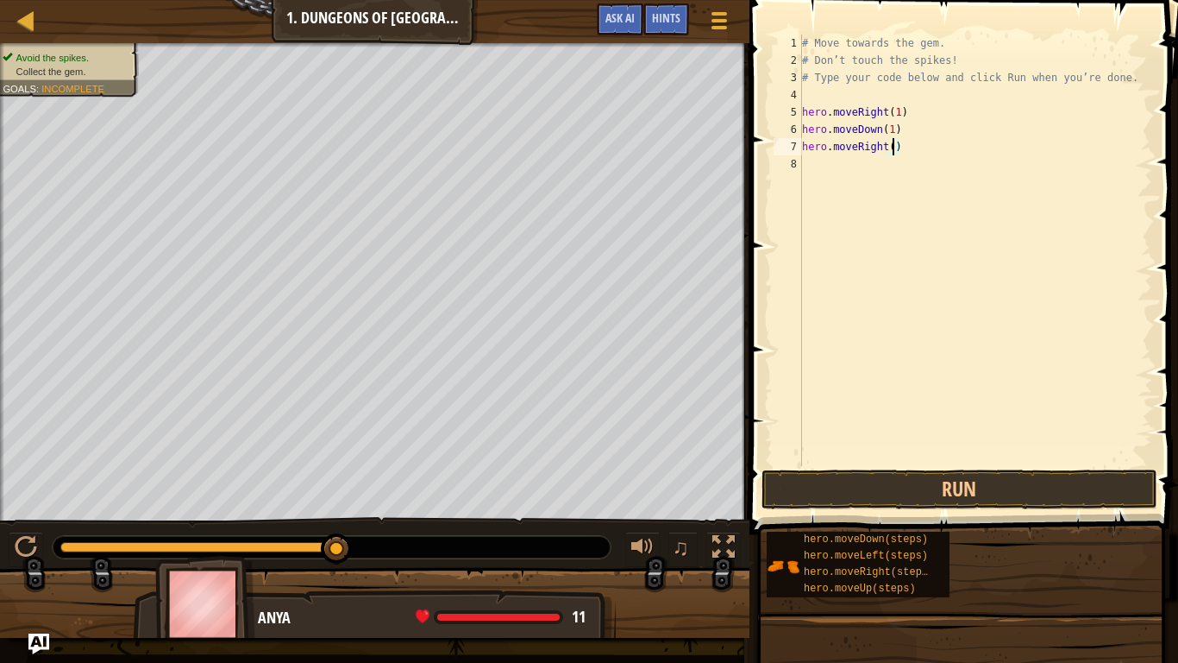
type textarea "hero.moveRight(1)"
click at [897, 481] on button "Run" at bounding box center [960, 489] width 396 height 40
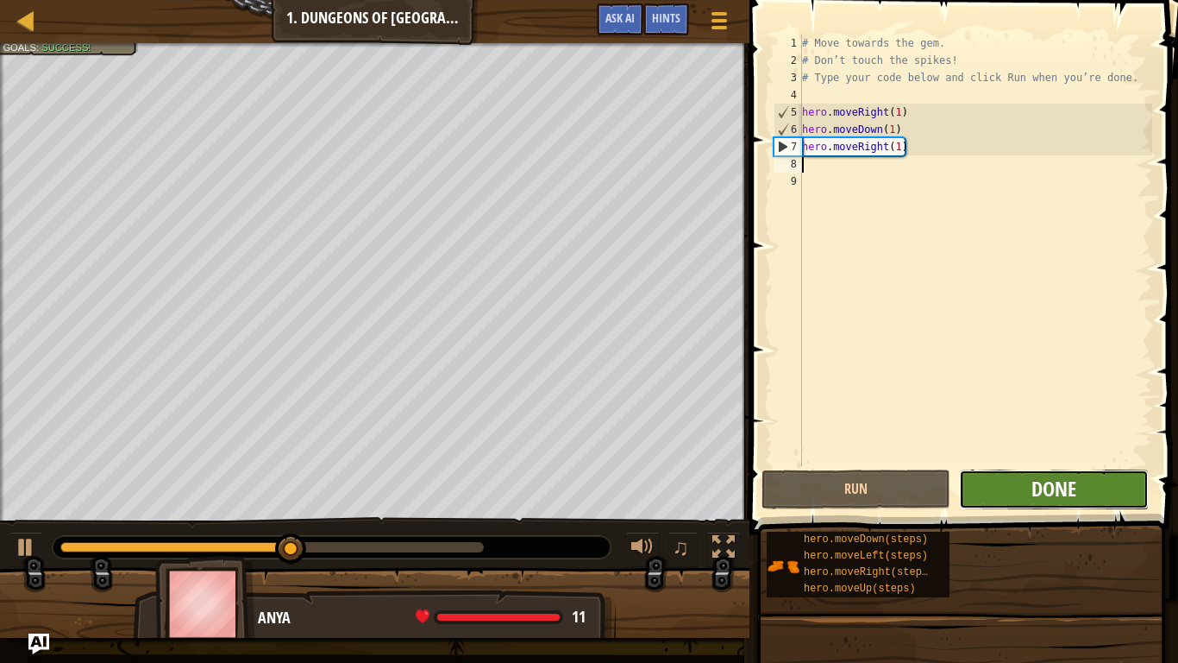
click at [1041, 500] on span "Done" at bounding box center [1054, 488] width 45 height 28
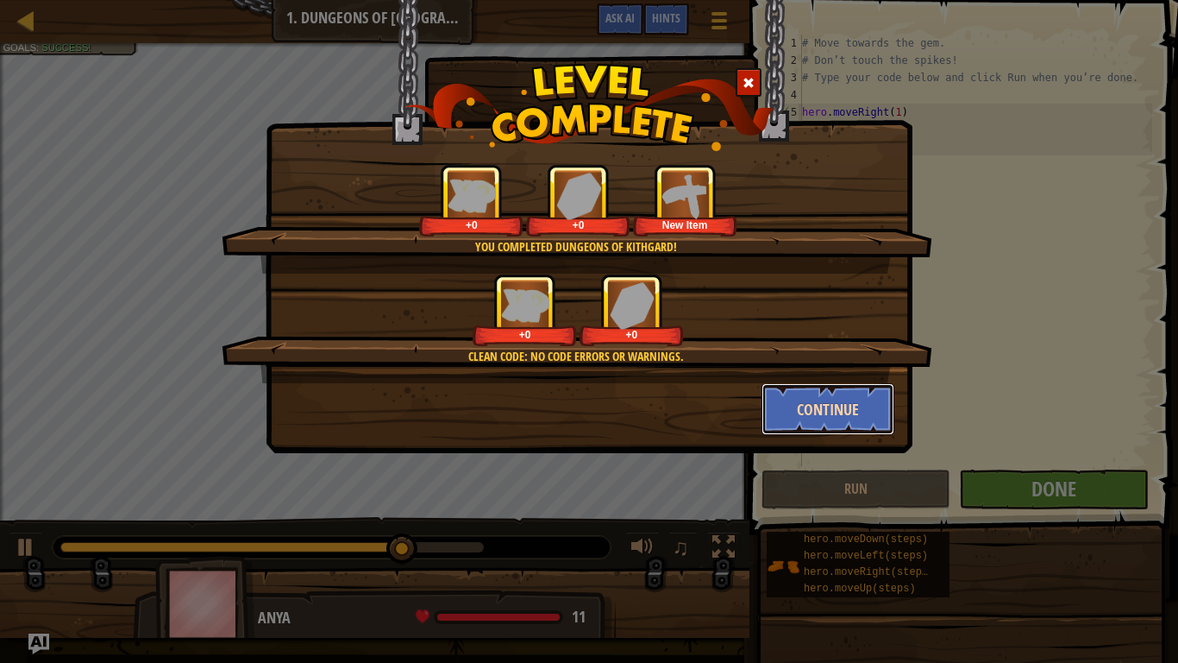
click at [830, 405] on button "Continue" at bounding box center [829, 409] width 134 height 52
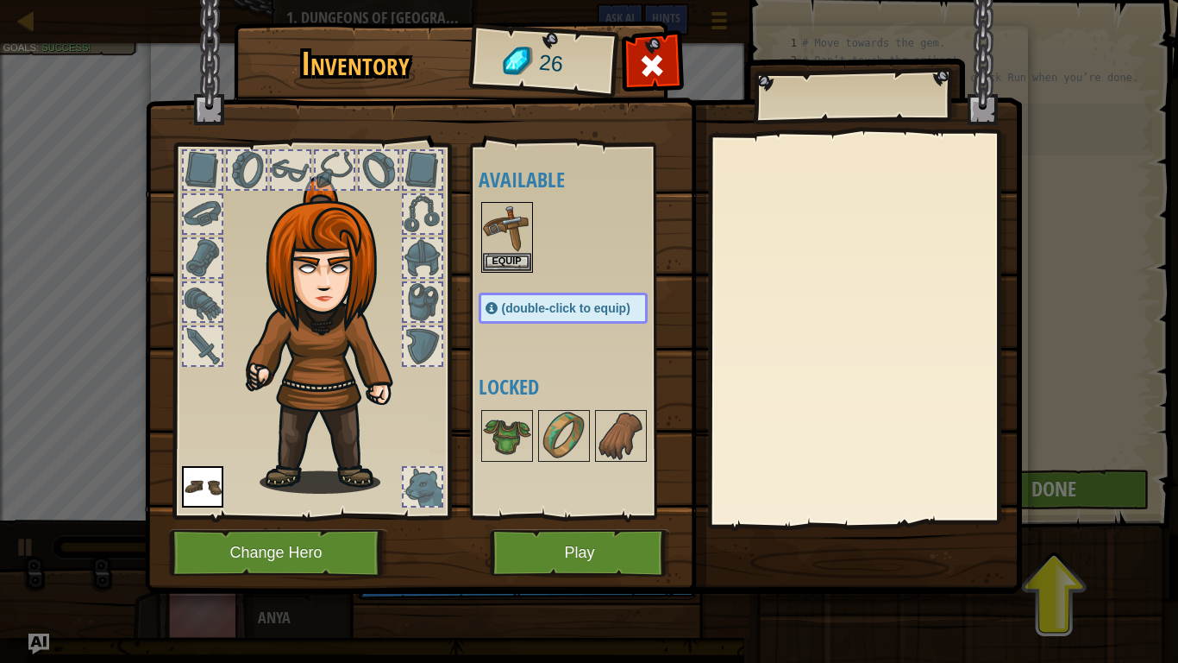
click at [456, 516] on img at bounding box center [583, 280] width 877 height 626
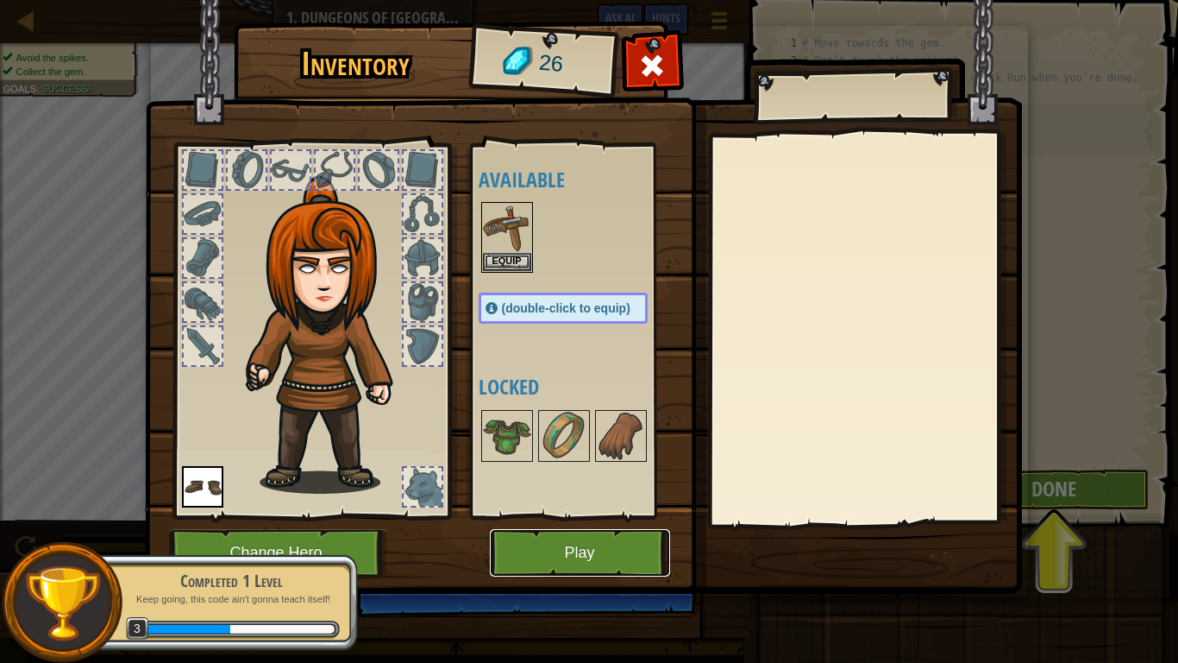
click at [550, 516] on button "Play" at bounding box center [580, 552] width 180 height 47
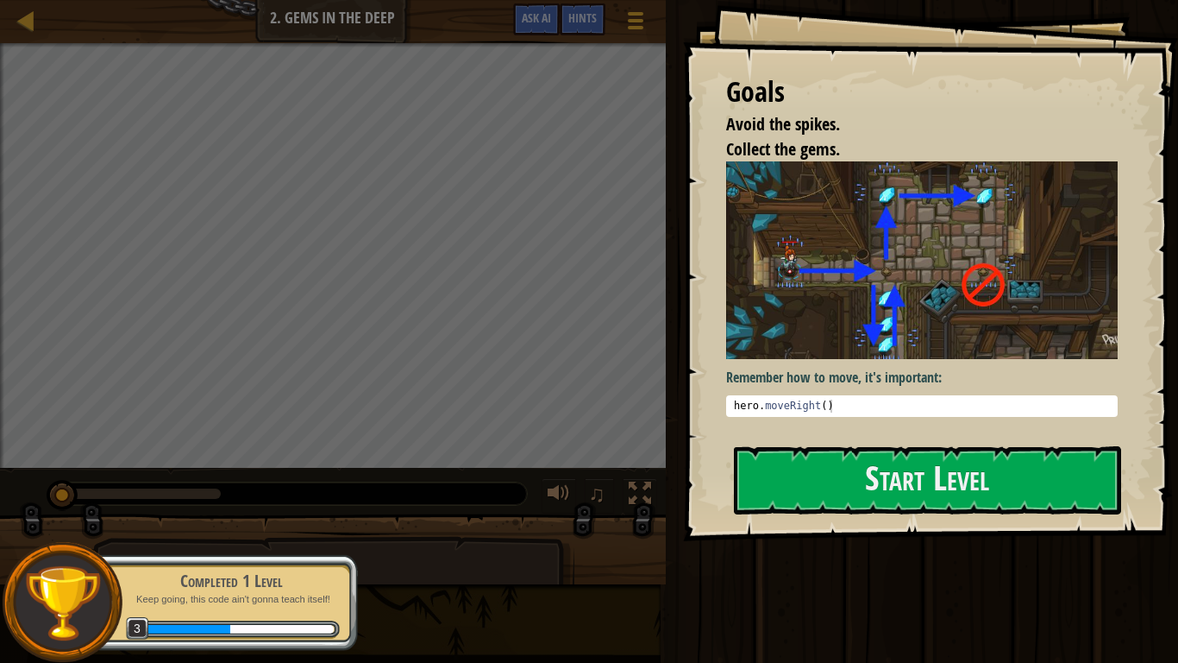
click at [1071, 303] on img at bounding box center [922, 259] width 392 height 197
click at [1001, 456] on button "Start Level" at bounding box center [927, 480] width 387 height 68
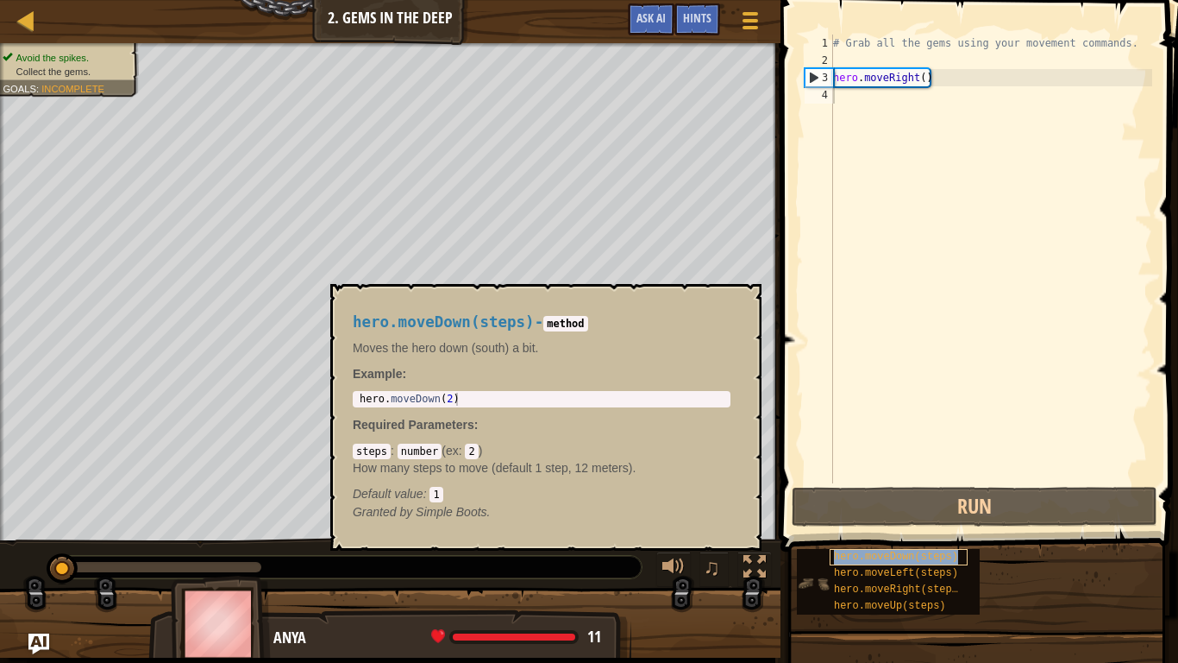
click at [927, 516] on span "hero.moveDown(steps)" at bounding box center [896, 556] width 124 height 12
click at [922, 82] on div "# Grab all the gems using your movement commands. hero . moveRight ( )" at bounding box center [991, 276] width 323 height 483
click at [736, 303] on button "×" at bounding box center [743, 304] width 14 height 24
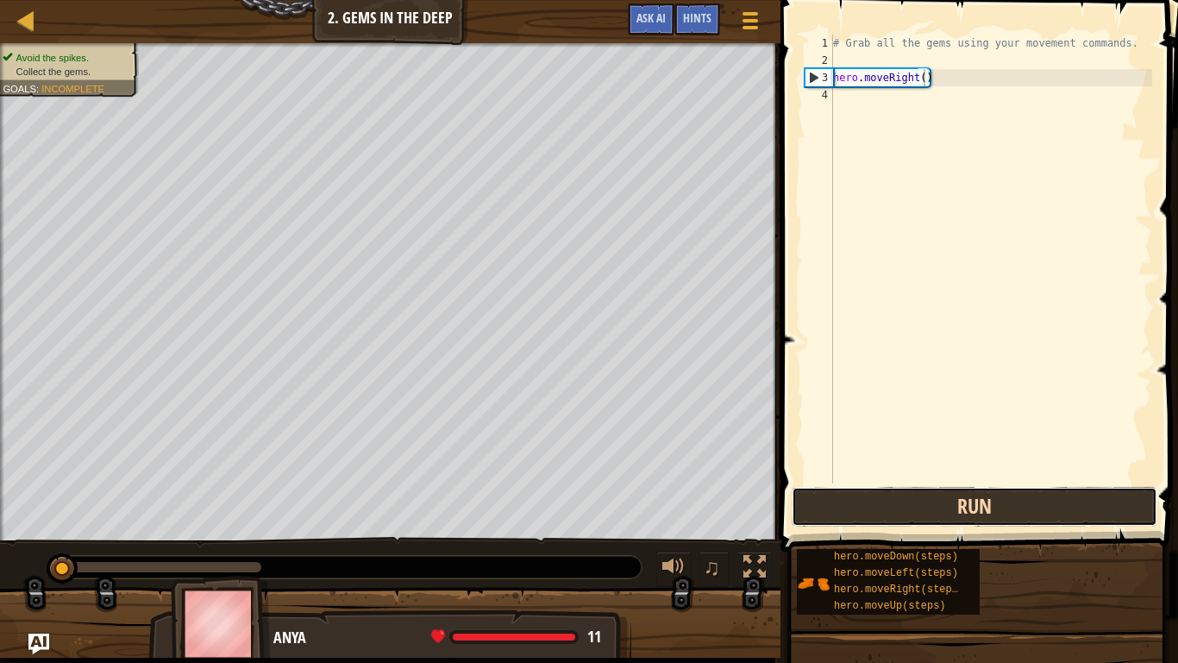
click at [813, 510] on button "Run" at bounding box center [975, 507] width 366 height 40
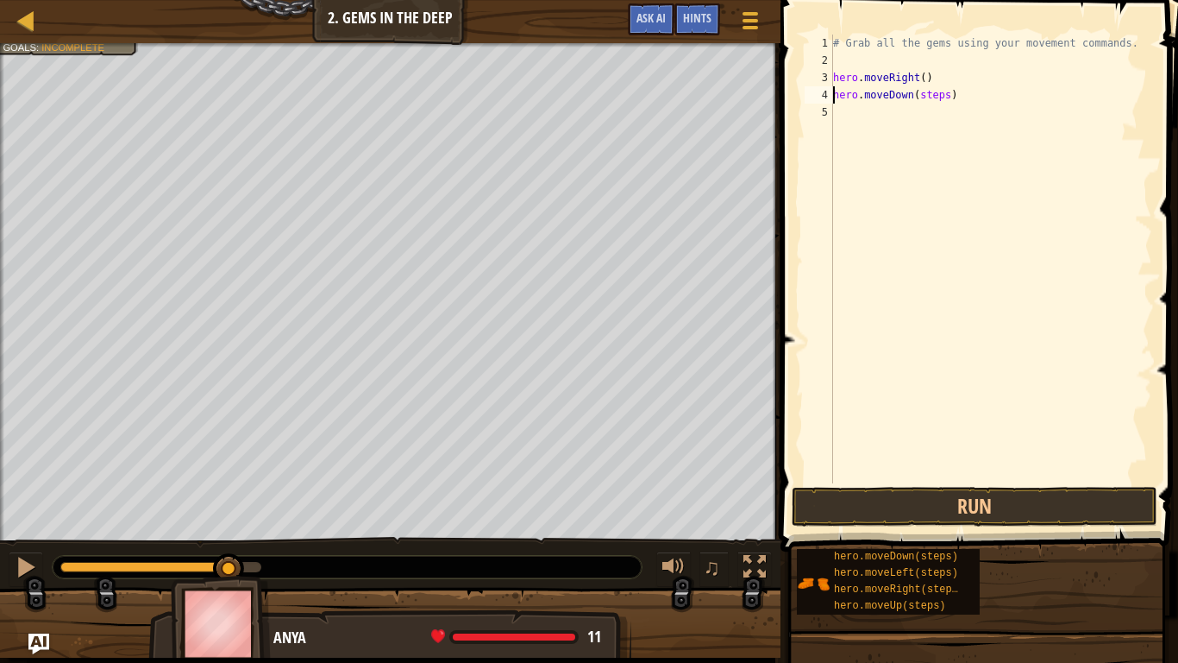
click at [946, 97] on div "# Grab all the gems using your movement commands. hero . moveRight ( ) hero . m…" at bounding box center [991, 276] width 323 height 483
click at [926, 78] on div "# Grab all the gems using your movement commands. hero . moveRight ( ) hero . m…" at bounding box center [991, 276] width 323 height 483
click at [919, 100] on div "# Grab all the gems using your movement commands. hero . moveRight ( 1 ) hero .…" at bounding box center [991, 276] width 323 height 483
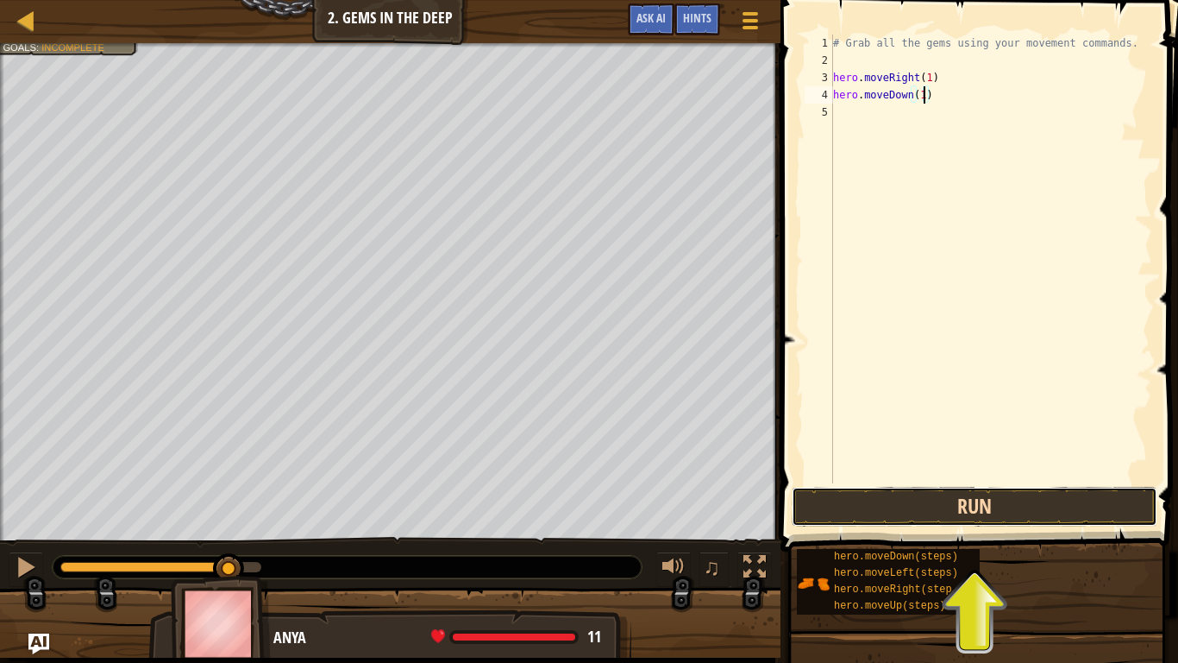
click at [966, 500] on button "Run" at bounding box center [975, 507] width 366 height 40
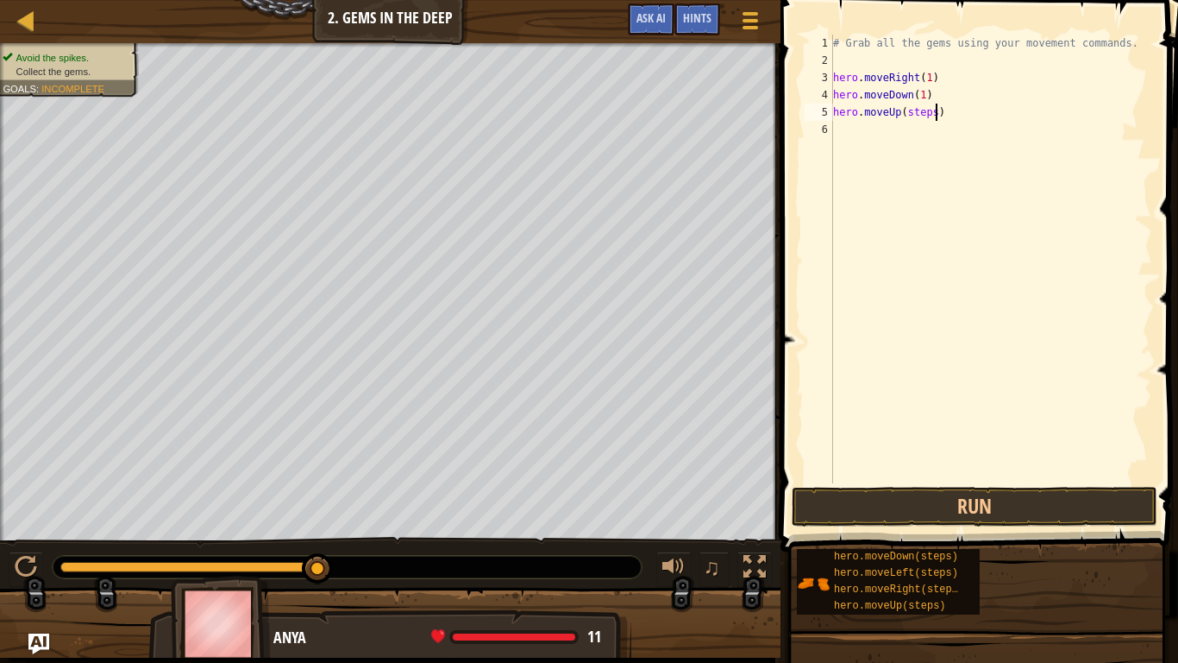
click at [933, 110] on div "# Grab all the gems using your movement commands. hero . moveRight ( 1 ) hero .…" at bounding box center [991, 276] width 323 height 483
click at [932, 514] on button "Run" at bounding box center [975, 507] width 366 height 40
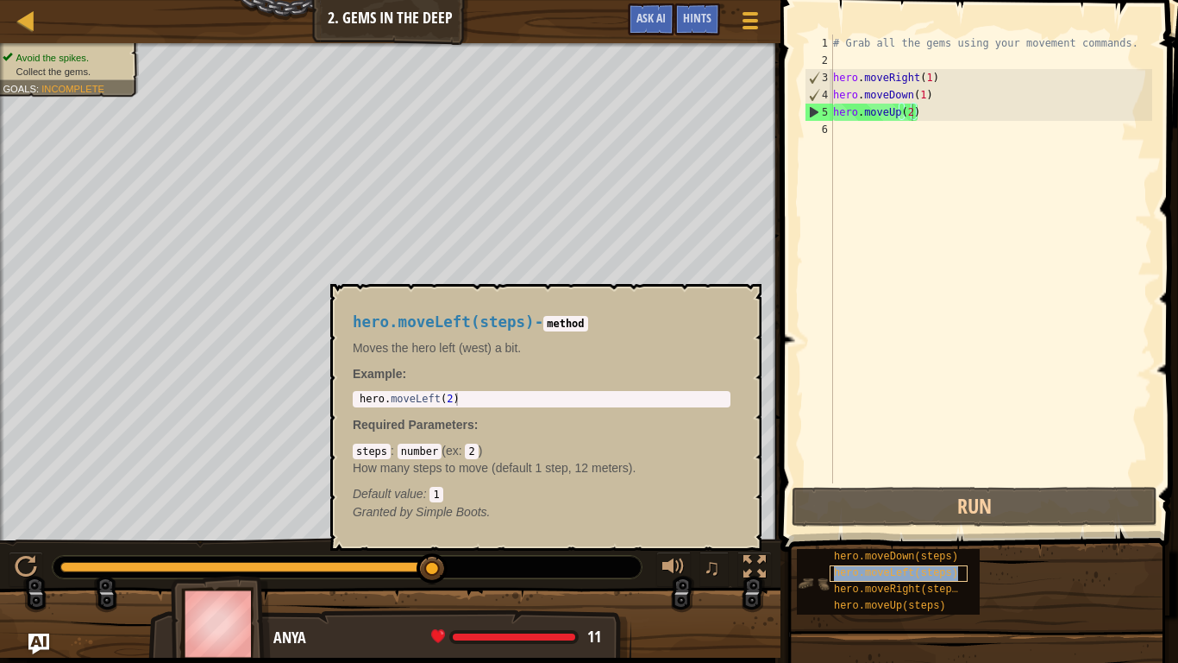
click at [935, 516] on span "hero.moveLeft(steps)" at bounding box center [896, 573] width 124 height 12
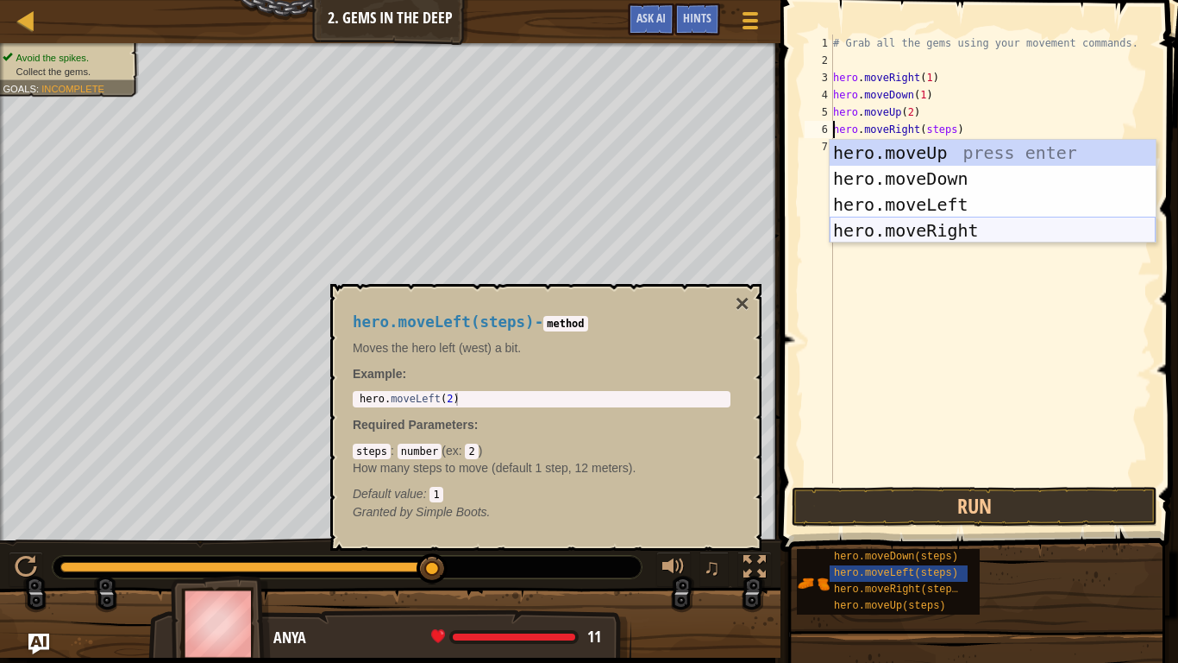
click at [939, 233] on div "hero.moveUp press enter hero.moveDown press enter hero.moveLeft press enter her…" at bounding box center [993, 217] width 326 height 155
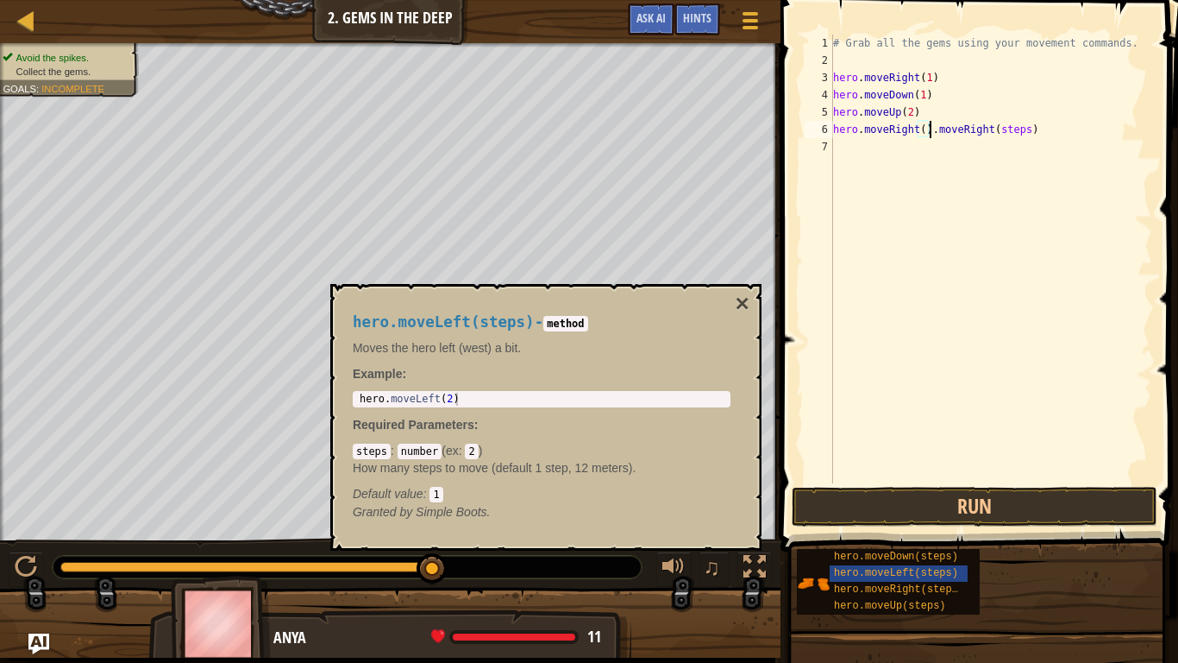
click at [1029, 122] on div "# Grab all the gems using your movement commands. hero . moveRight ( 1 ) hero .…" at bounding box center [991, 276] width 323 height 483
click at [983, 136] on div "# Grab all the gems using your movement commands. hero . moveRight ( 1 ) hero .…" at bounding box center [991, 276] width 323 height 483
click at [926, 130] on div "# Grab all the gems using your movement commands. hero . moveRight ( 1 ) hero .…" at bounding box center [991, 276] width 323 height 483
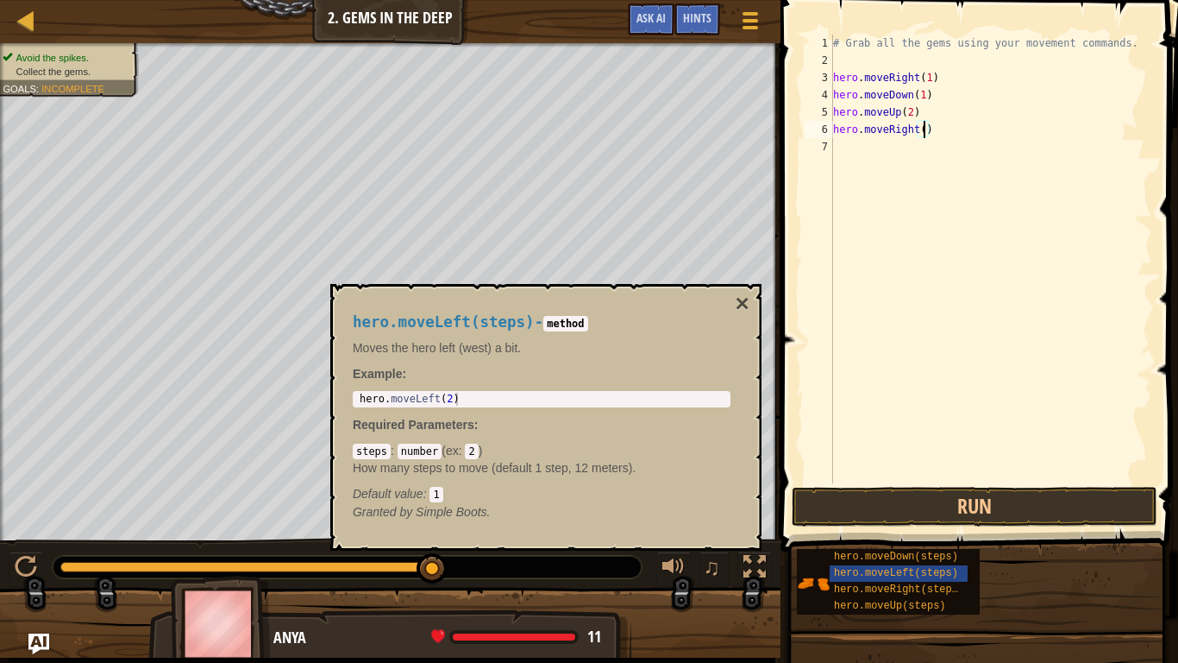
type textarea "hero.moveRight(1)"
click at [969, 432] on div "# Grab all the gems using your movement commands. hero . moveRight ( 1 ) hero .…" at bounding box center [991, 276] width 323 height 483
click at [907, 509] on button "Run" at bounding box center [975, 507] width 366 height 40
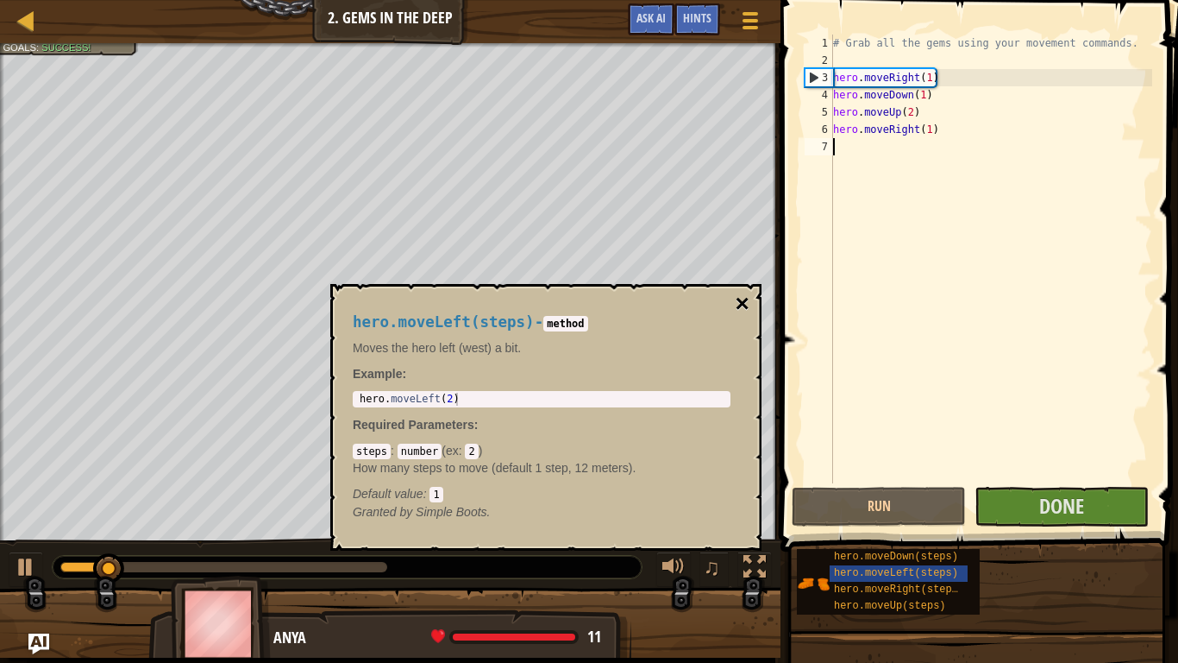
click at [739, 301] on button "×" at bounding box center [743, 304] width 14 height 24
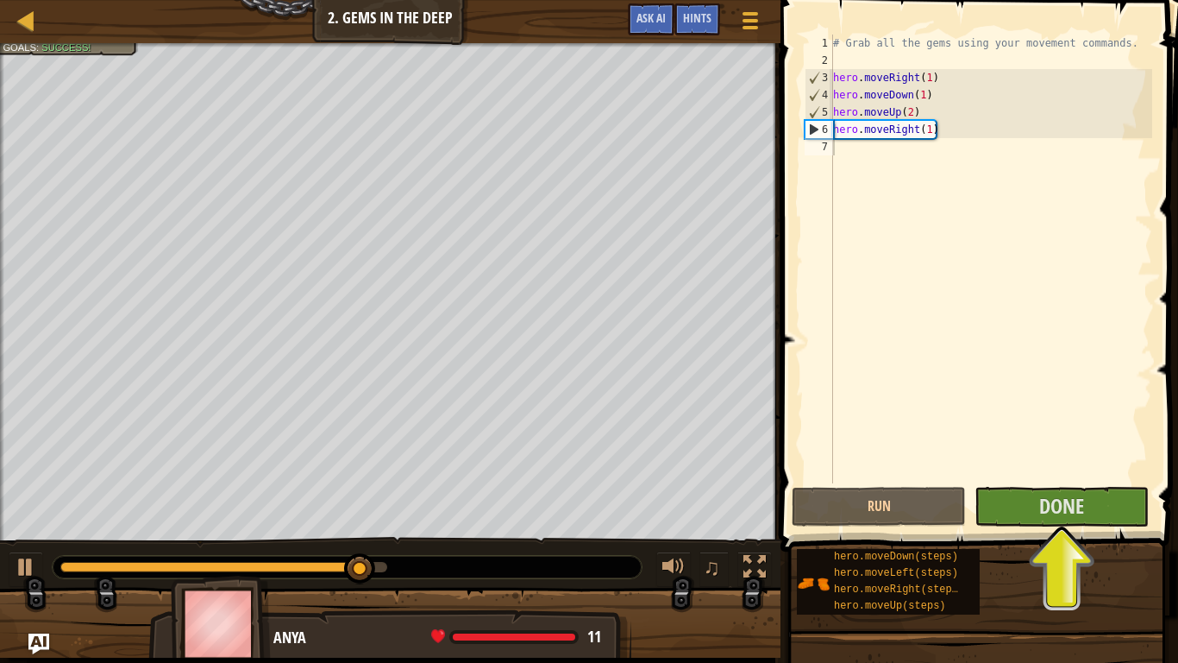
click at [1109, 484] on span at bounding box center [982, 251] width 412 height 602
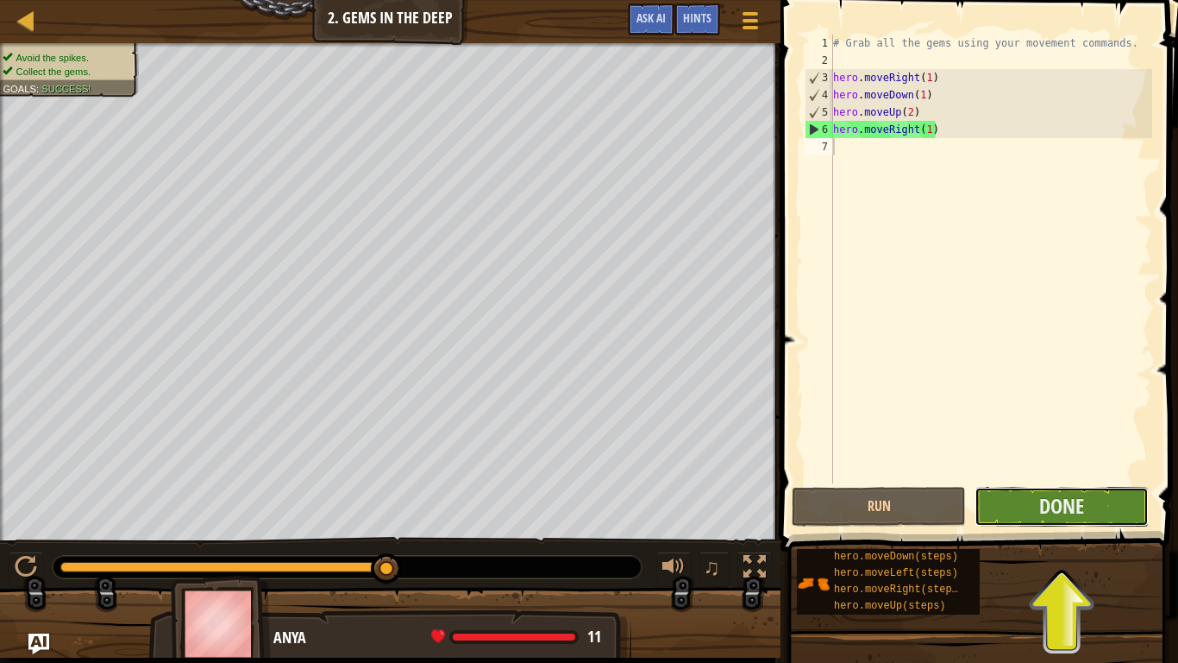
click at [1036, 496] on button "Done" at bounding box center [1062, 507] width 174 height 40
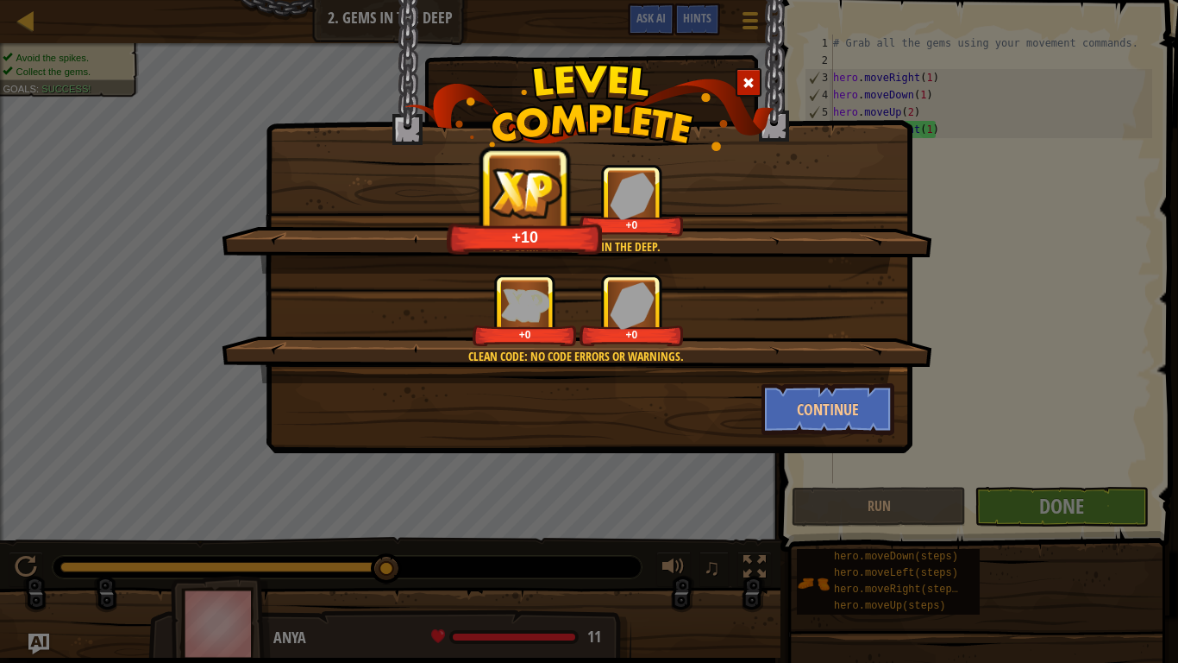
click at [748, 79] on span at bounding box center [749, 83] width 12 height 12
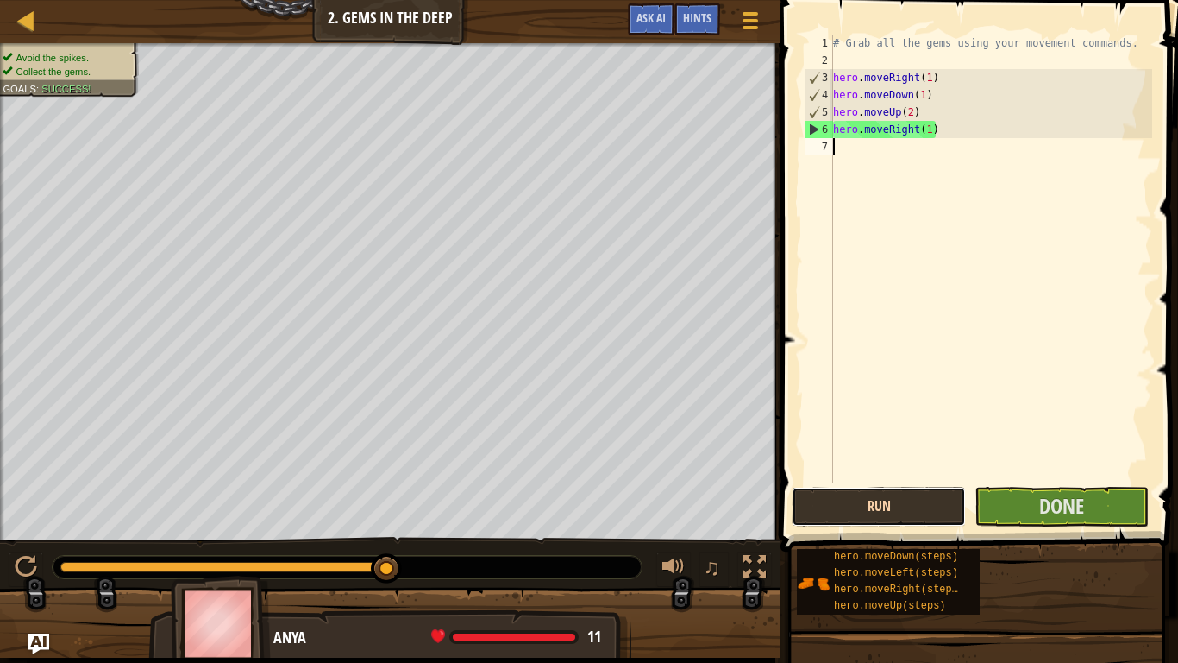
click at [854, 504] on button "Run" at bounding box center [879, 507] width 174 height 40
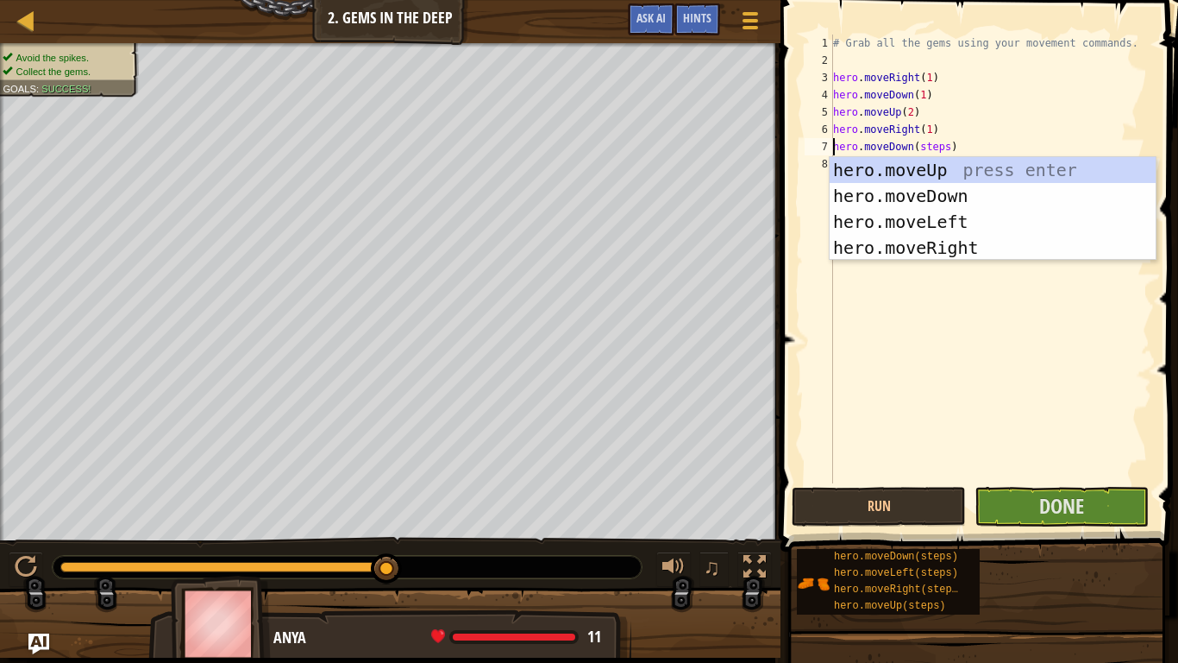
click at [949, 145] on div "# Grab all the gems using your movement commands. hero . moveRight ( 1 ) hero .…" at bounding box center [991, 276] width 323 height 483
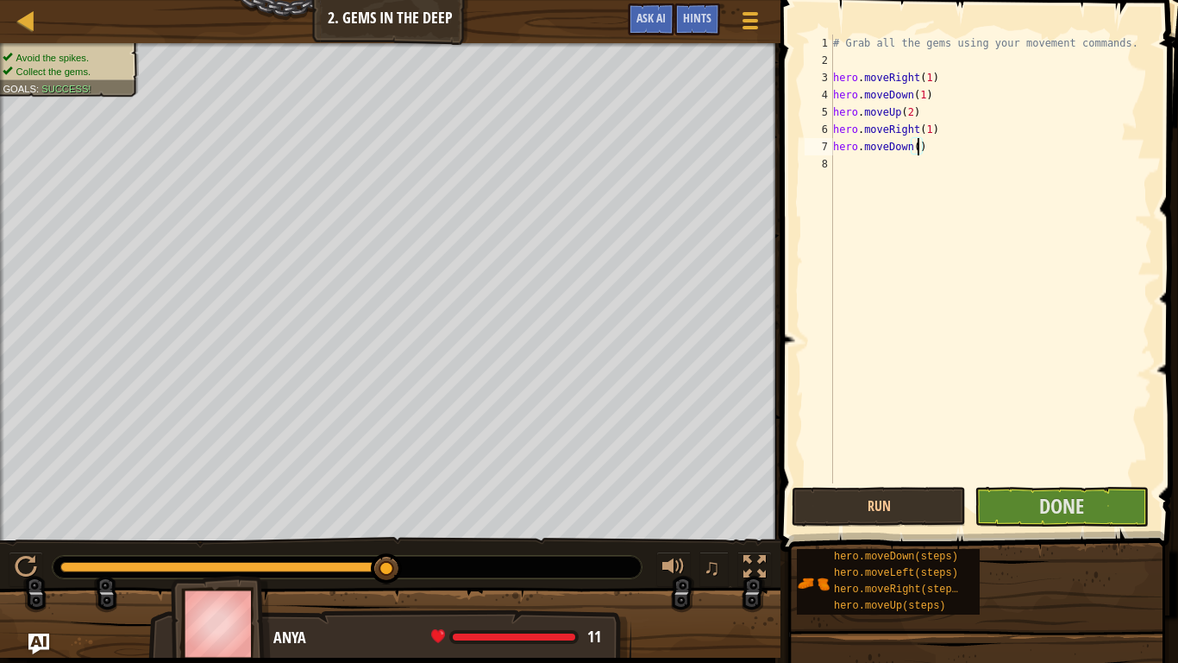
scroll to position [8, 13]
type textarea "hero.moveDown(1)"
click at [1040, 516] on span at bounding box center [982, 251] width 412 height 602
click at [1043, 516] on button "Done" at bounding box center [1062, 507] width 174 height 40
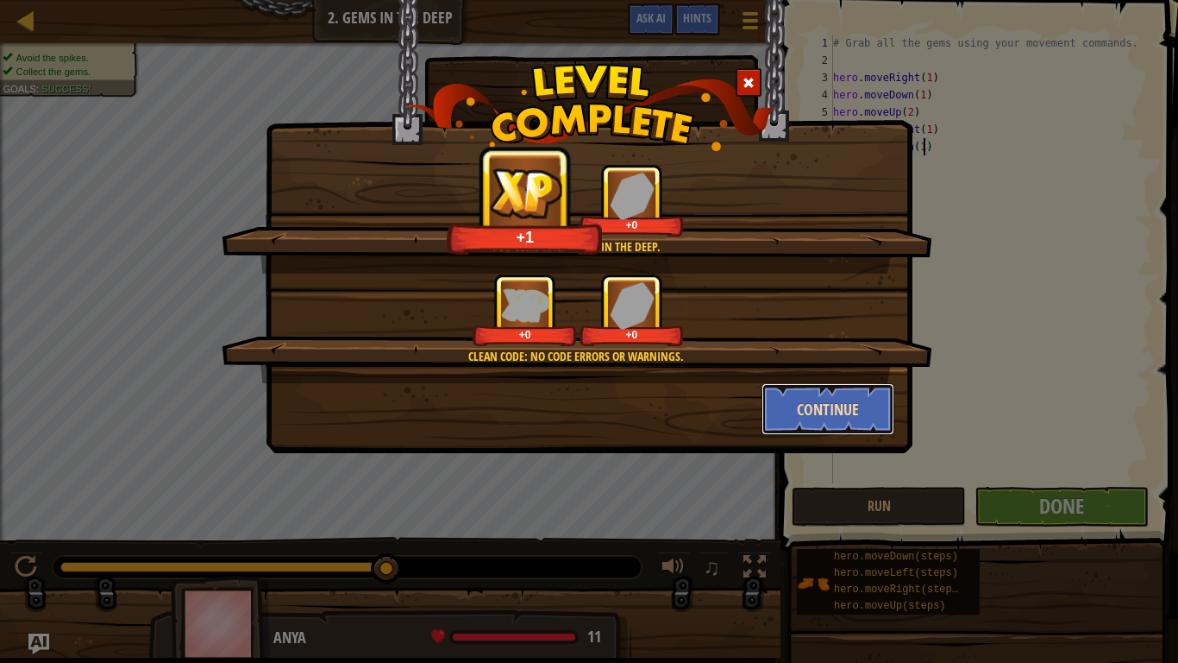
click at [801, 413] on button "Continue" at bounding box center [829, 409] width 134 height 52
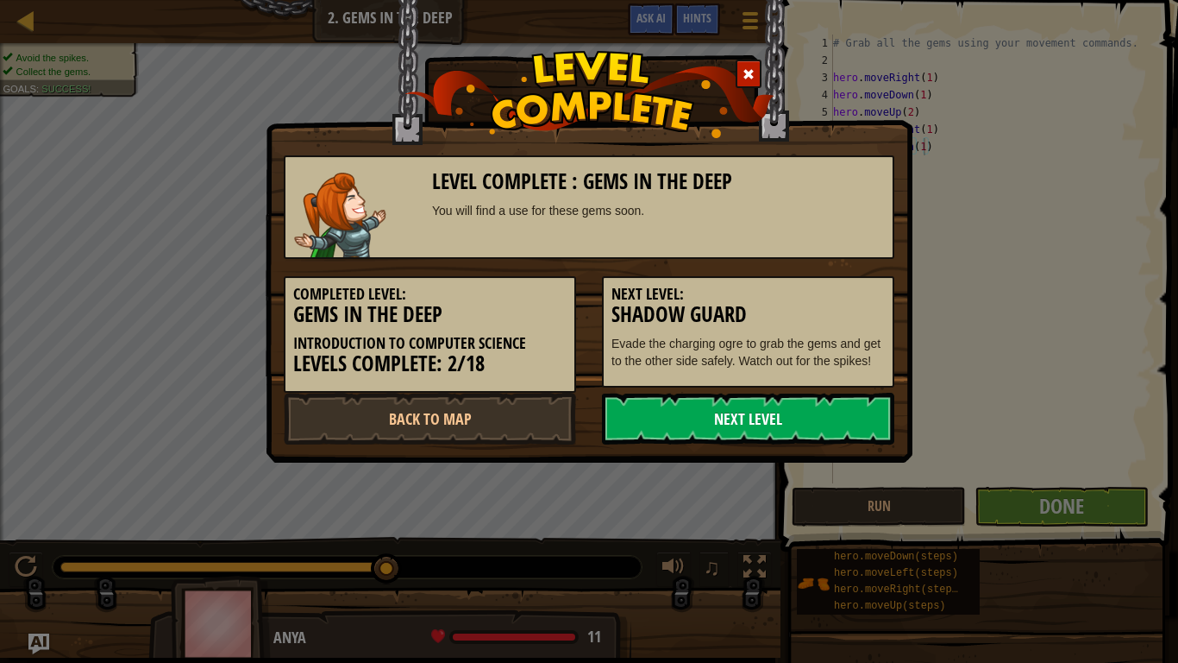
click at [803, 418] on link "Next Level" at bounding box center [748, 419] width 292 height 52
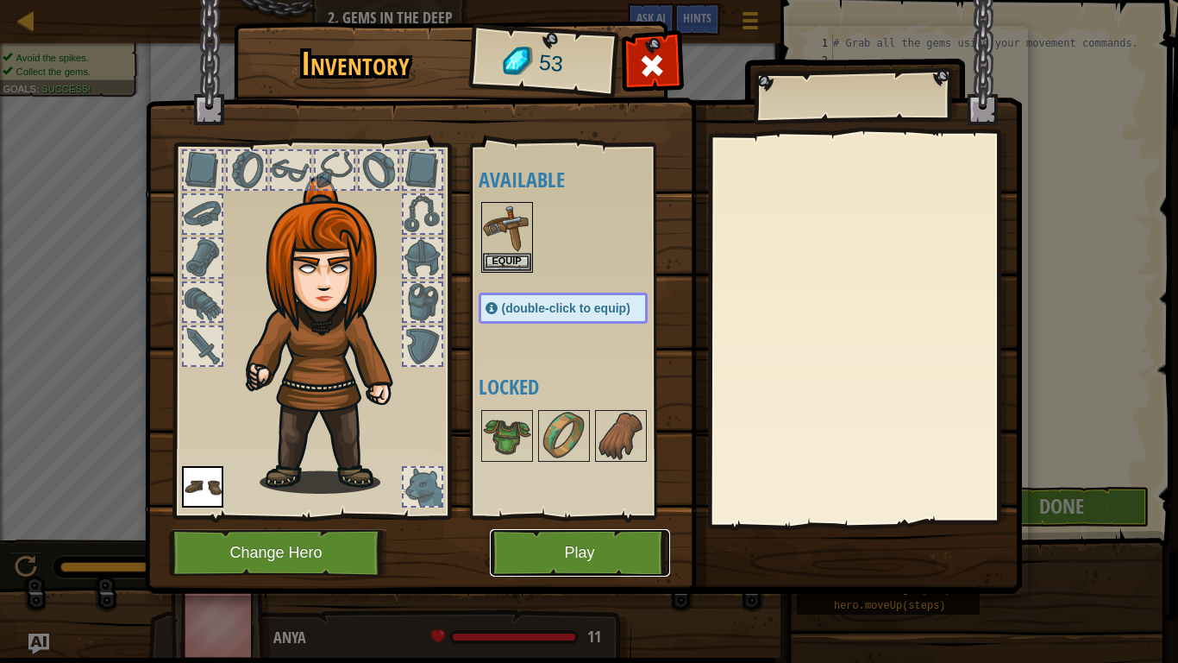
click at [615, 516] on button "Play" at bounding box center [580, 552] width 180 height 47
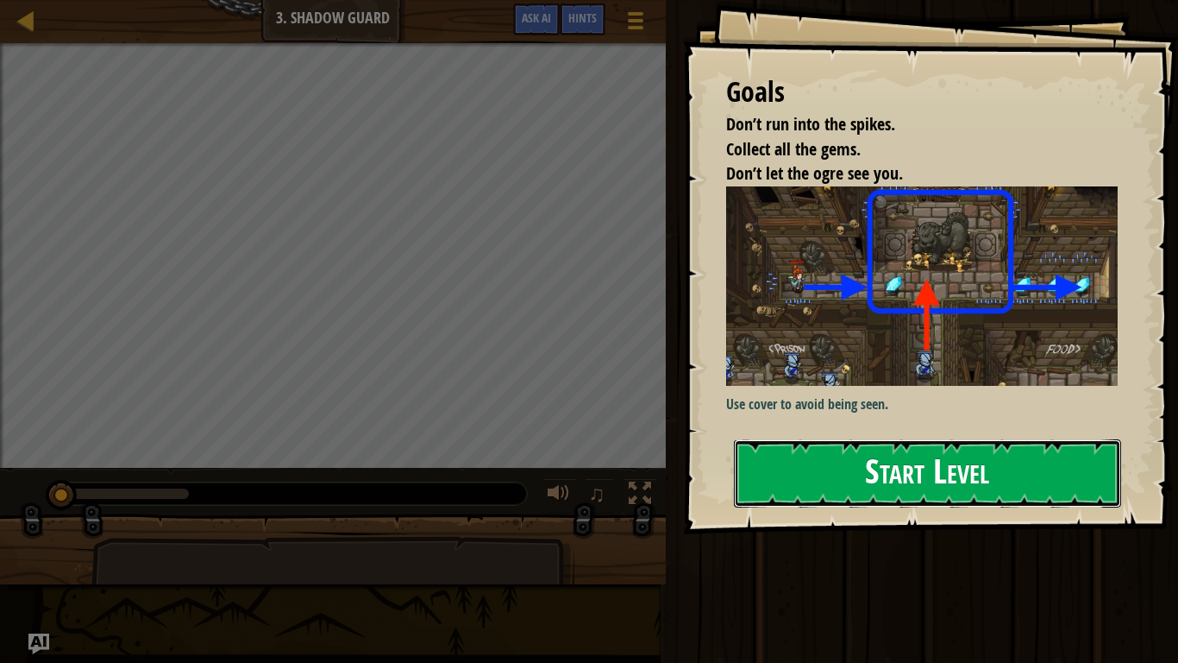
click at [902, 439] on button "Start Level" at bounding box center [927, 473] width 387 height 68
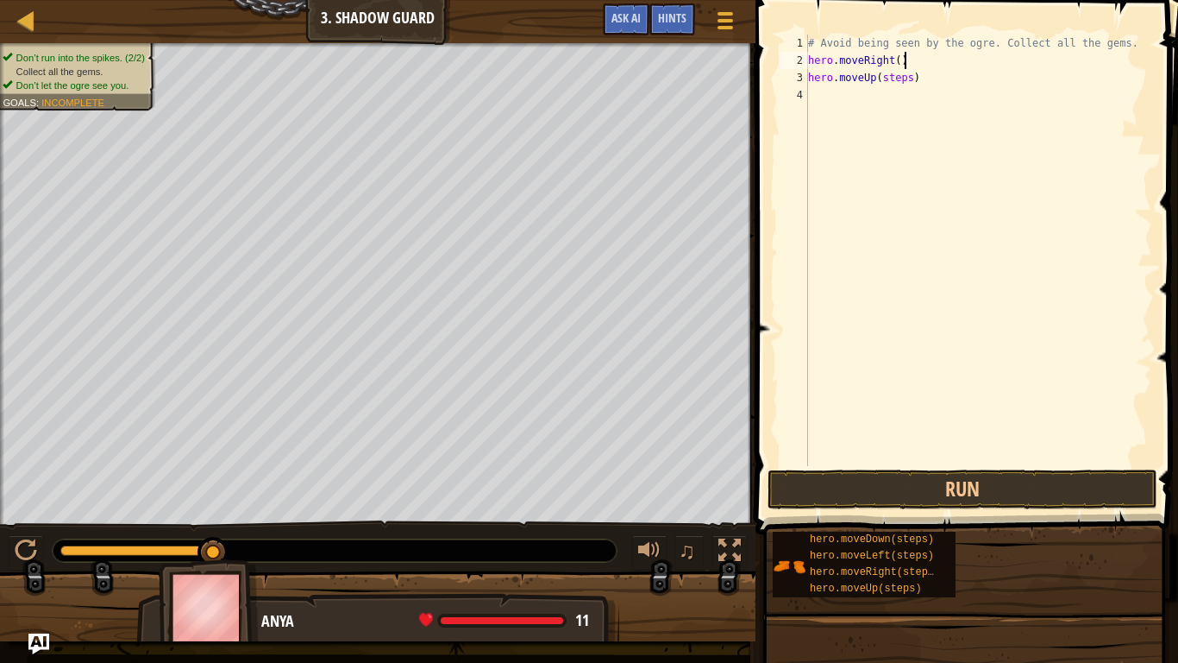
click at [906, 63] on div "# Avoid being seen by the ogre. Collect all the gems. hero . moveRight ( ) hero…" at bounding box center [979, 268] width 348 height 466
type textarea "h"
click at [930, 70] on div "# Avoid being seen by the ogre. Collect all the gems. hero . moveUp ( steps )" at bounding box center [979, 268] width 348 height 466
type textarea "h"
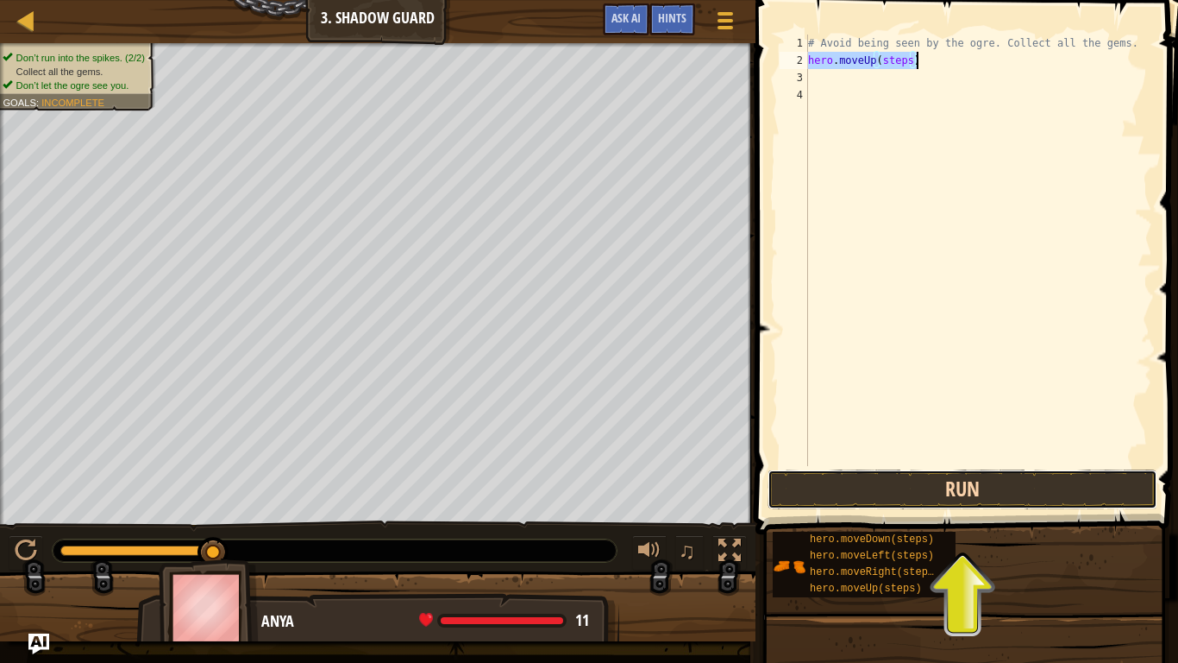
click at [914, 481] on button "Run" at bounding box center [963, 489] width 390 height 40
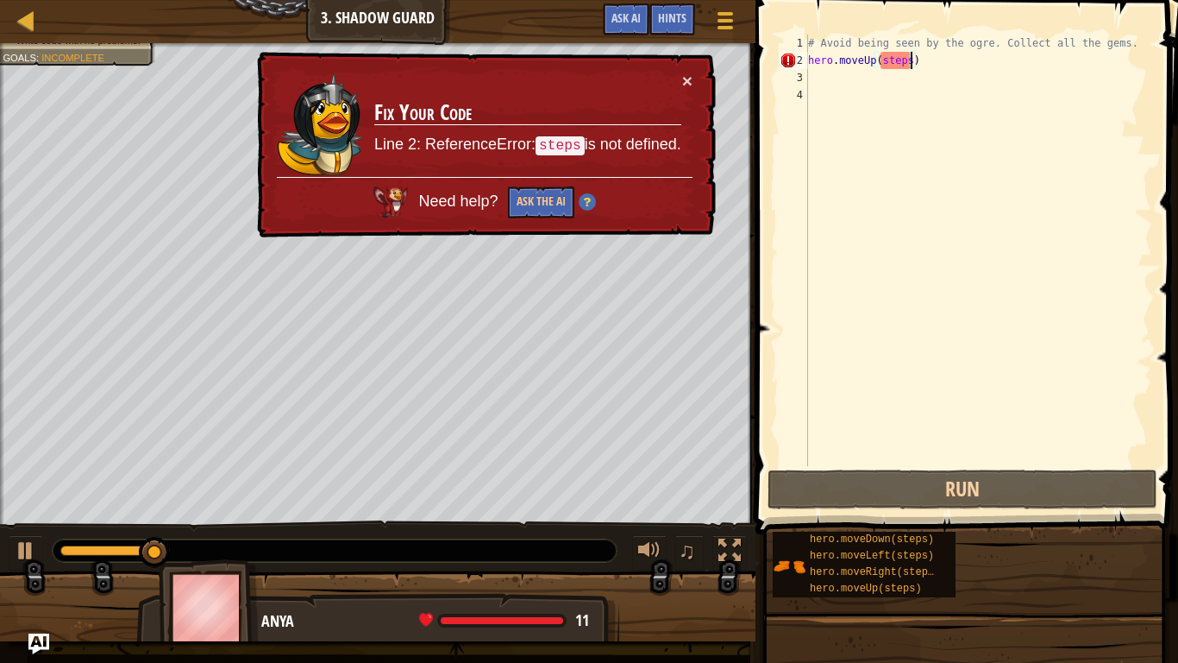
click at [910, 58] on div "# Avoid being seen by the ogre. Collect all the gems. hero . moveUp ( steps )" at bounding box center [979, 268] width 348 height 466
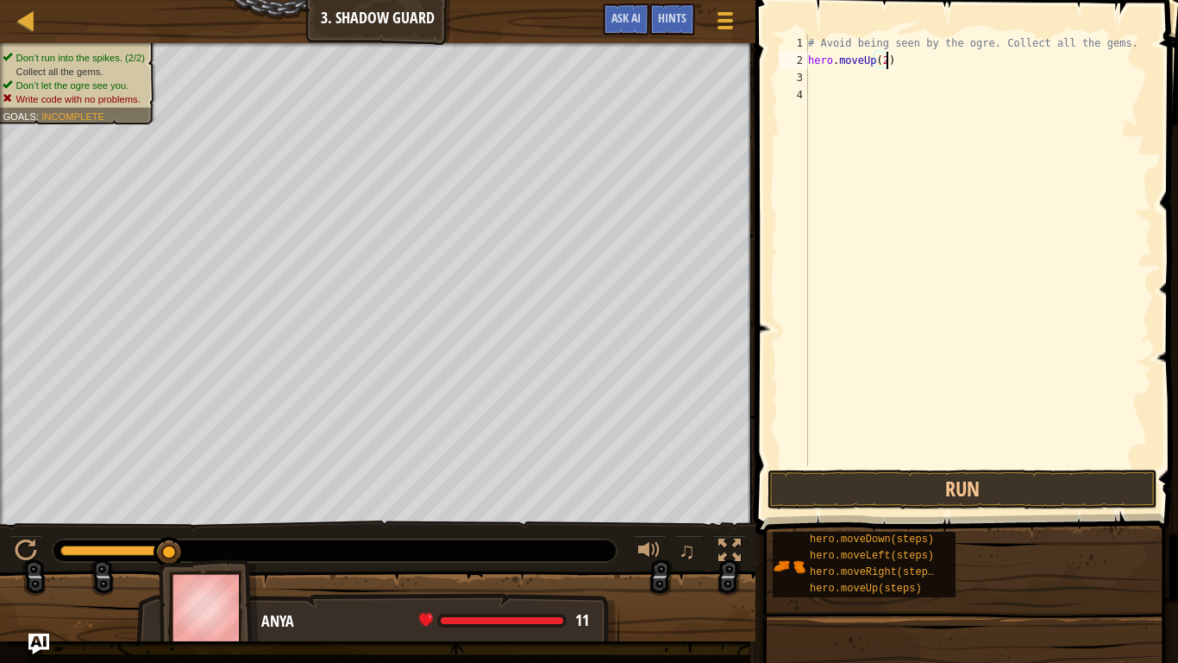
scroll to position [8, 11]
click at [1029, 466] on span at bounding box center [969, 242] width 437 height 585
click at [1042, 483] on button "Run" at bounding box center [963, 489] width 390 height 40
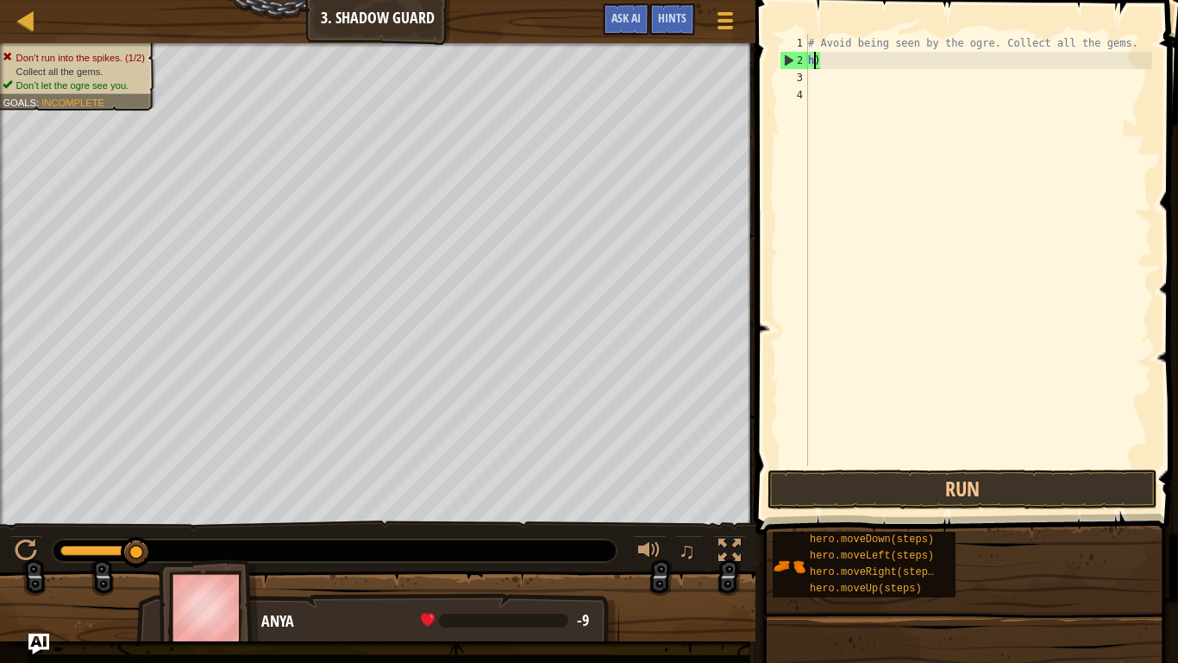
scroll to position [8, 0]
click at [852, 50] on div "# Avoid being seen by the ogre. Collect all the gems. )" at bounding box center [979, 268] width 348 height 466
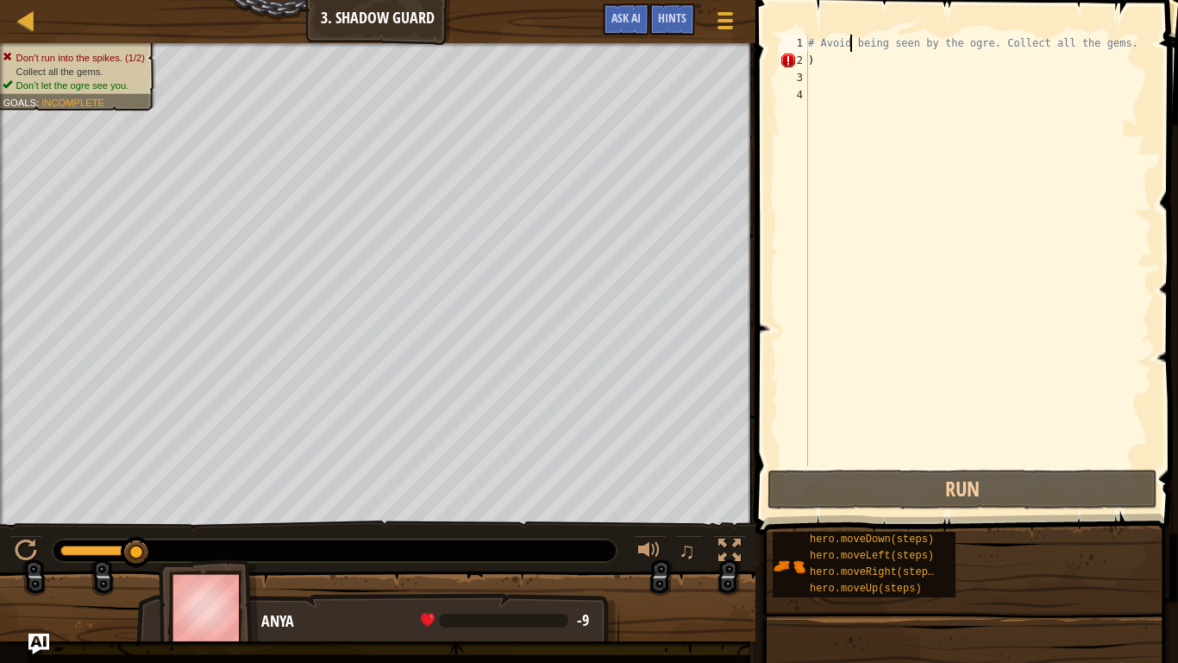
scroll to position [8, 8]
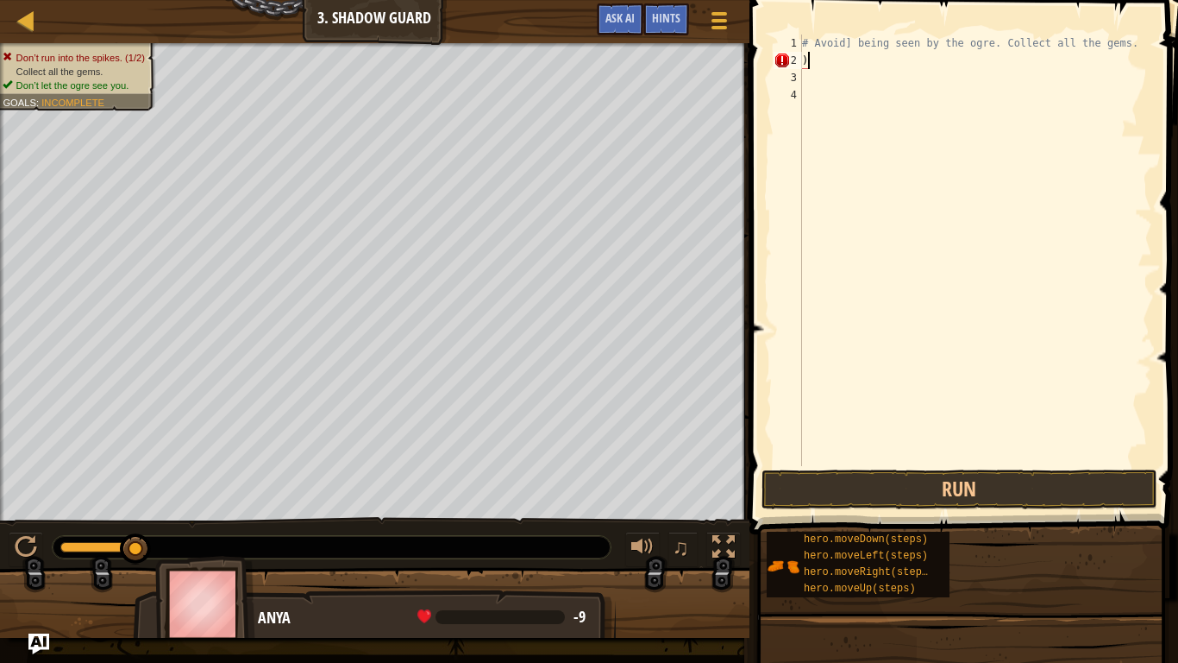
click at [832, 65] on div "# Avoid] being seen by the ogre. Collect all the gems. )" at bounding box center [976, 268] width 354 height 466
type textarea ")"
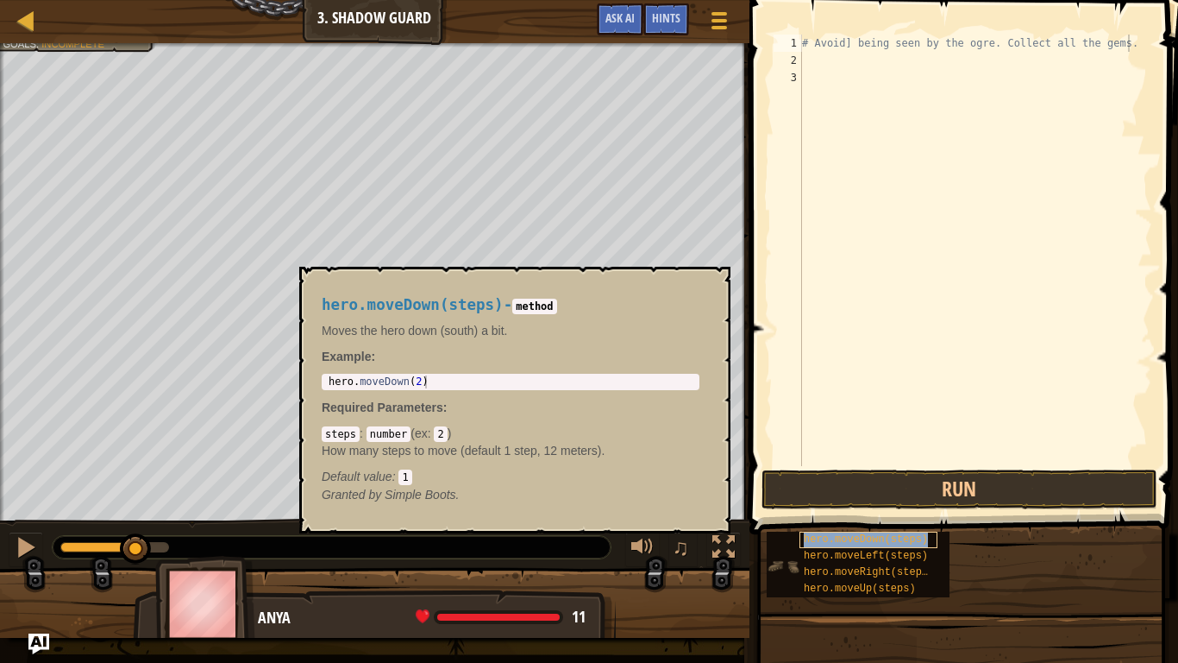
click at [896, 516] on span "hero.moveDown(steps)" at bounding box center [866, 539] width 124 height 12
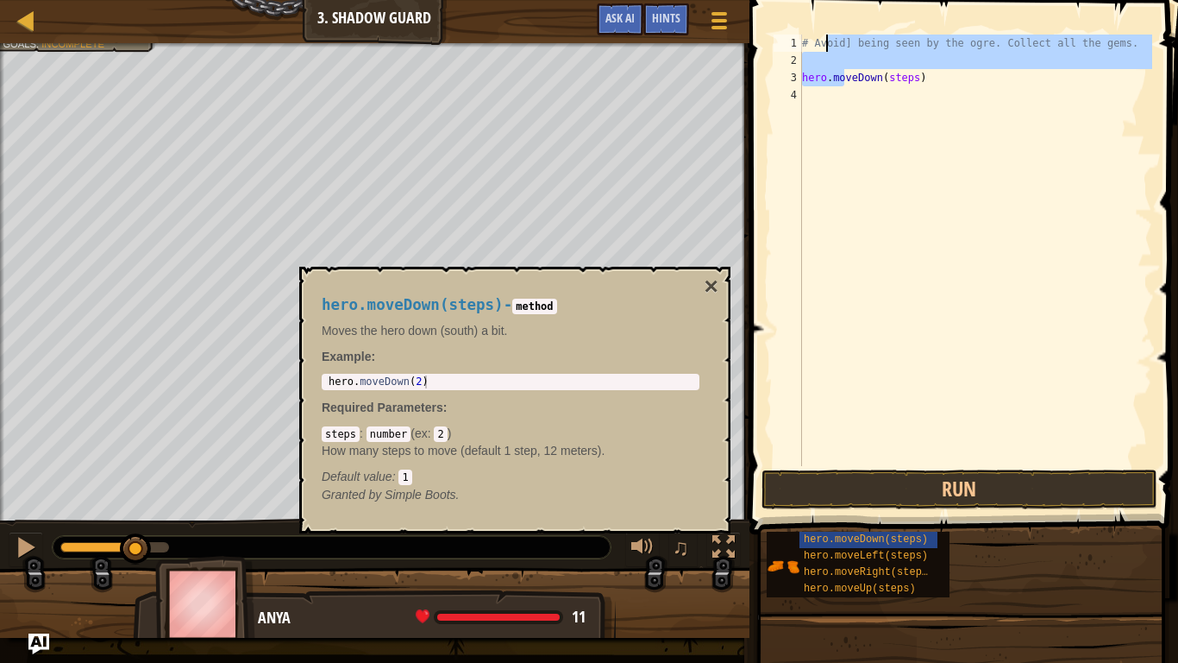
drag, startPoint x: 846, startPoint y: 77, endPoint x: 826, endPoint y: 51, distance: 33.1
click at [826, 51] on div "# Avoid] being seen by the ogre. Collect all the gems. hero . moveDown ( steps )" at bounding box center [976, 268] width 354 height 466
type textarea "# Avoid] being seen by the ogre. Collect all the gems."
click at [945, 116] on div "# Avoid] being seen by the ogre. Collect all the gems. hero . moveDown ( steps )" at bounding box center [976, 268] width 354 height 466
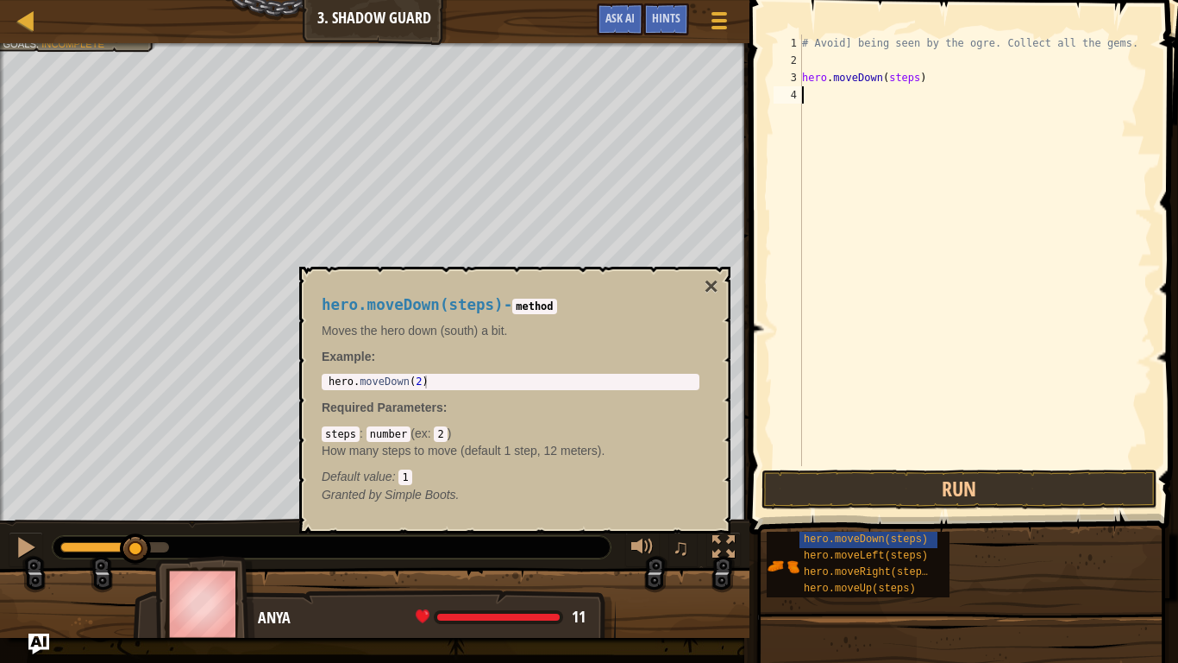
click at [926, 81] on div "# Avoid] being seen by the ogre. Collect all the gems. hero . moveDown ( steps )" at bounding box center [976, 268] width 354 height 466
type textarea "h"
click at [916, 73] on div "# Avoid] being seen by the ogre. Collect all the gems. hero . moveDown ( steps )" at bounding box center [976, 250] width 354 height 431
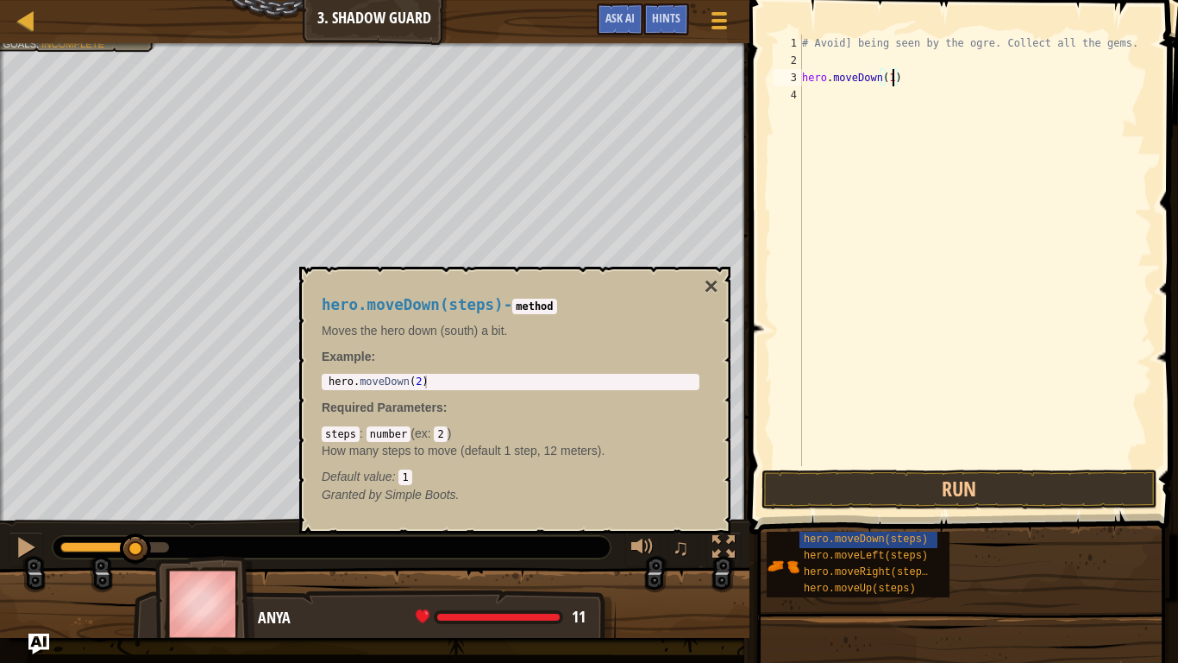
scroll to position [8, 13]
click at [849, 479] on button "Run" at bounding box center [960, 489] width 396 height 40
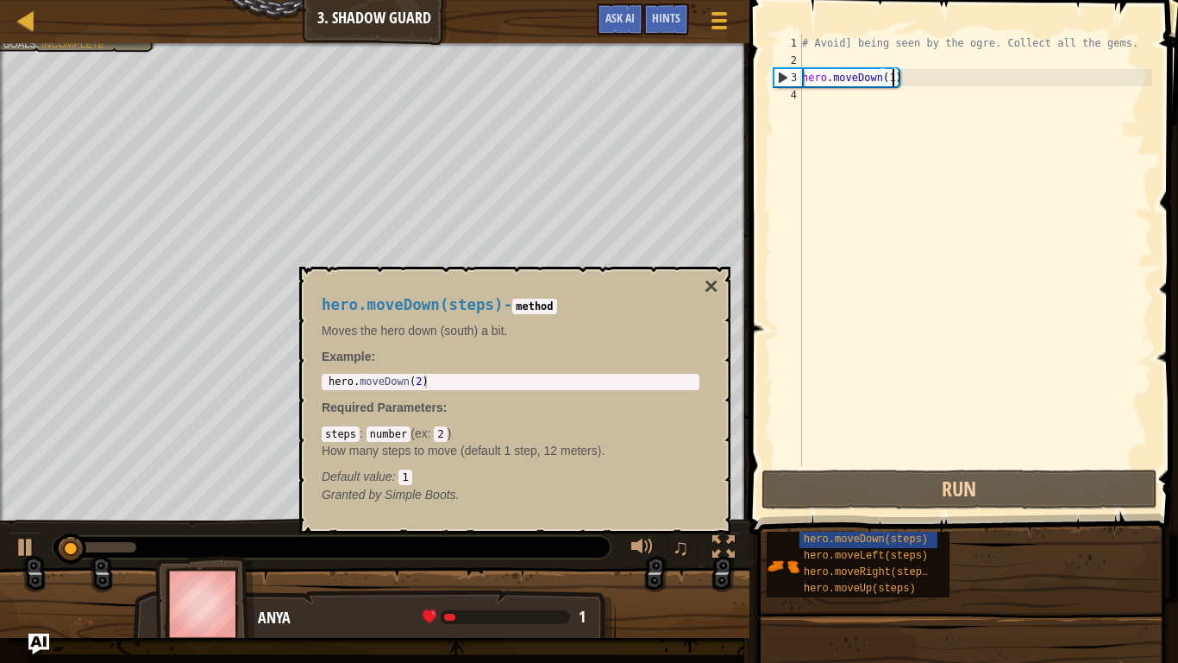
click at [726, 288] on div "hero.moveDown(steps) - method Moves the hero down (south) a bit. Example : 1 he…" at bounding box center [514, 400] width 431 height 267
click at [709, 290] on button "×" at bounding box center [712, 286] width 14 height 24
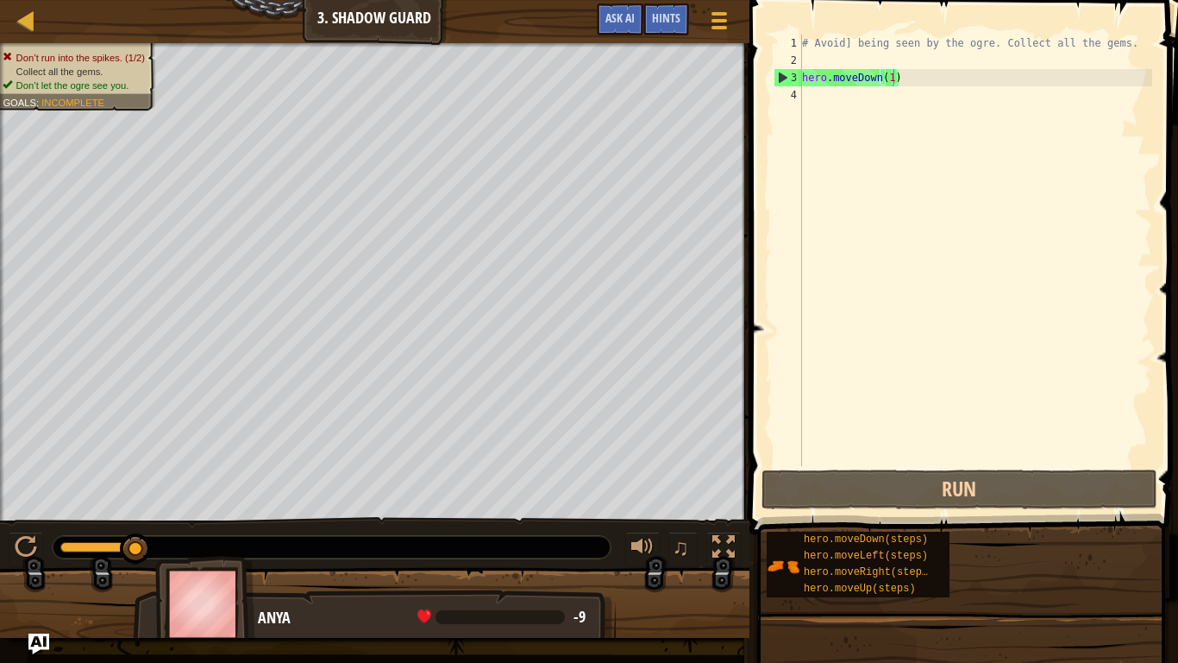
click at [1072, 516] on div "hero.moveDown(steps) hero.moveLeft(steps) hero.moveRight(steps) hero.moveUp(ste…" at bounding box center [966, 564] width 400 height 67
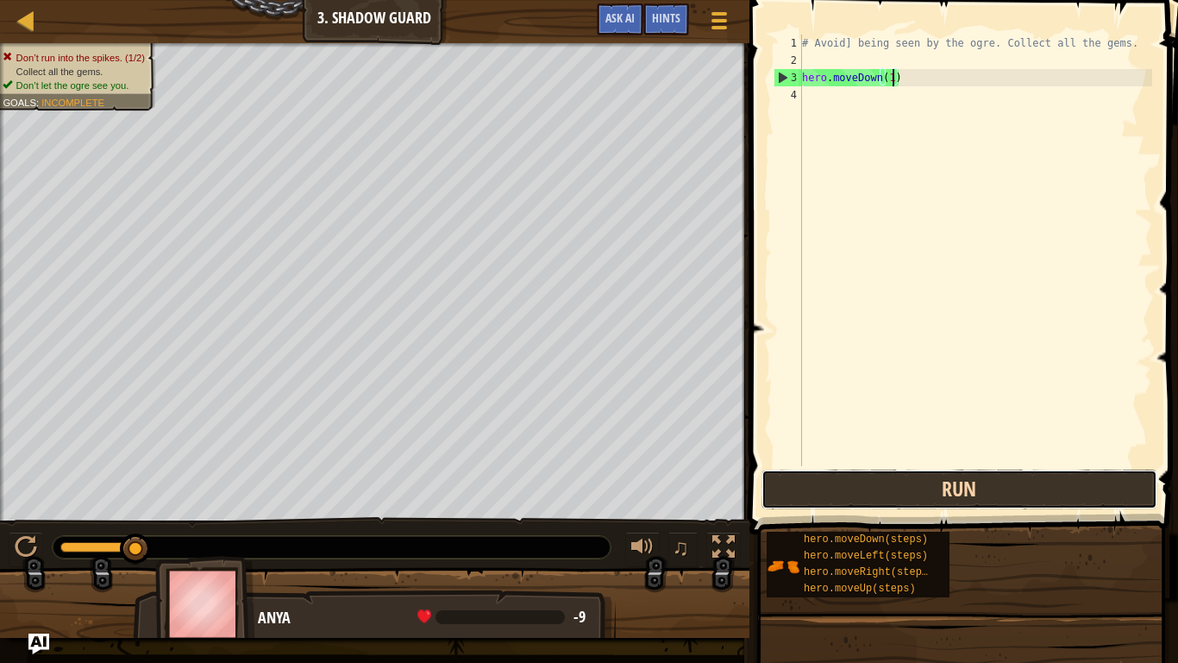
click at [1095, 489] on button "Run" at bounding box center [960, 489] width 396 height 40
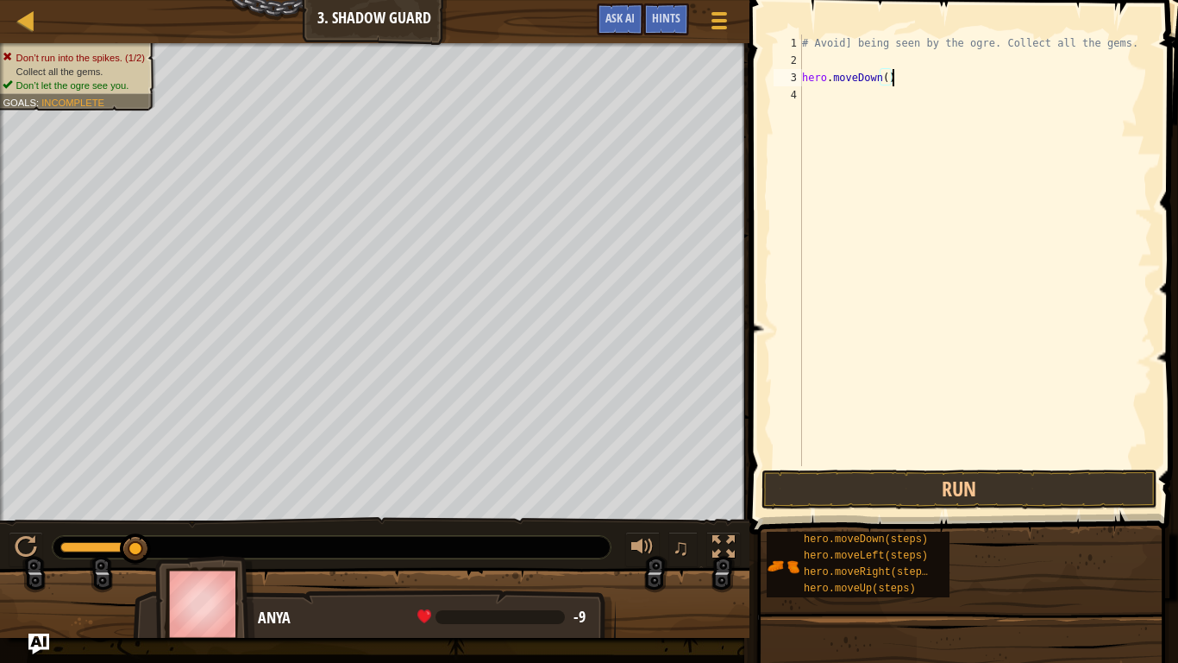
click at [903, 80] on div "# Avoid] being seen by the ogre. Collect all the gems. hero . moveDown ( )" at bounding box center [976, 268] width 354 height 466
type textarea "h"
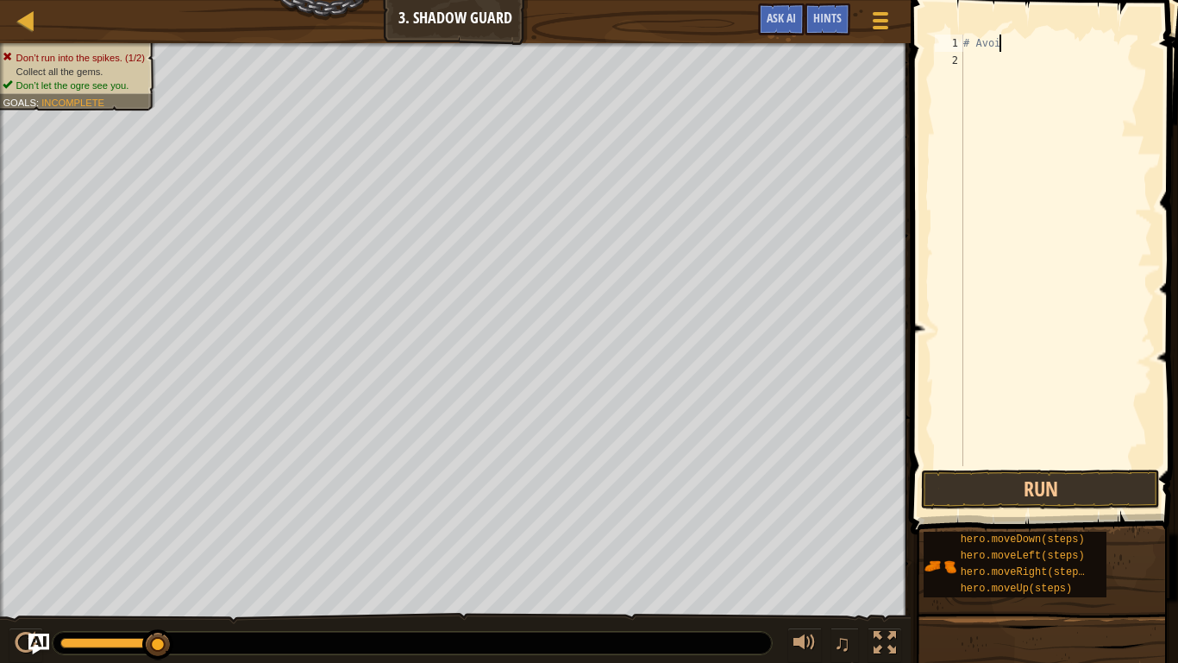
type textarea "#"
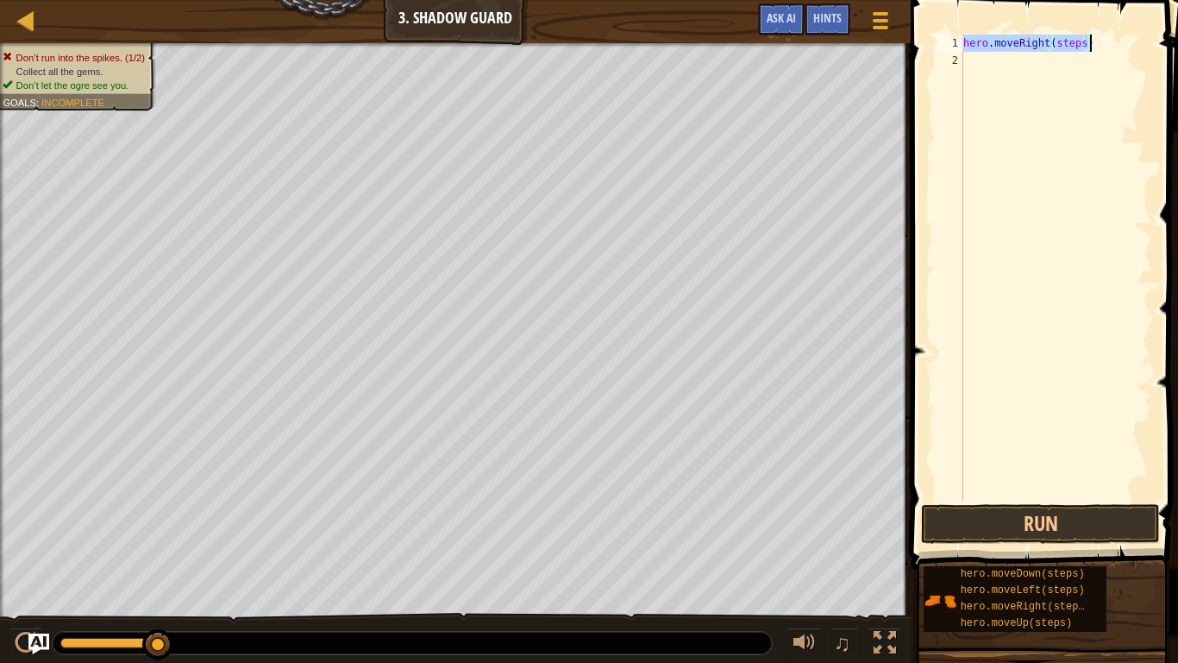
click at [1084, 41] on div "hero . moveRight ( steps )" at bounding box center [1056, 268] width 192 height 466
click at [1055, 516] on button "Run" at bounding box center [1040, 524] width 239 height 40
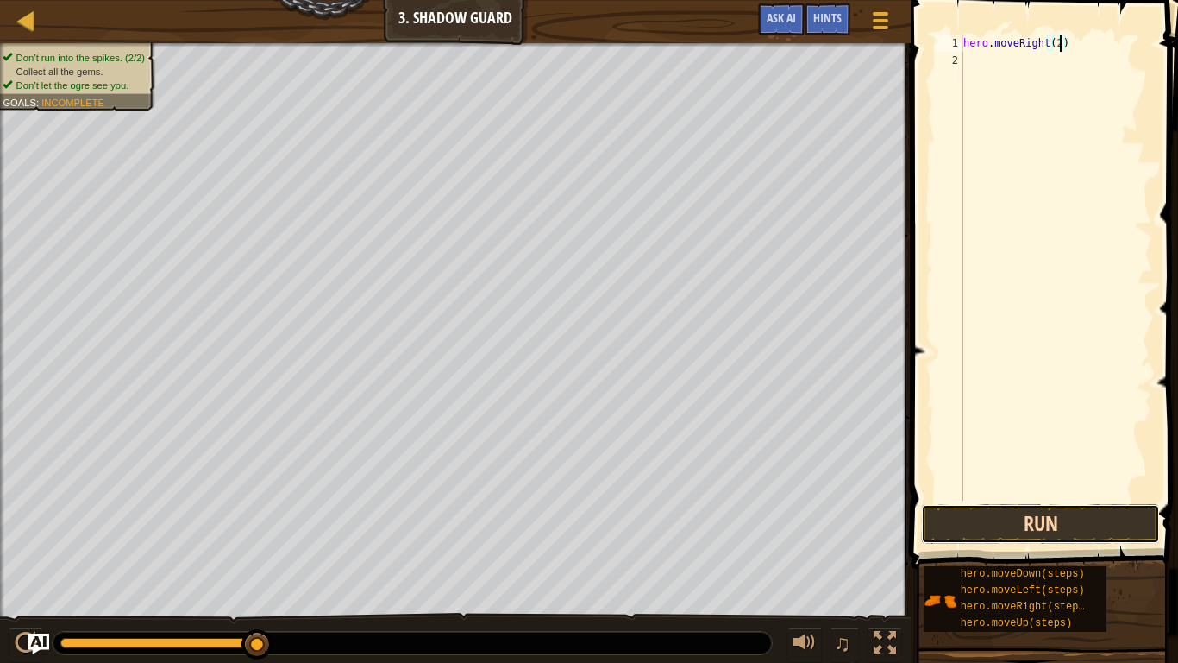
click at [1104, 516] on button "Run" at bounding box center [1040, 524] width 239 height 40
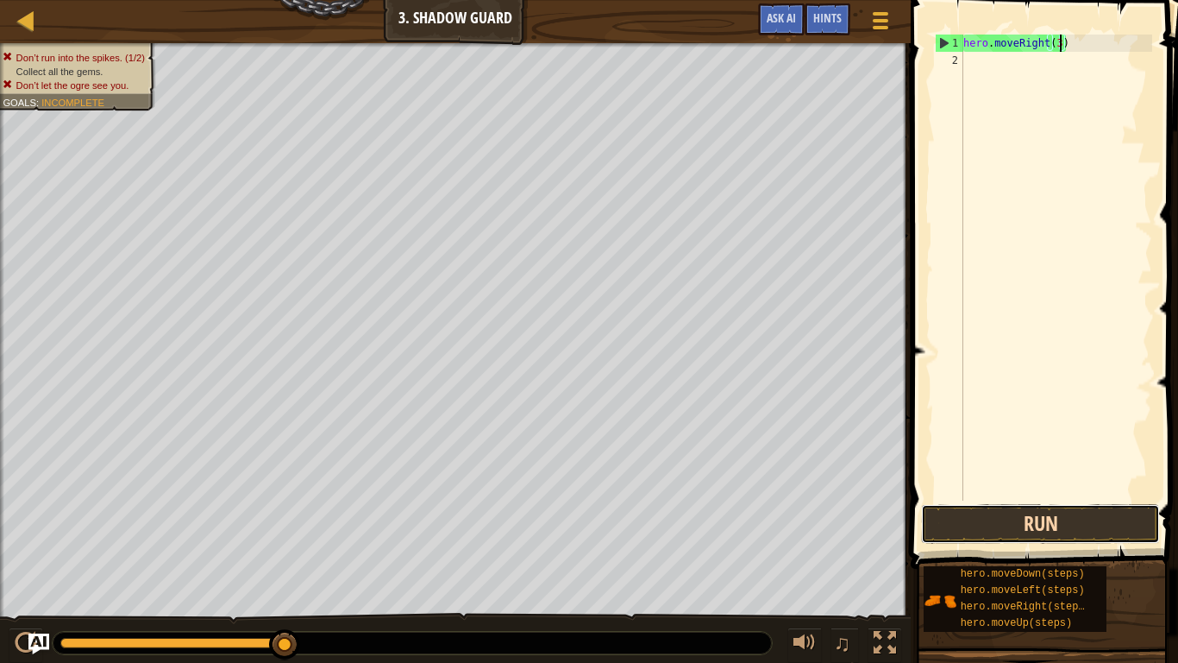
click at [956, 516] on button "Run" at bounding box center [1040, 524] width 239 height 40
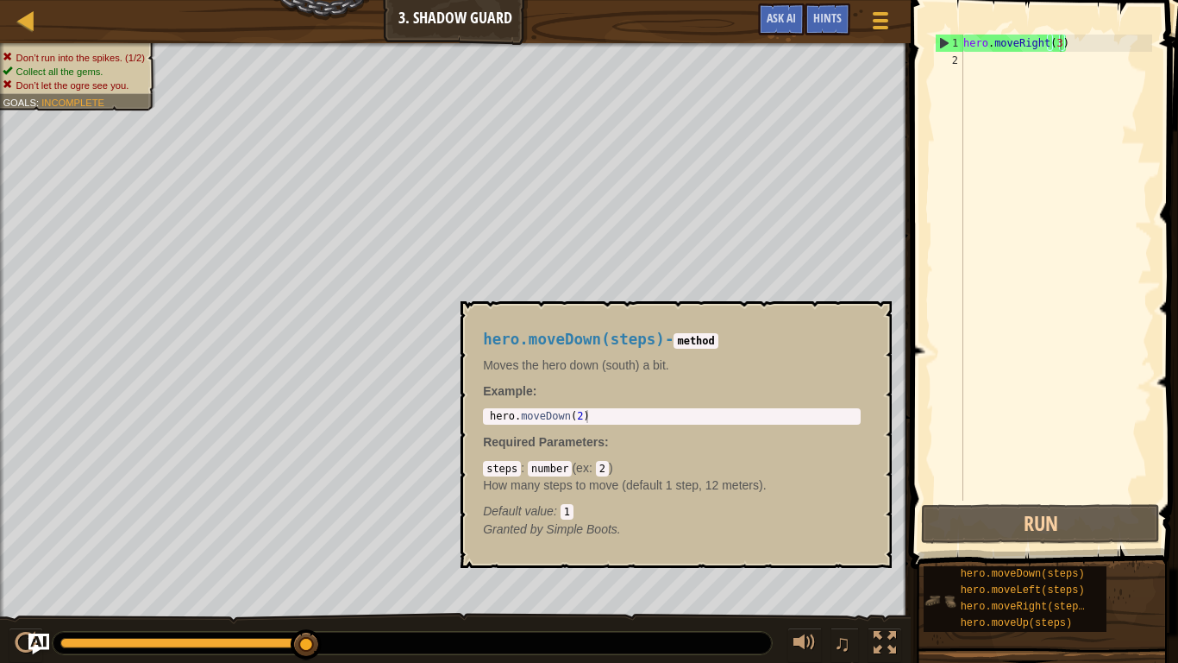
drag, startPoint x: 951, startPoint y: 600, endPoint x: 939, endPoint y: 600, distance: 12.1
click at [939, 516] on img at bounding box center [940, 600] width 33 height 33
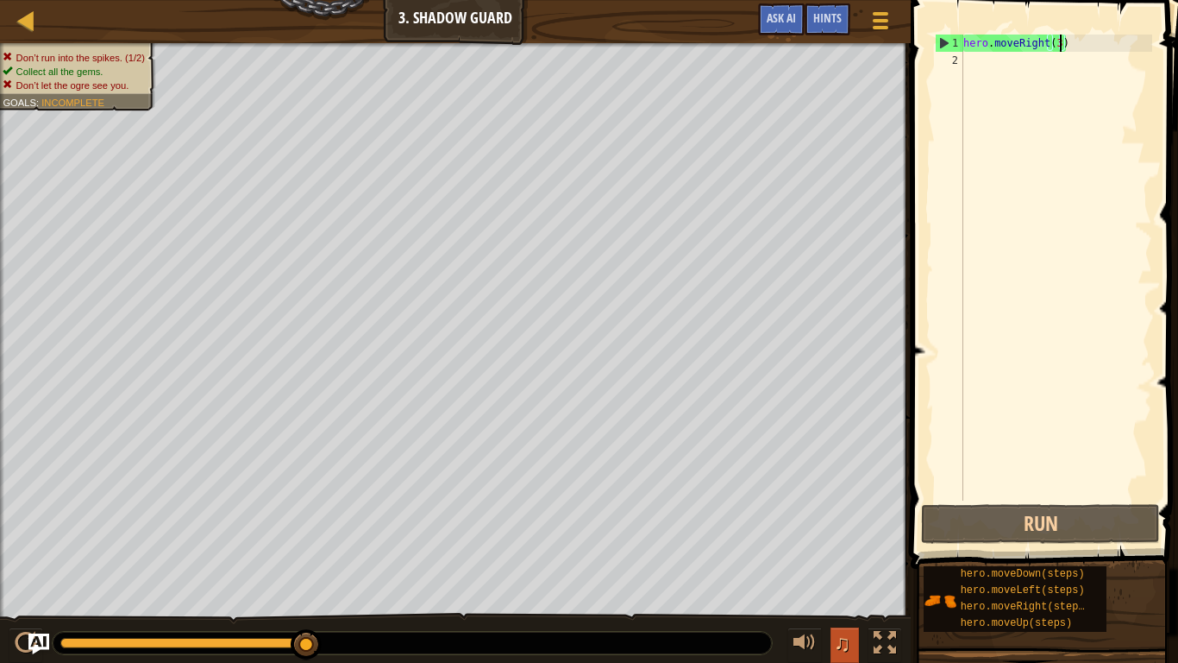
click at [833, 516] on button "♫" at bounding box center [845, 644] width 29 height 35
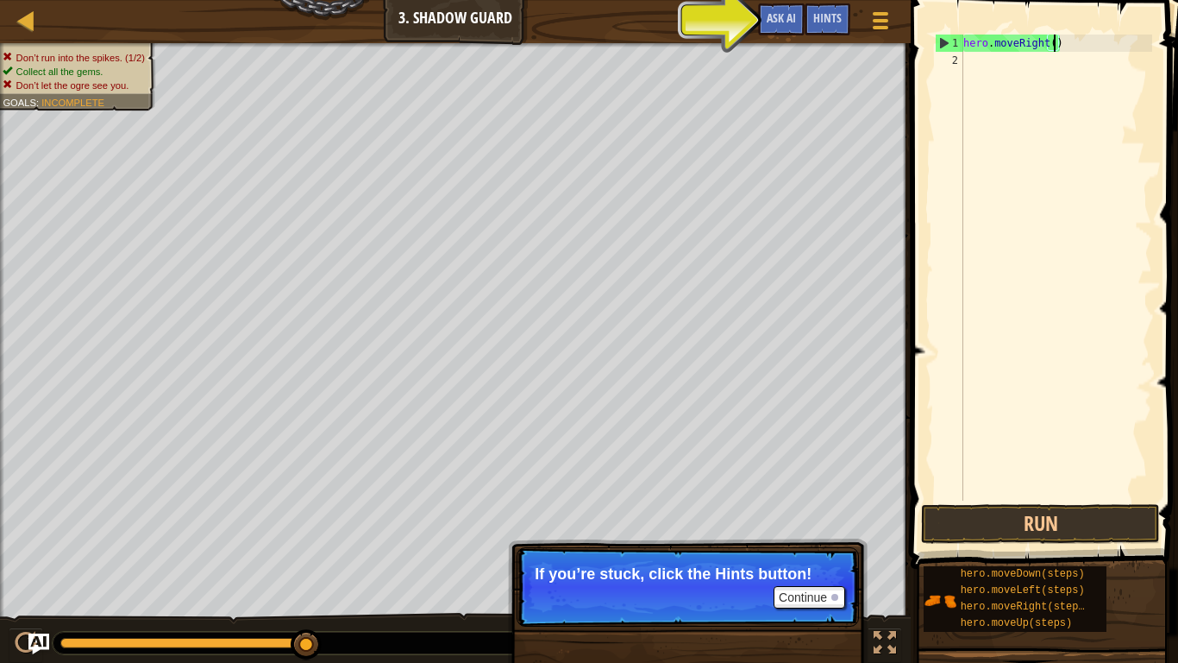
scroll to position [8, 13]
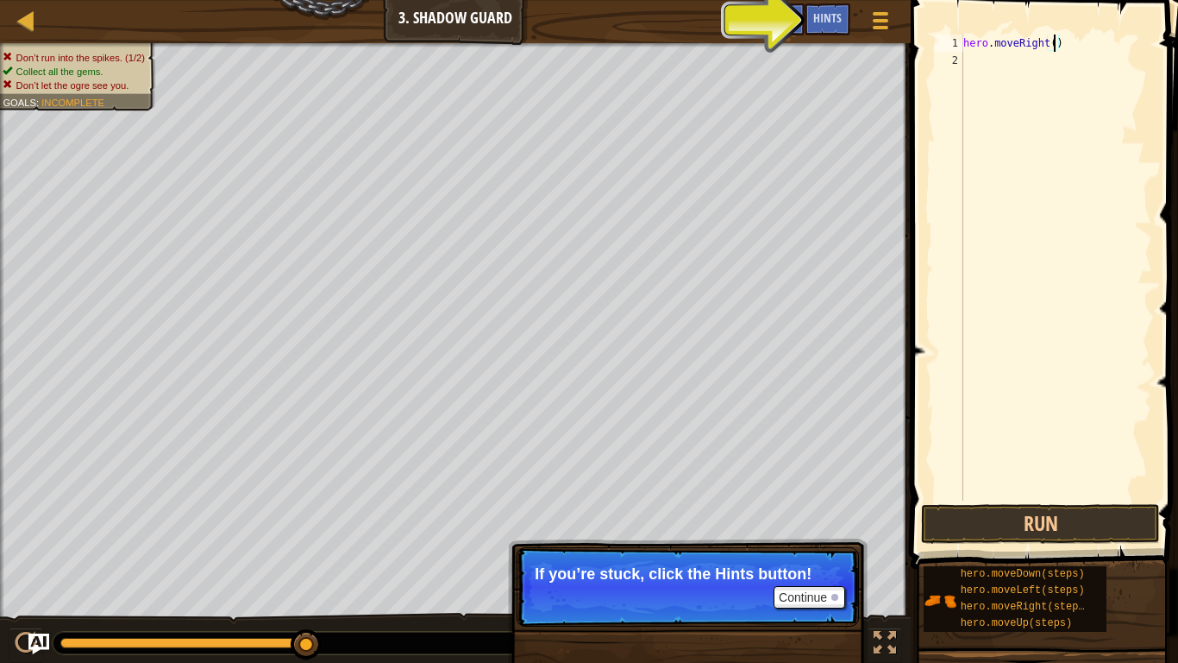
type textarea "hero.moveRight(1)"
click at [998, 57] on div "hero . moveRight ( 1 )" at bounding box center [1056, 285] width 192 height 500
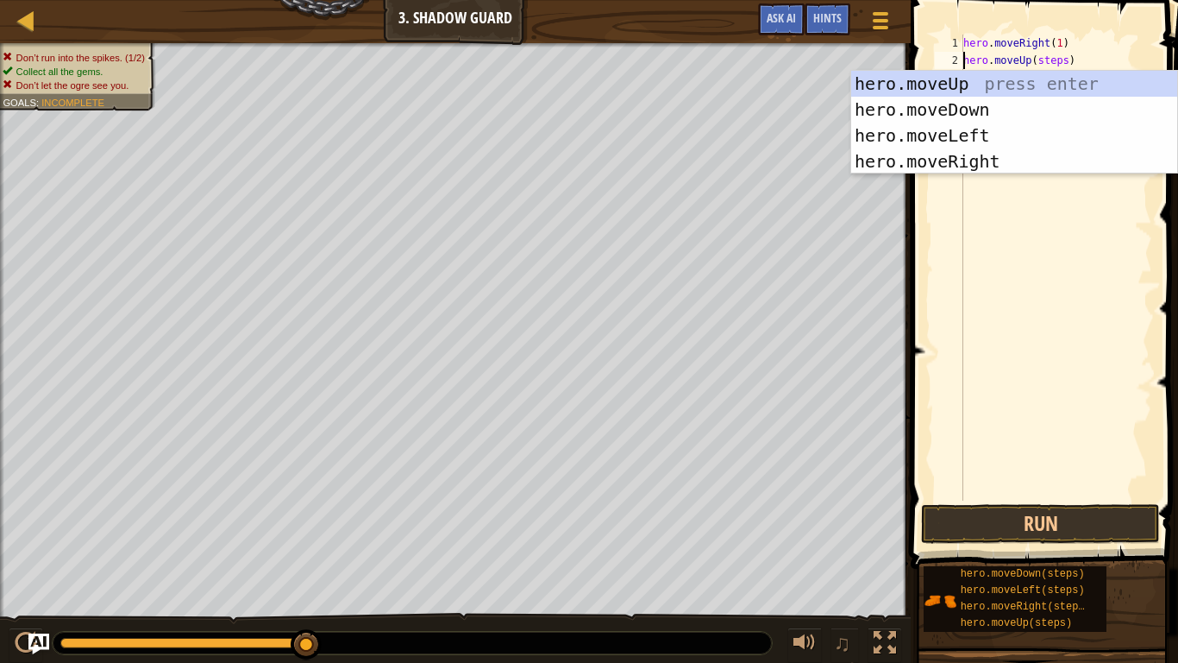
click at [1066, 64] on div "hero . moveRight ( 1 ) hero . moveUp ( steps )" at bounding box center [1056, 285] width 192 height 500
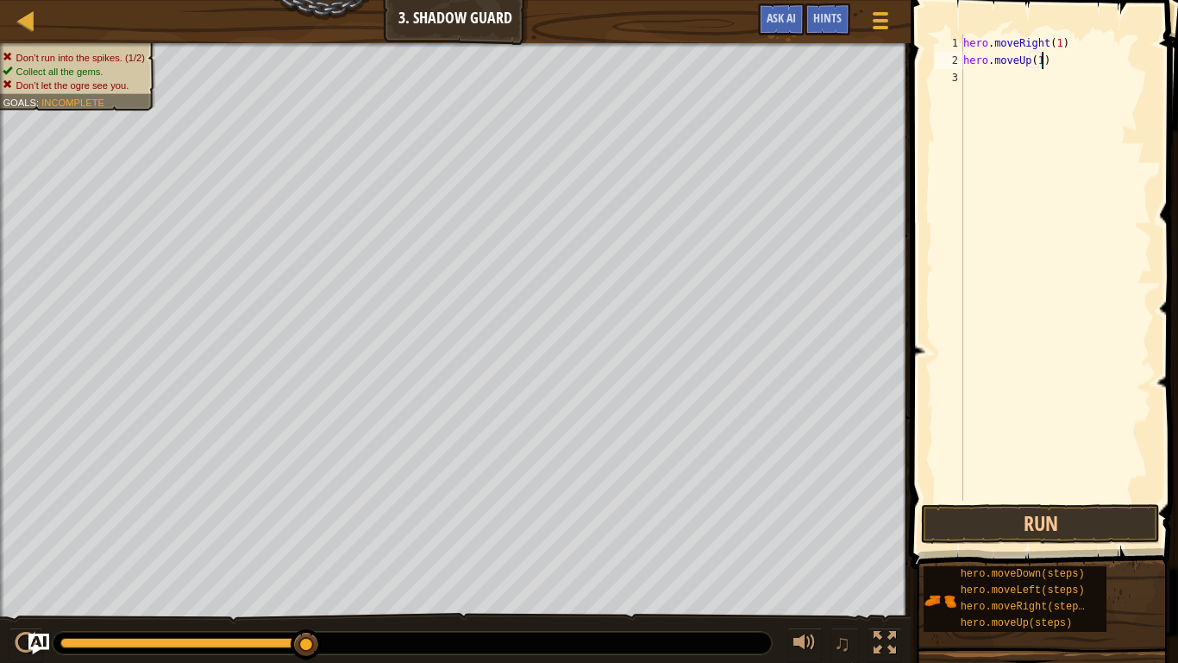
scroll to position [8, 11]
click at [1019, 516] on button "Run" at bounding box center [1040, 524] width 239 height 40
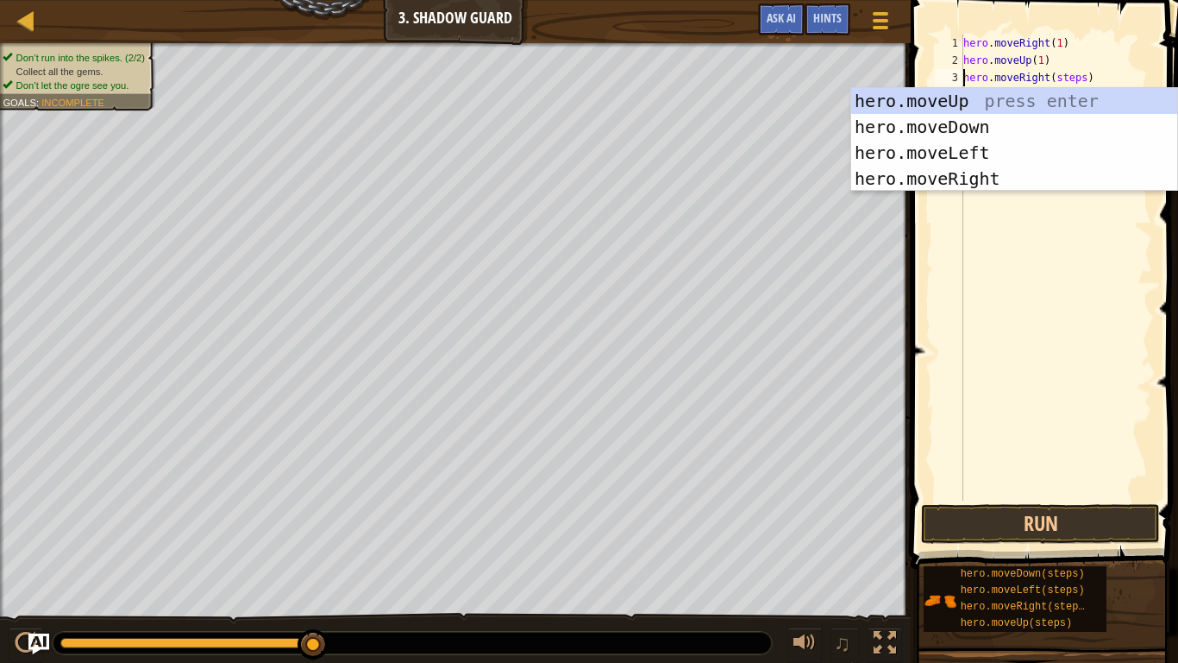
click at [1084, 79] on div "hero . moveRight ( 1 ) hero . moveUp ( 1 ) hero . moveRight ( steps )" at bounding box center [1056, 285] width 192 height 500
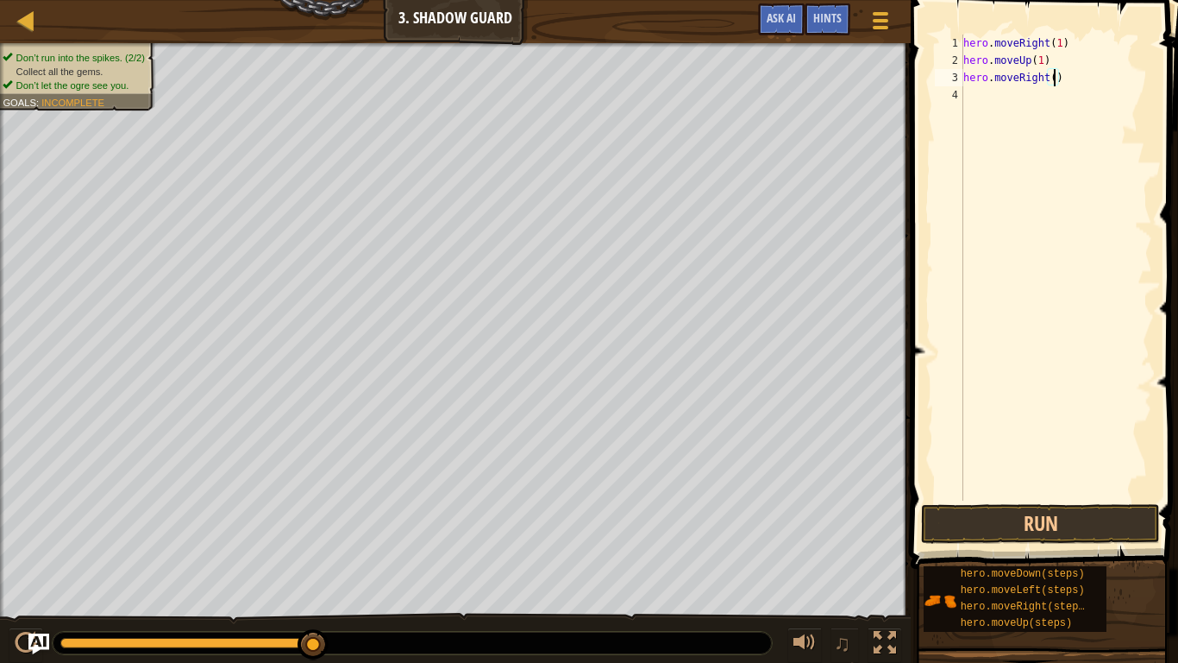
scroll to position [8, 14]
click at [1019, 516] on button "Run" at bounding box center [1040, 524] width 239 height 40
click at [1078, 93] on div "hero . moveRight ( 1 ) hero . moveUp ( 1 ) hero . moveRight ( 1 ) hero . moveDo…" at bounding box center [1056, 285] width 192 height 500
click at [996, 516] on button "Run" at bounding box center [1040, 524] width 239 height 40
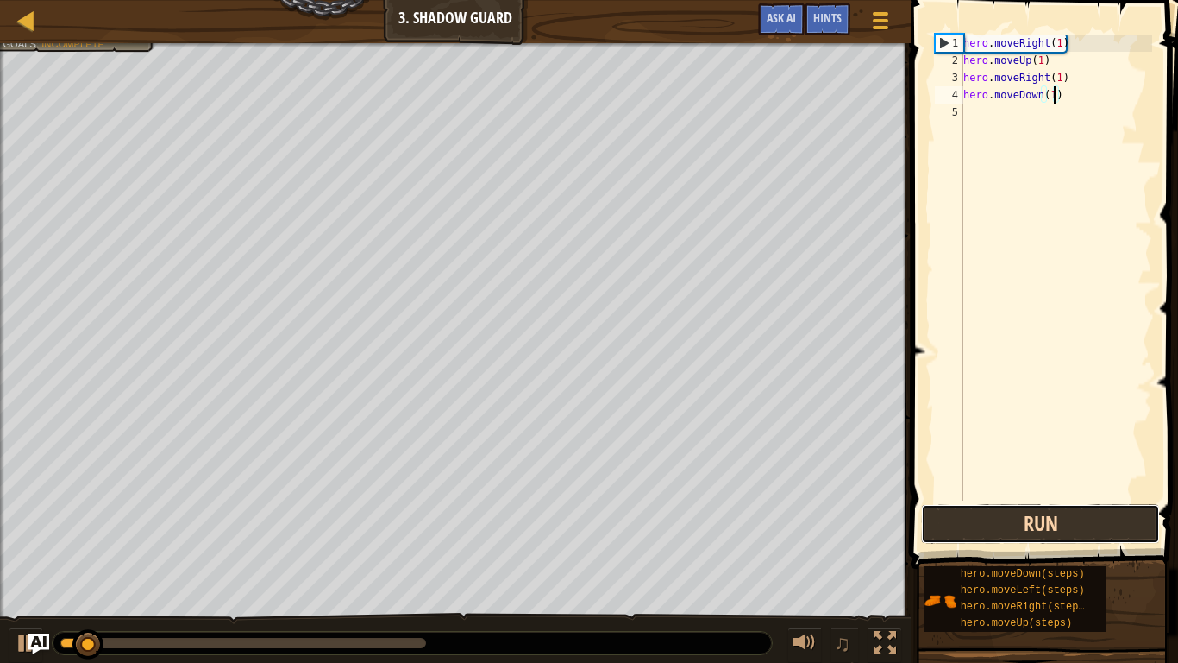
click at [1008, 516] on button "Run" at bounding box center [1040, 524] width 239 height 40
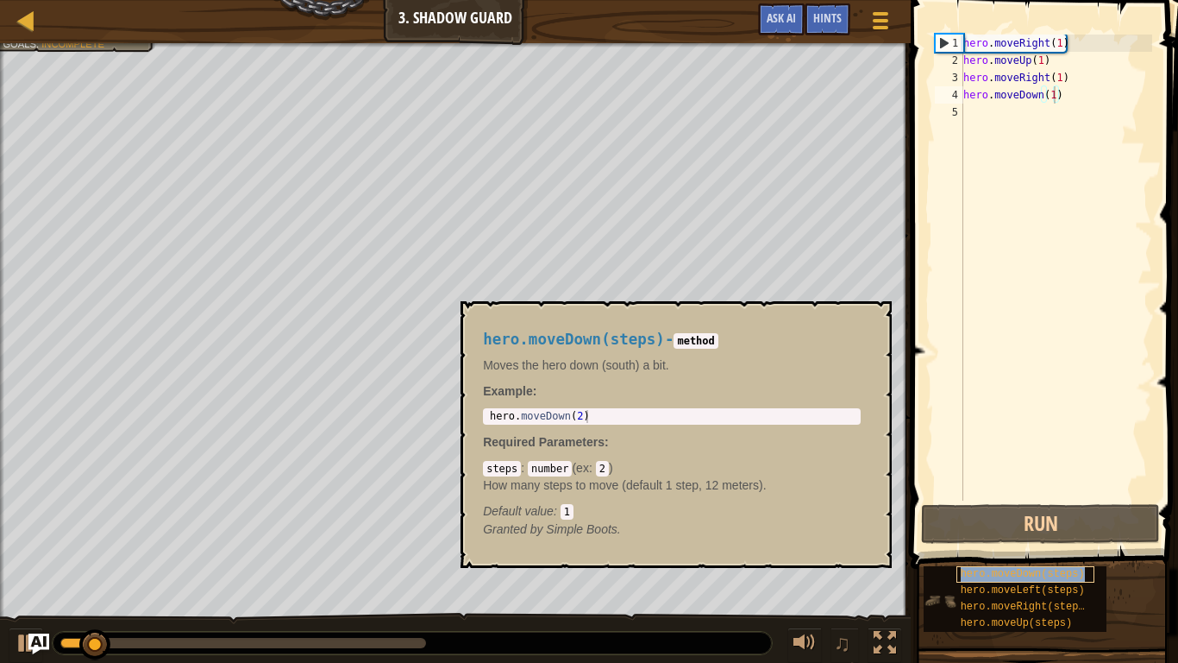
click at [1053, 516] on span "hero.moveDown(steps)" at bounding box center [1023, 574] width 124 height 12
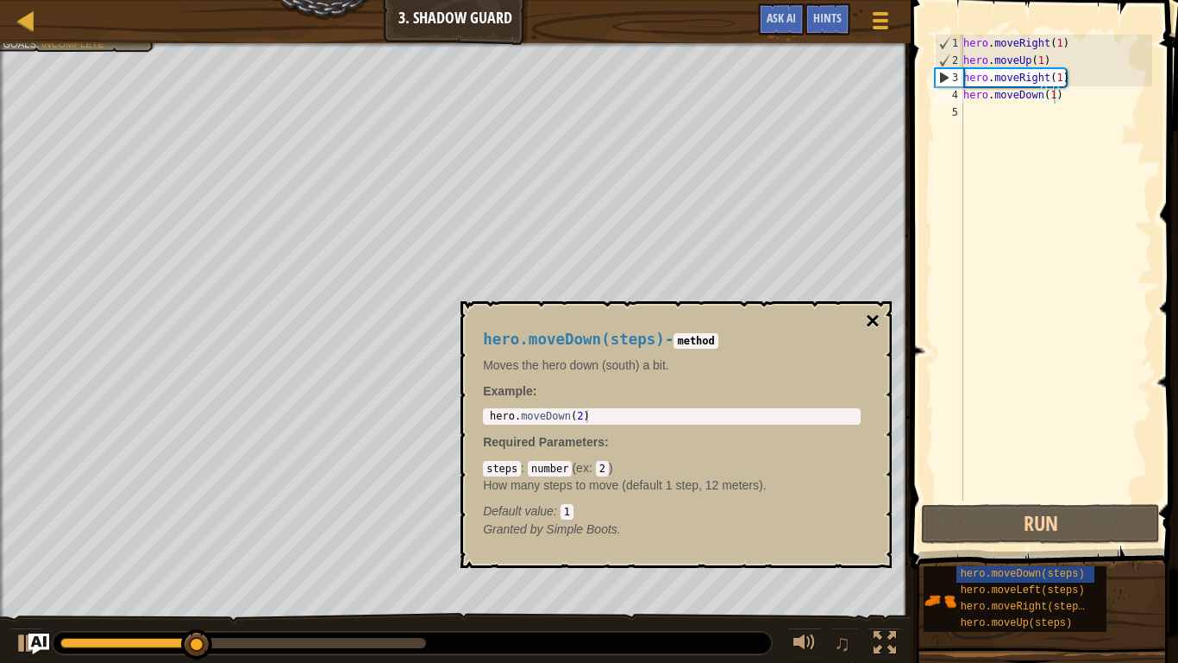
click at [870, 313] on button "×" at bounding box center [873, 321] width 14 height 24
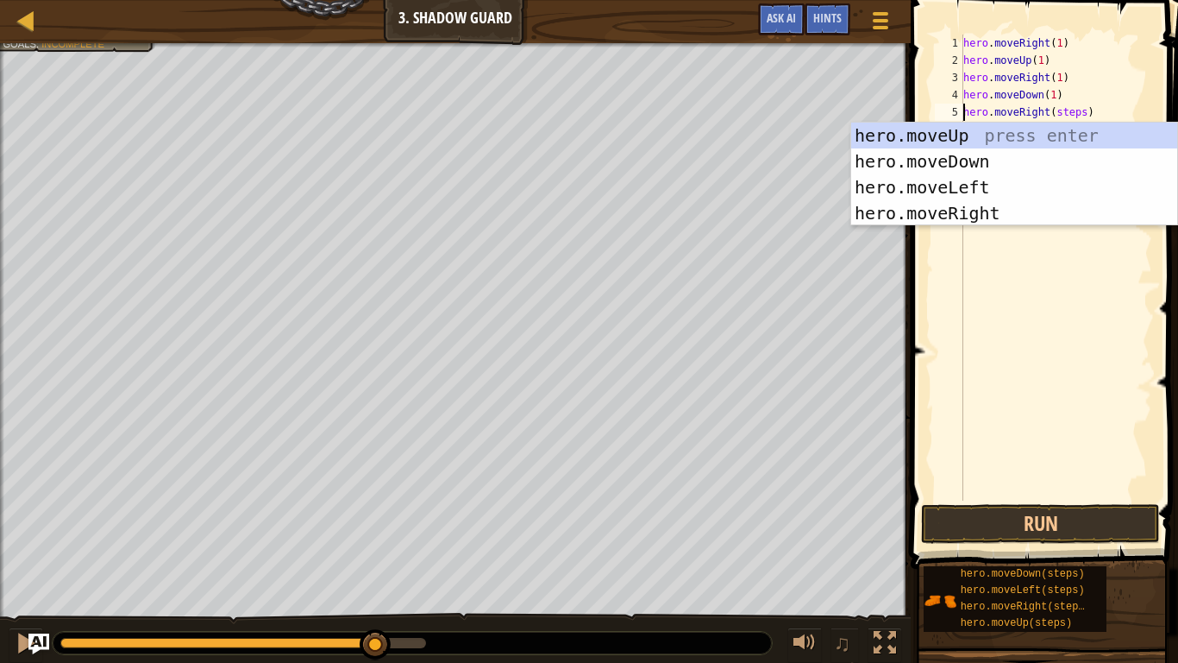
click at [1086, 115] on div "hero . moveRight ( 1 ) hero . moveUp ( 1 ) hero . moveRight ( 1 ) hero . moveDo…" at bounding box center [1056, 285] width 192 height 500
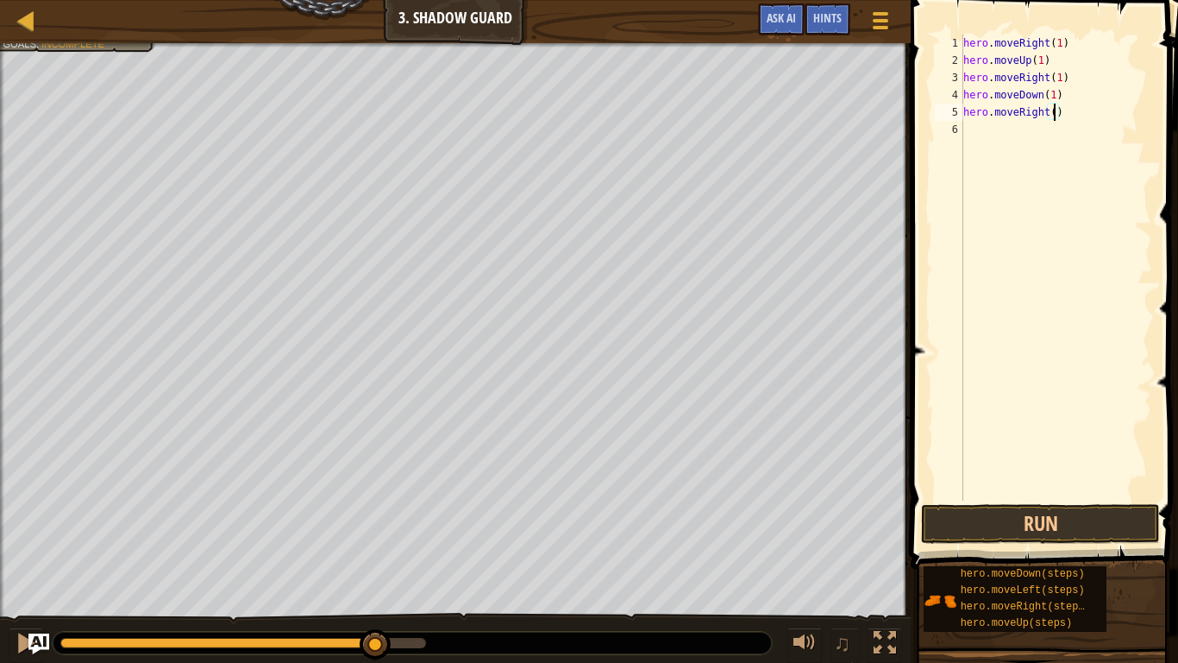
scroll to position [8, 14]
type textarea "hero.moveRight(1)"
click at [1038, 516] on button "Run" at bounding box center [1040, 524] width 239 height 40
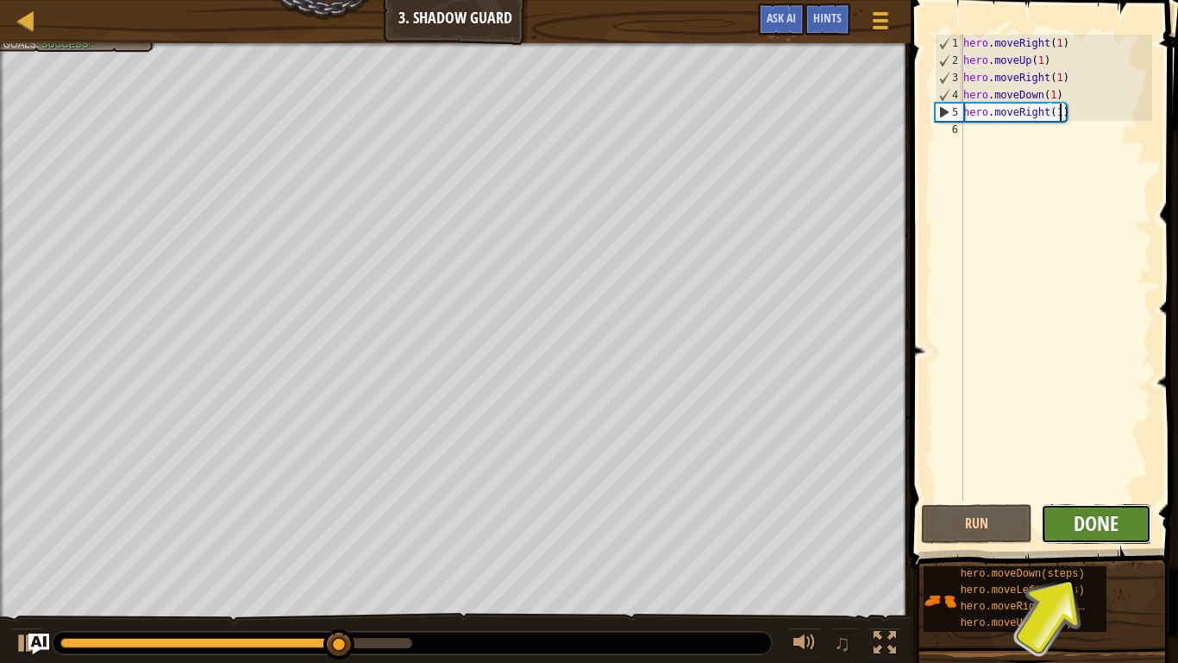
click at [1111, 516] on span "Done" at bounding box center [1096, 523] width 45 height 28
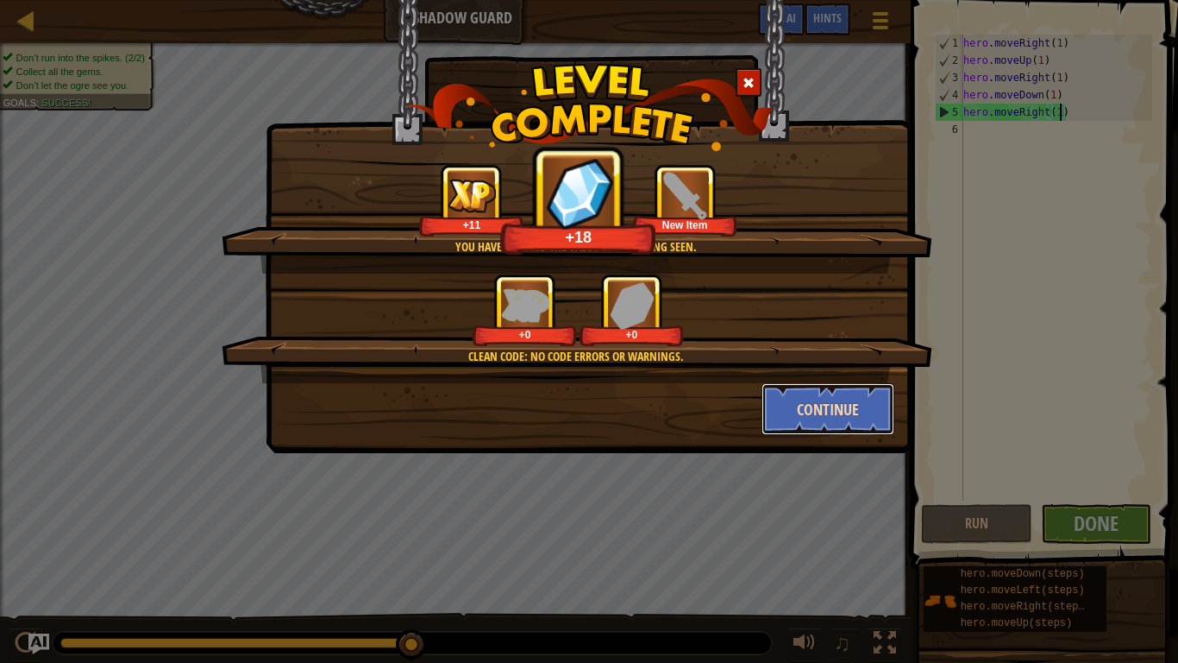
click at [820, 402] on button "Continue" at bounding box center [829, 409] width 134 height 52
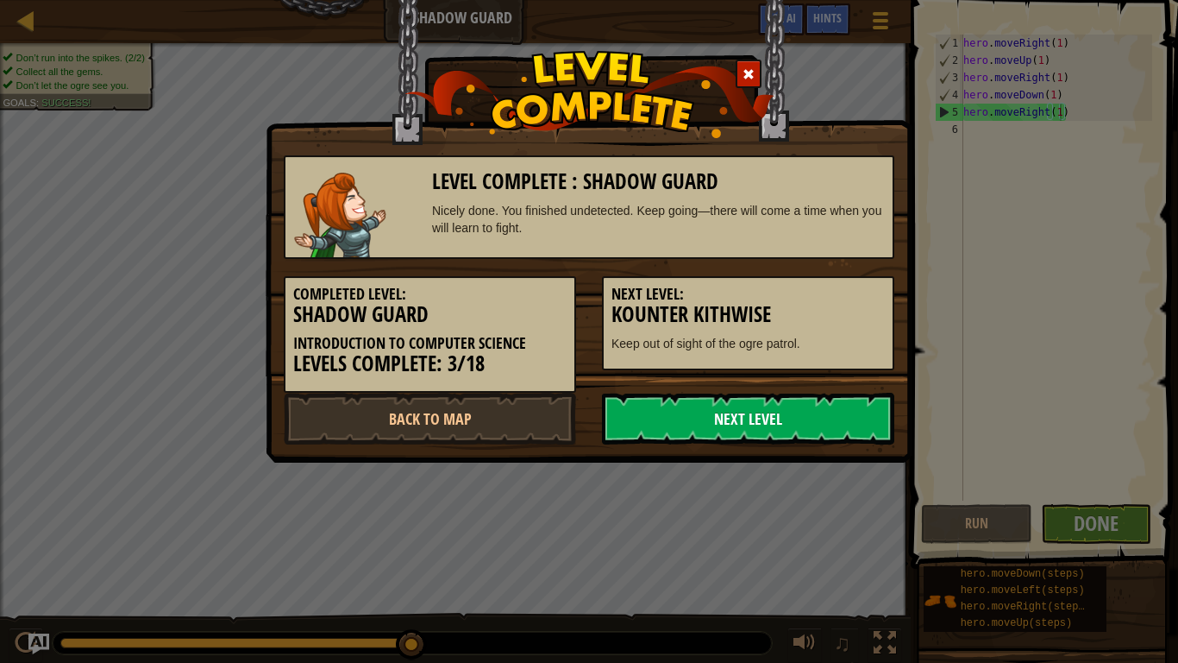
click at [762, 428] on link "Next Level" at bounding box center [748, 419] width 292 height 52
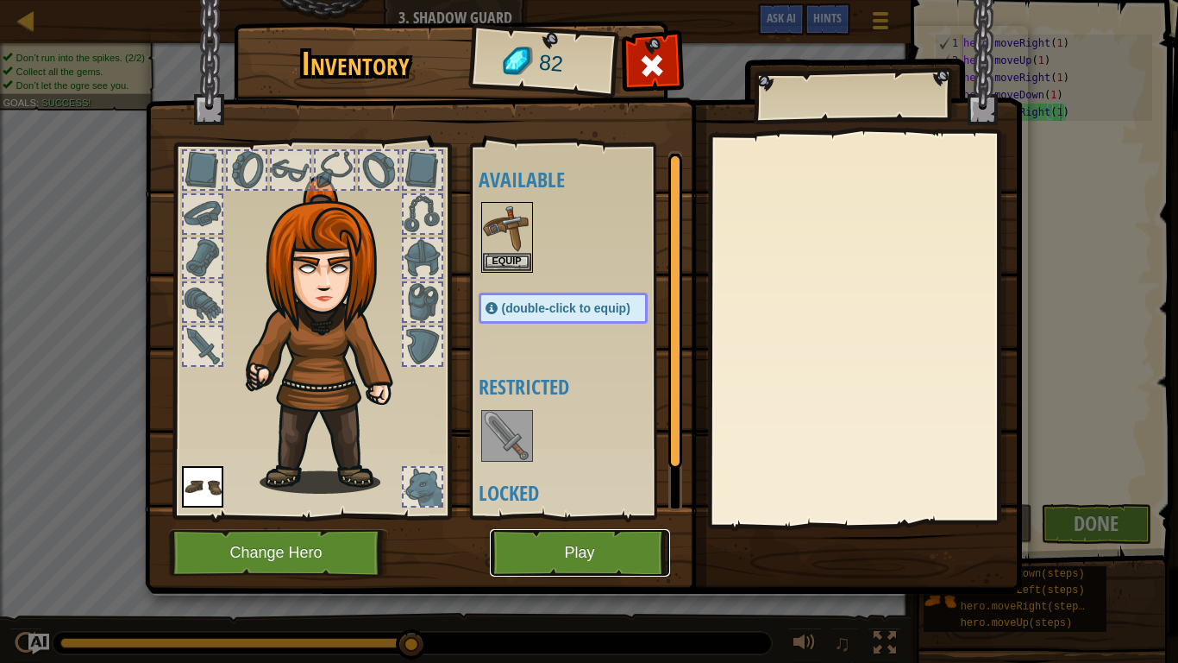
click at [535, 516] on button "Play" at bounding box center [580, 552] width 180 height 47
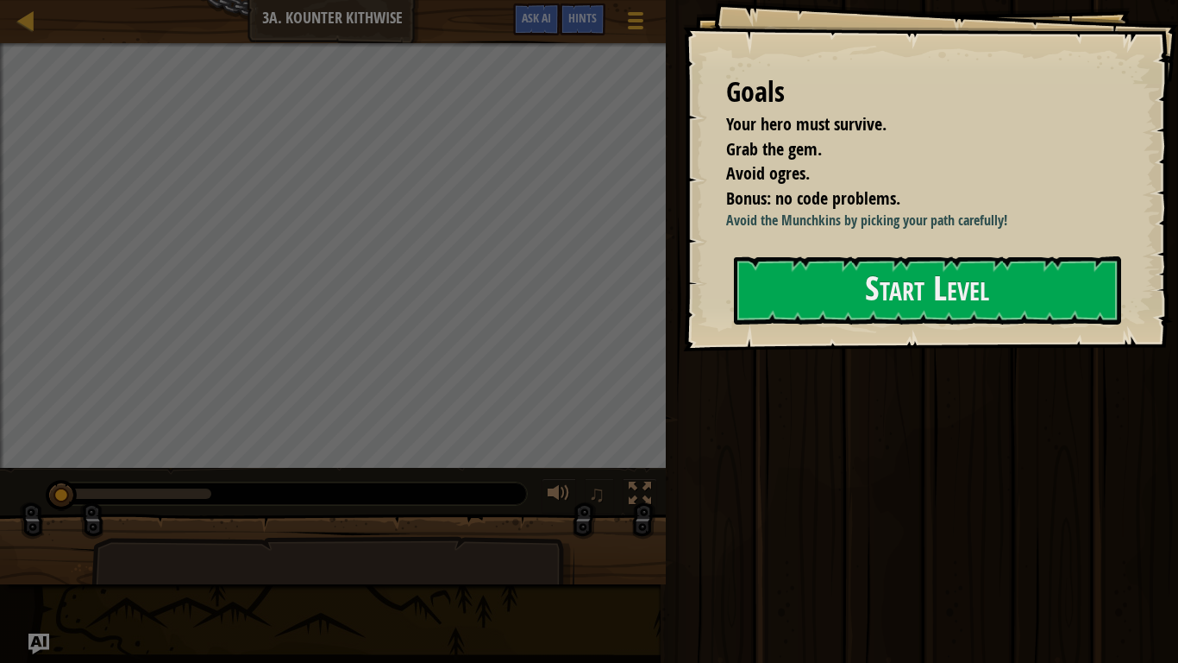
click at [908, 251] on div "G oals Your hero must survive. Grab the gem. Avoid ogres. Bonus: no code proble…" at bounding box center [930, 175] width 495 height 351
click at [902, 298] on button "Start Level" at bounding box center [927, 290] width 387 height 68
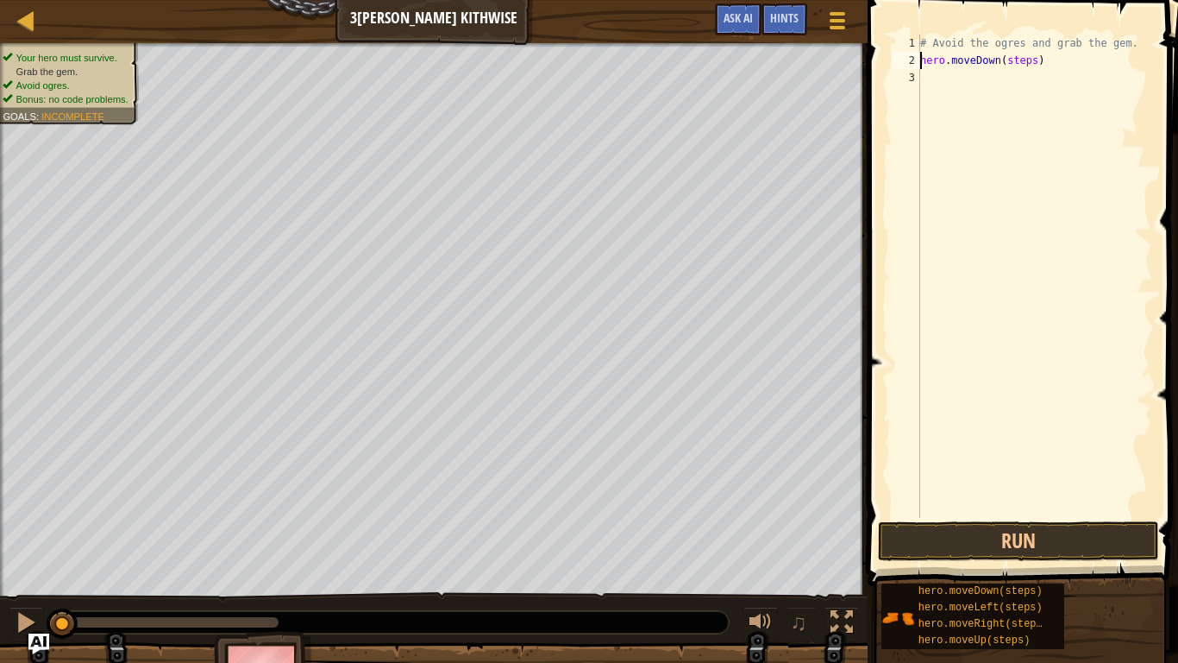
click at [1035, 63] on div "# Avoid the ogres and grab the gem. hero . moveDown ( steps )" at bounding box center [1035, 294] width 236 height 518
click at [990, 516] on span at bounding box center [1025, 268] width 324 height 637
click at [982, 516] on button "Run" at bounding box center [1018, 541] width 281 height 40
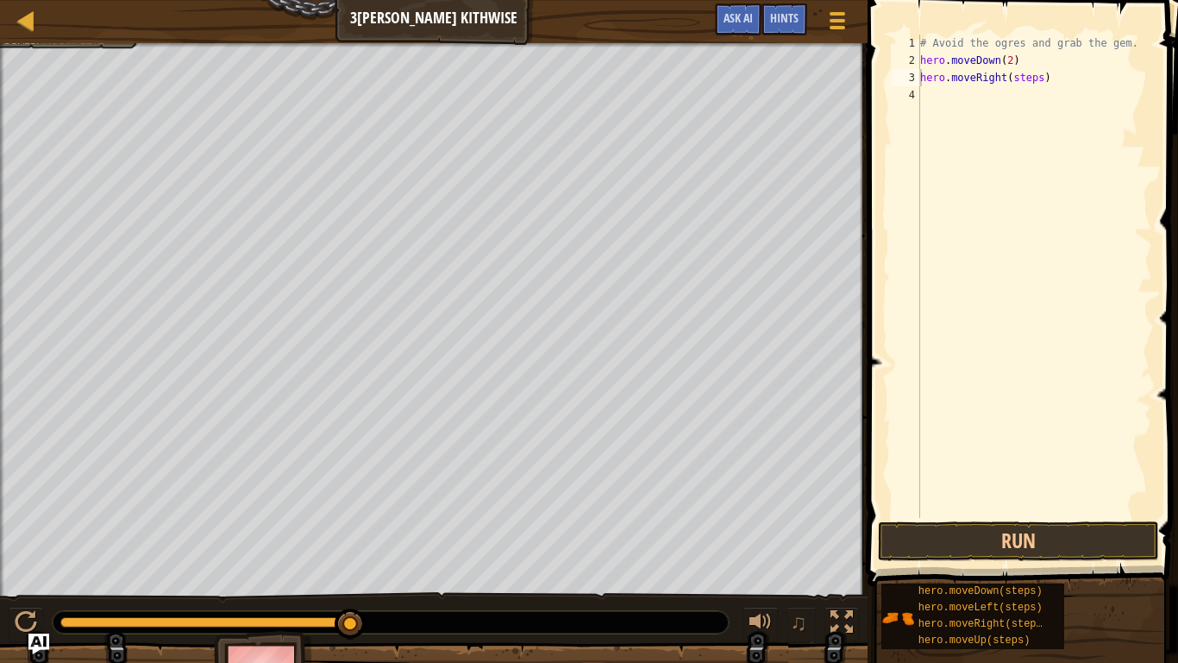
click at [1044, 81] on div "# Avoid the ogres and grab the gem. hero . moveDown ( 2 ) hero . moveRight ( st…" at bounding box center [1035, 294] width 236 height 518
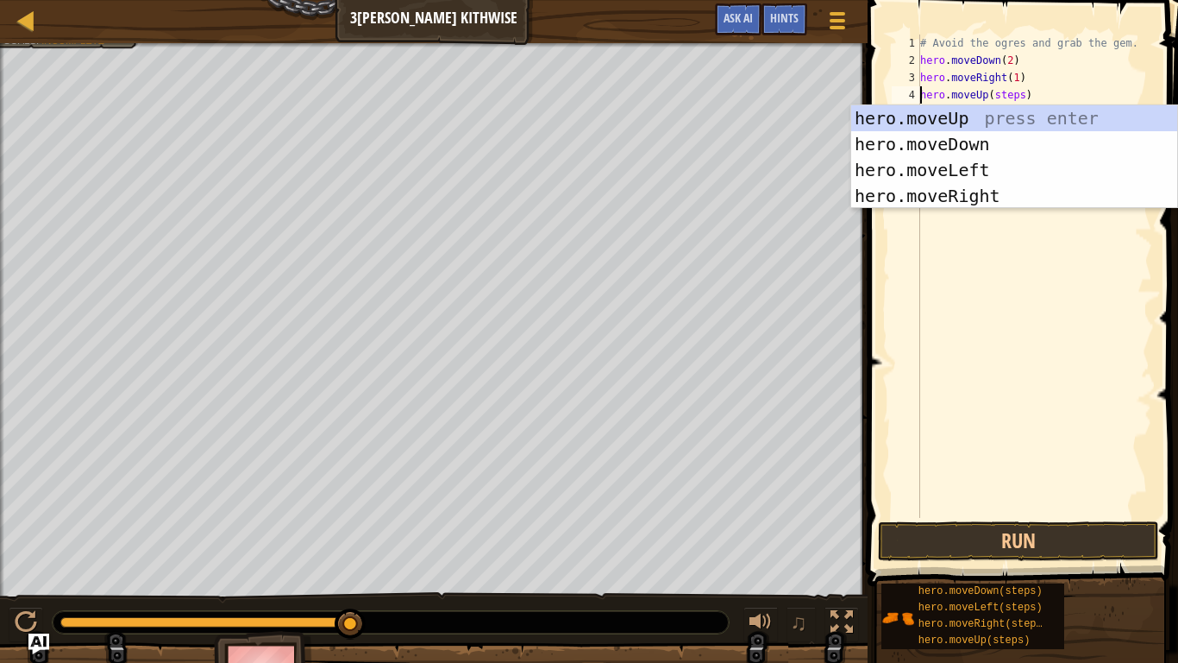
click at [1022, 96] on div "# Avoid the ogres and grab the gem. hero . moveDown ( 2 ) hero . moveRight ( 1 …" at bounding box center [1035, 294] width 236 height 518
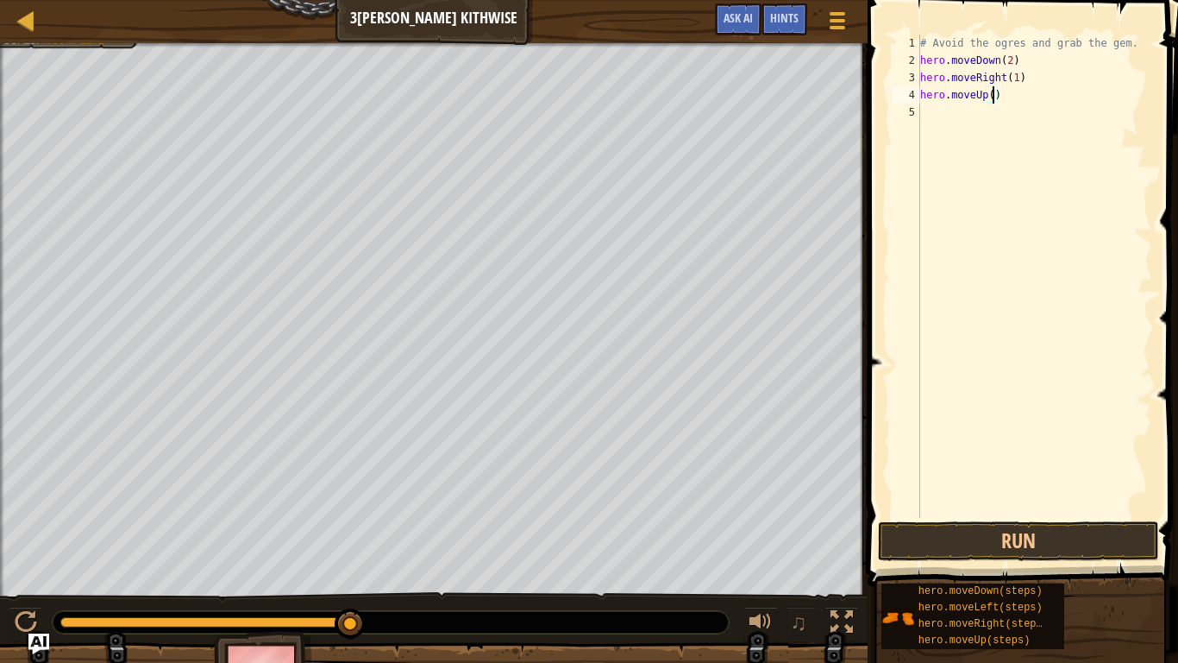
scroll to position [8, 11]
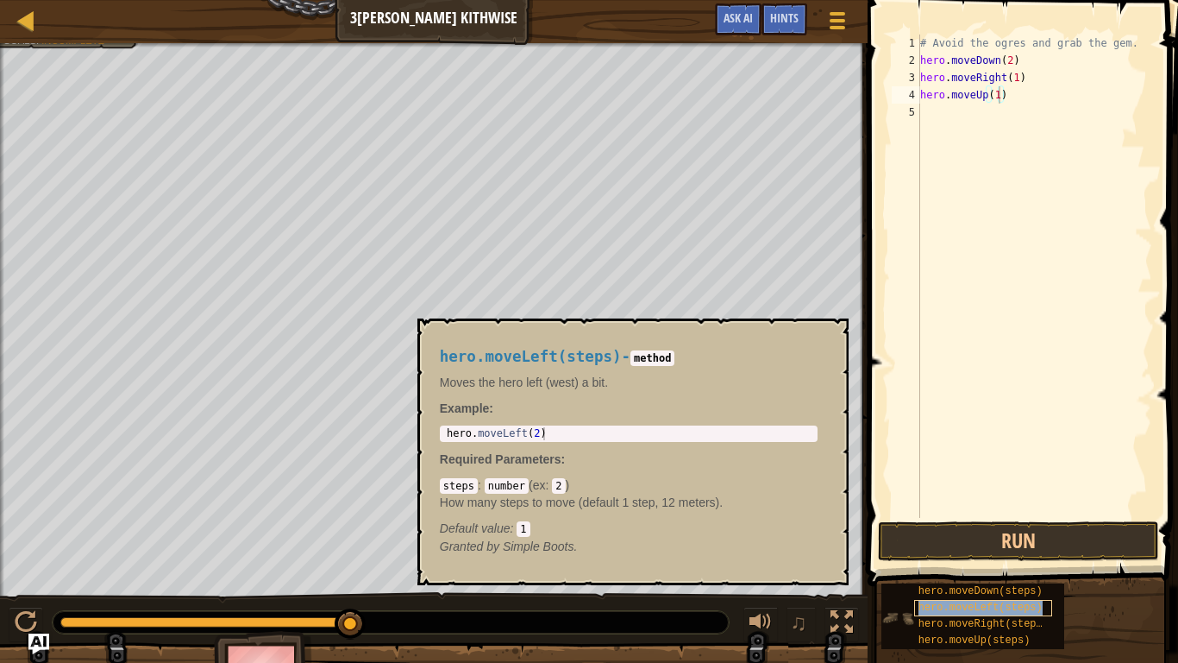
click at [992, 516] on span "hero.moveLeft(steps)" at bounding box center [981, 607] width 124 height 12
click at [827, 334] on button "×" at bounding box center [829, 338] width 14 height 24
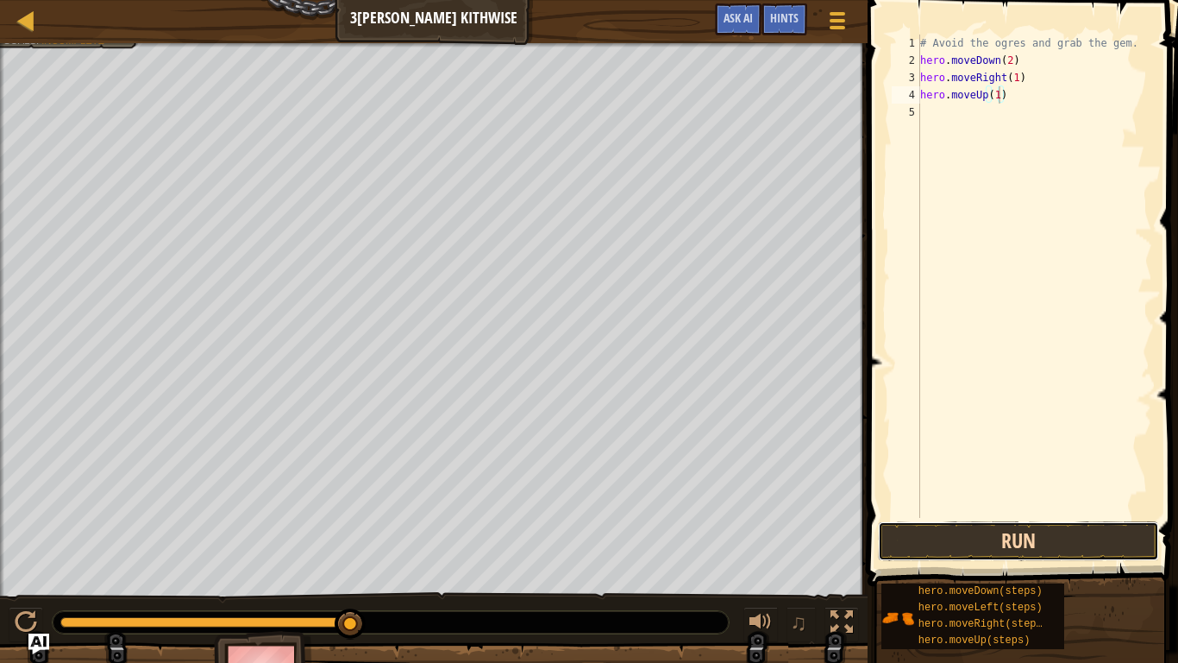
click at [909, 516] on button "Run" at bounding box center [1018, 541] width 281 height 40
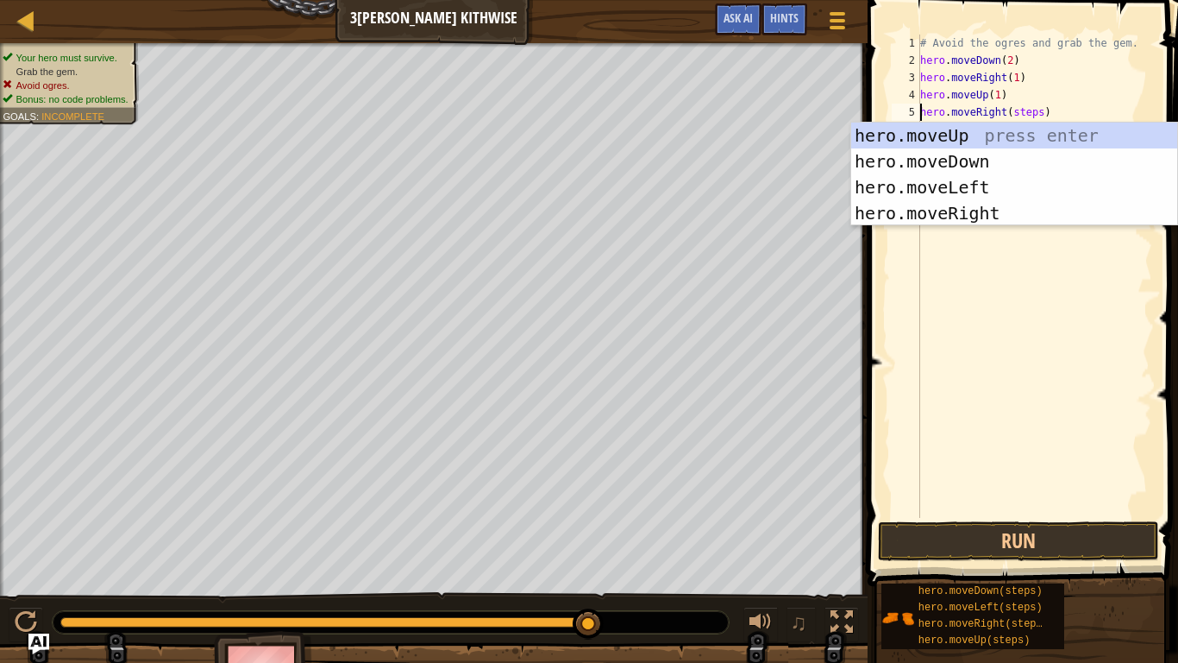
click at [1042, 111] on div "# Avoid the ogres and grab the gem. hero . moveDown ( 2 ) hero . moveRight ( 1 …" at bounding box center [1035, 294] width 236 height 518
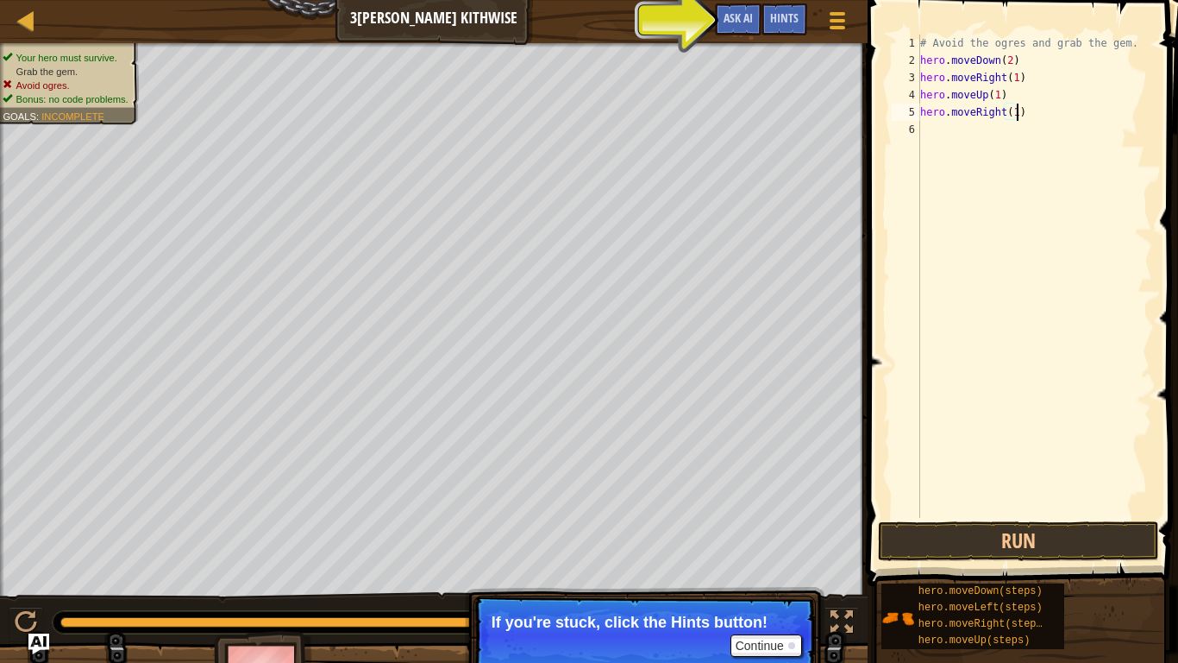
scroll to position [8, 14]
type textarea "hero.moveRight(1)"
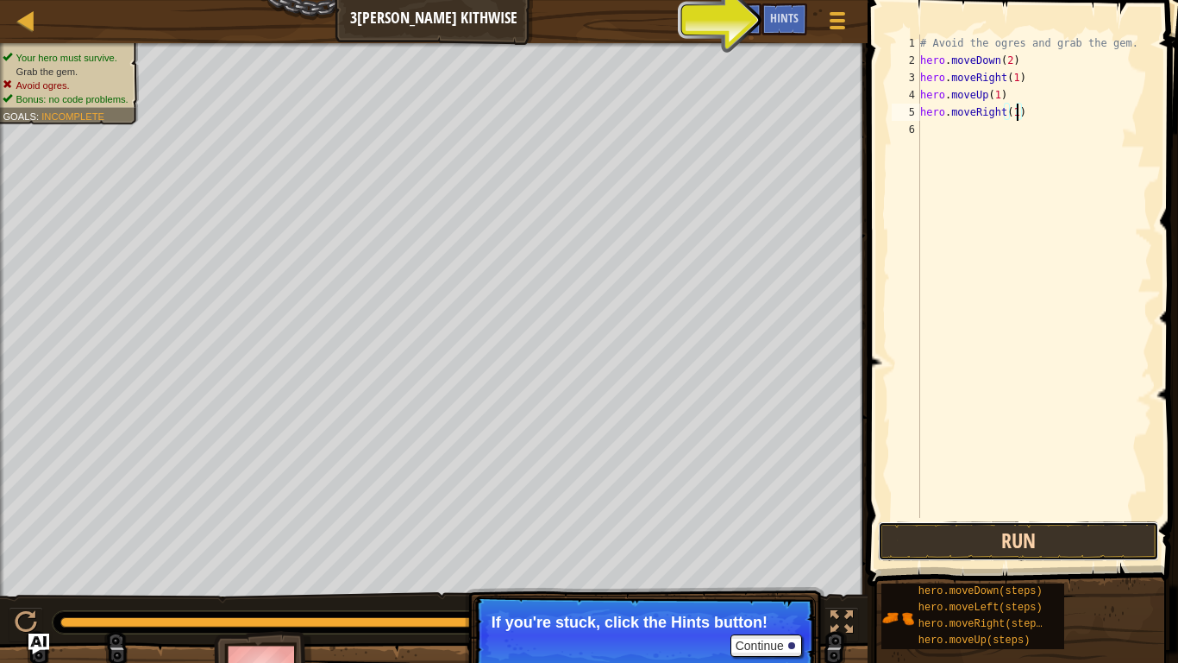
click at [952, 516] on button "Run" at bounding box center [1018, 541] width 281 height 40
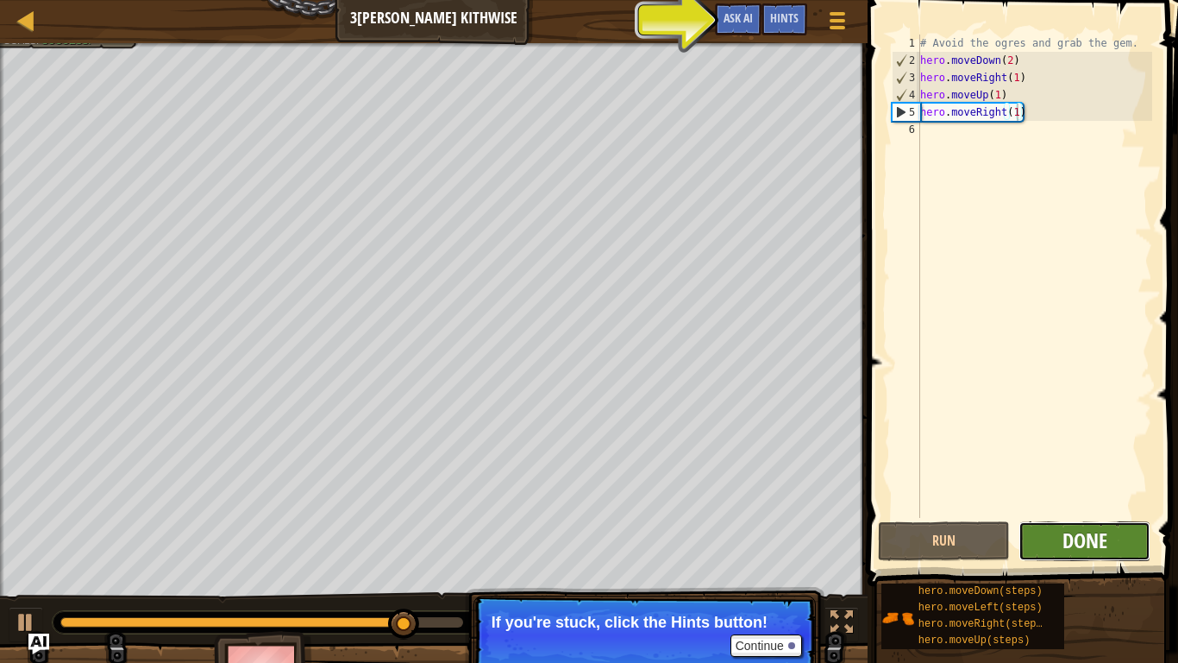
click at [1092, 516] on span "Done" at bounding box center [1085, 540] width 45 height 28
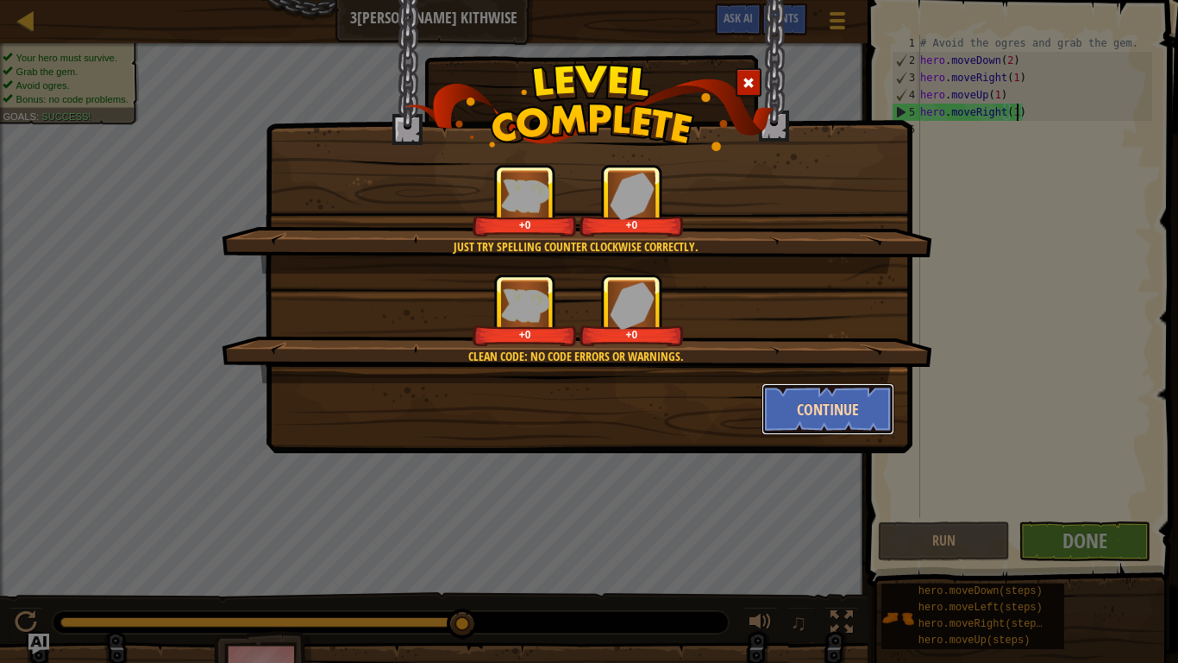
click at [858, 399] on button "Continue" at bounding box center [829, 409] width 134 height 52
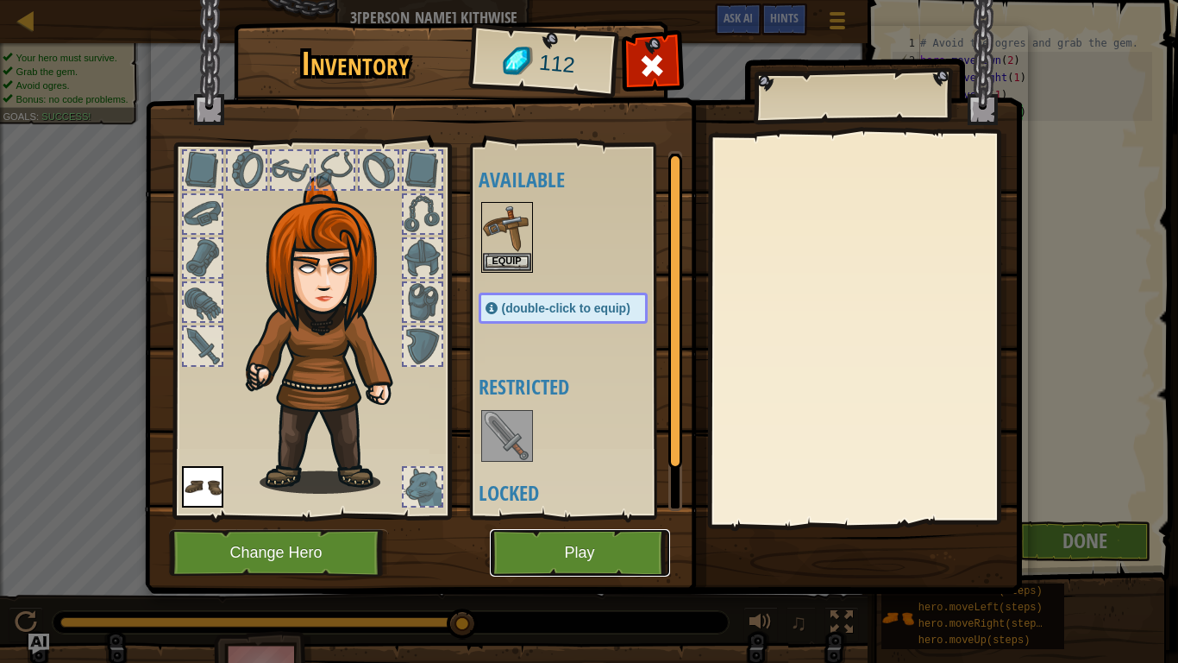
click at [622, 516] on button "Play" at bounding box center [580, 552] width 180 height 47
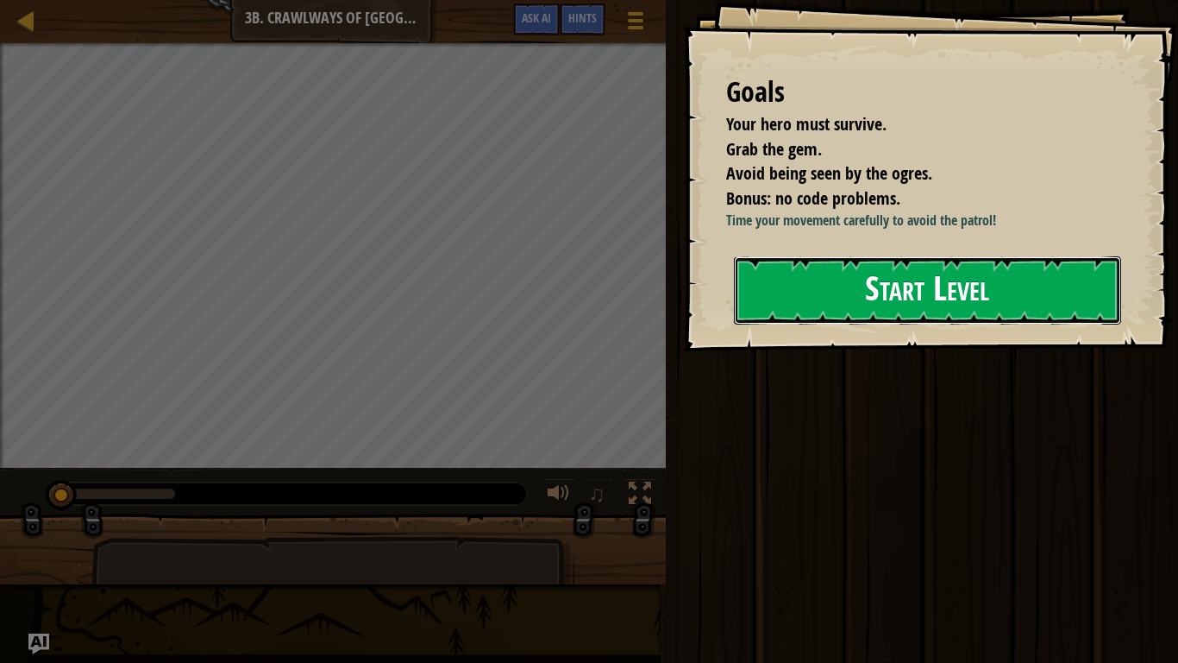
click at [820, 322] on button "Start Level" at bounding box center [927, 290] width 387 height 68
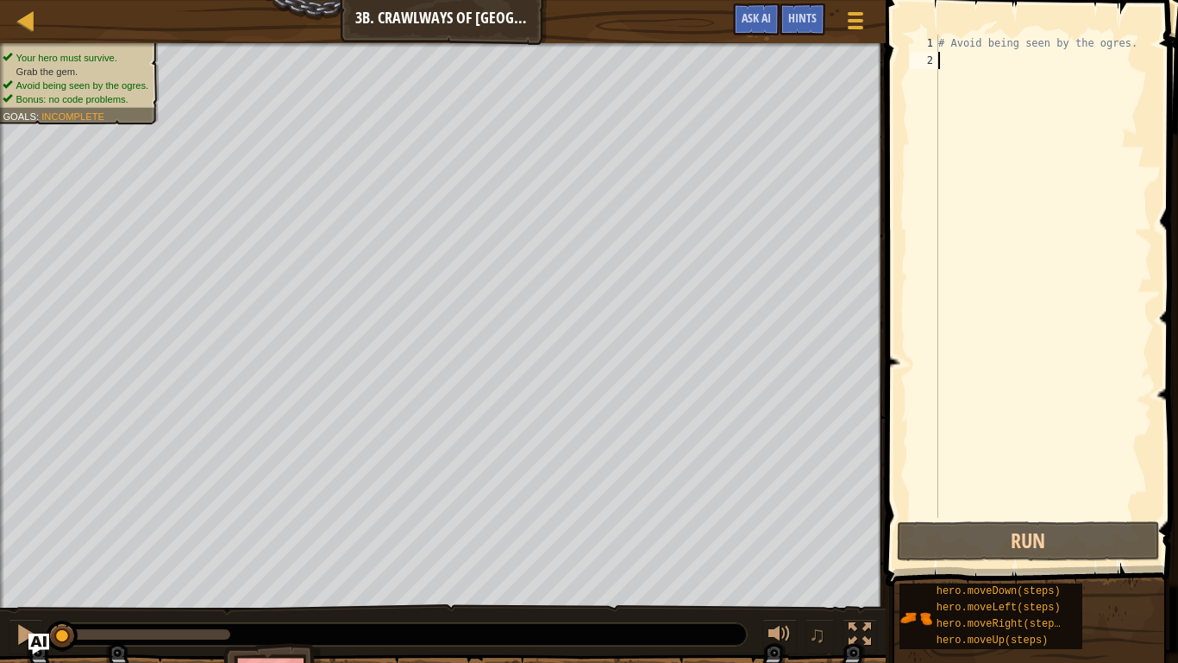
click at [1178, 419] on span at bounding box center [1034, 268] width 306 height 637
click at [855, 516] on div at bounding box center [860, 634] width 22 height 22
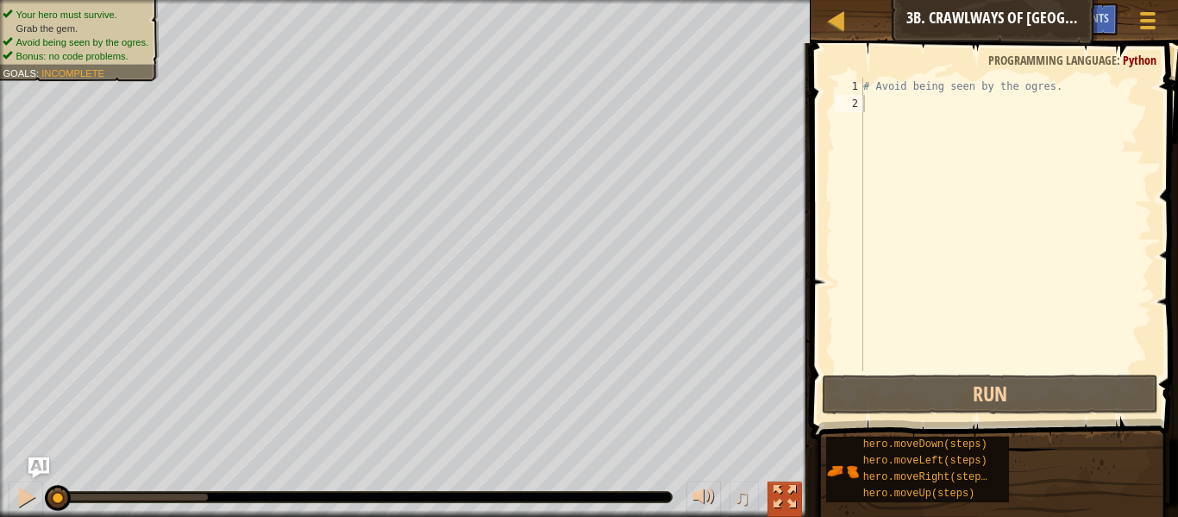
click at [781, 490] on div at bounding box center [785, 497] width 22 height 22
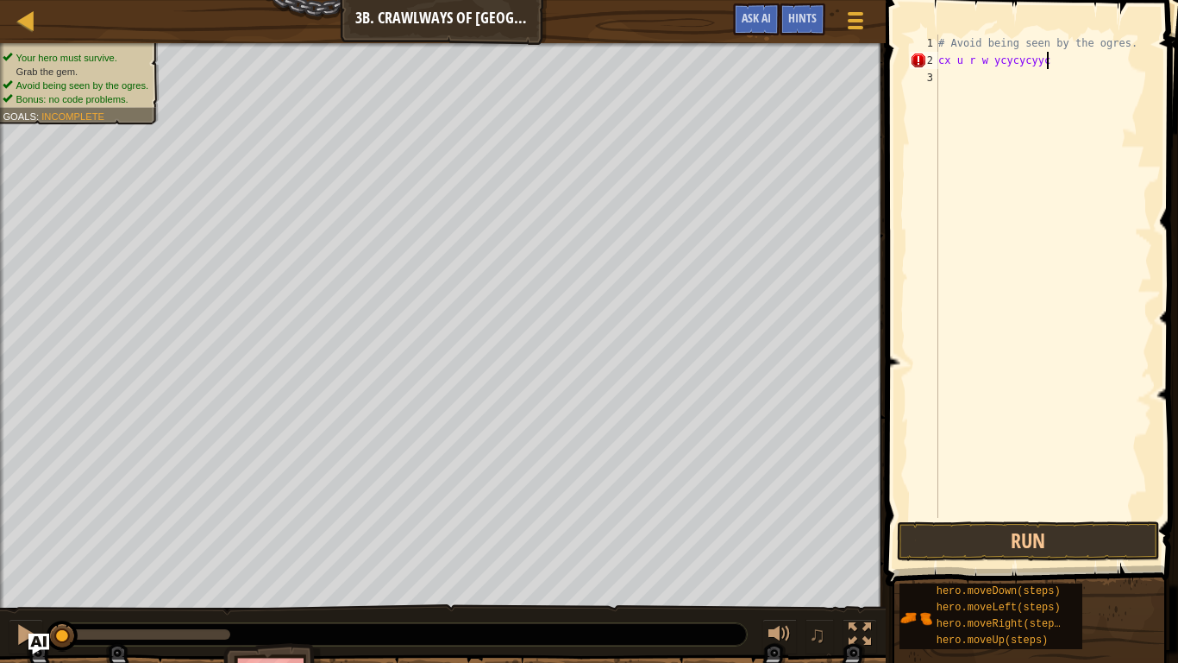
scroll to position [8, 16]
type textarea "cx u r w ycycycyycy"
